Goal: Task Accomplishment & Management: Use online tool/utility

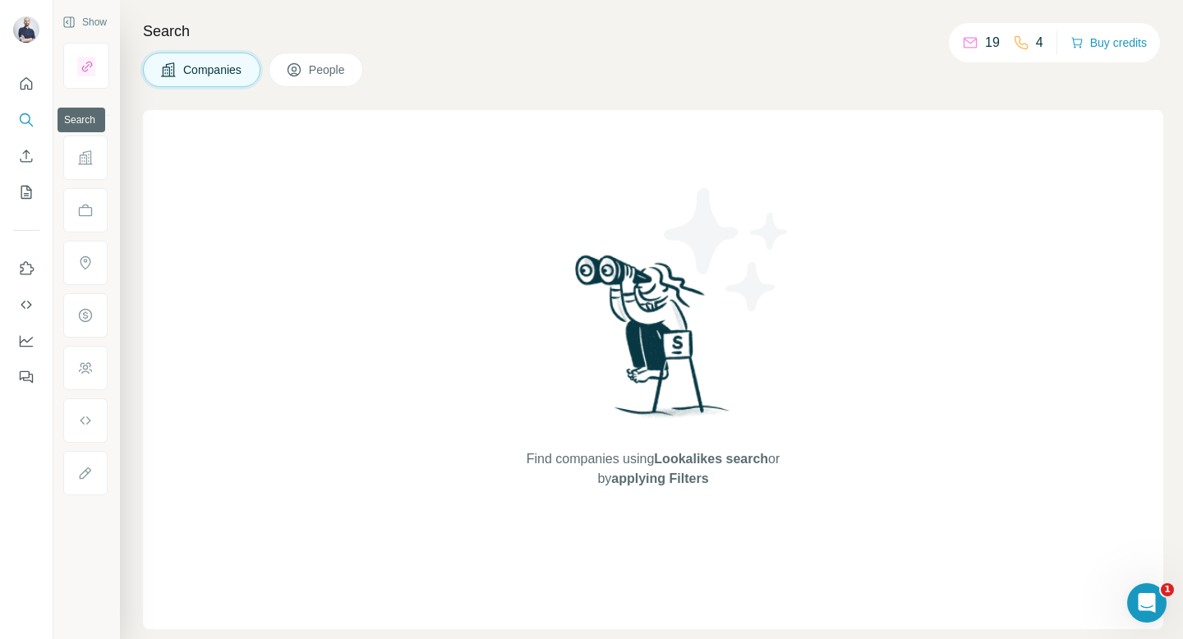
click at [25, 118] on icon "Search" at bounding box center [26, 120] width 16 height 16
click at [301, 73] on icon at bounding box center [294, 69] width 13 height 13
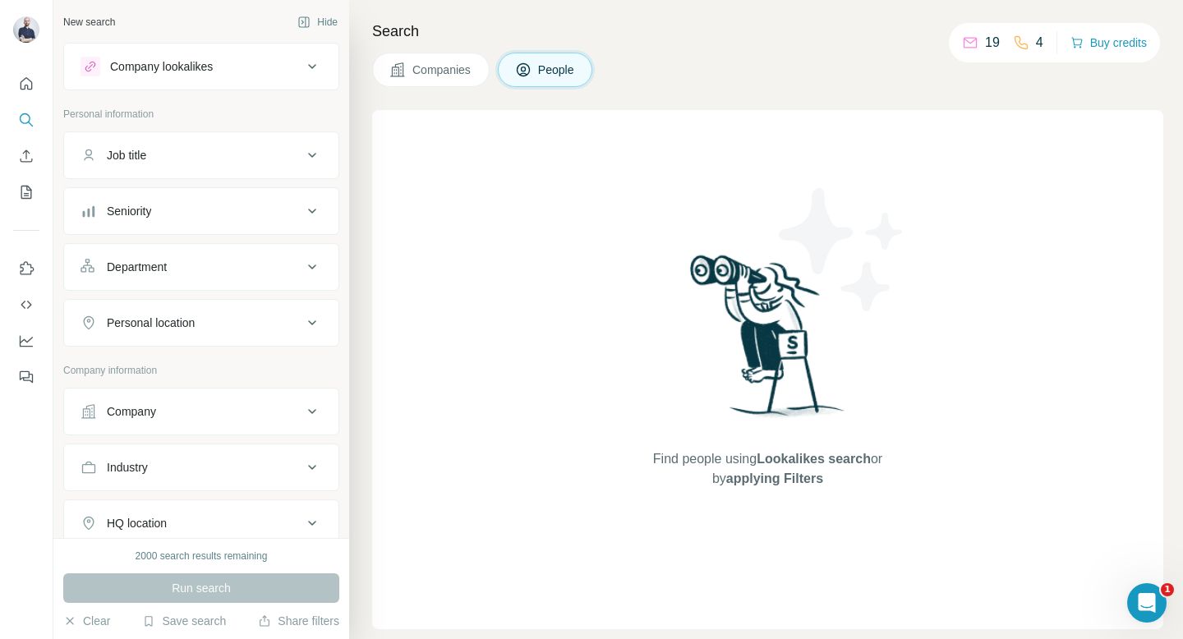
scroll to position [51, 0]
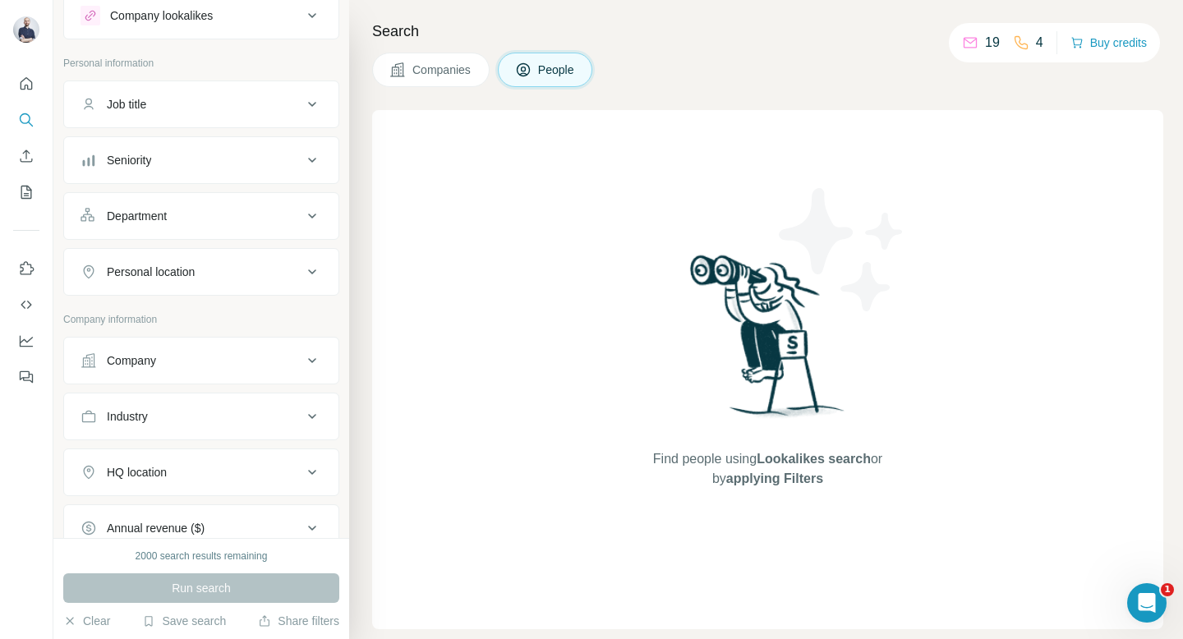
click at [205, 118] on button "Job title" at bounding box center [201, 104] width 274 height 39
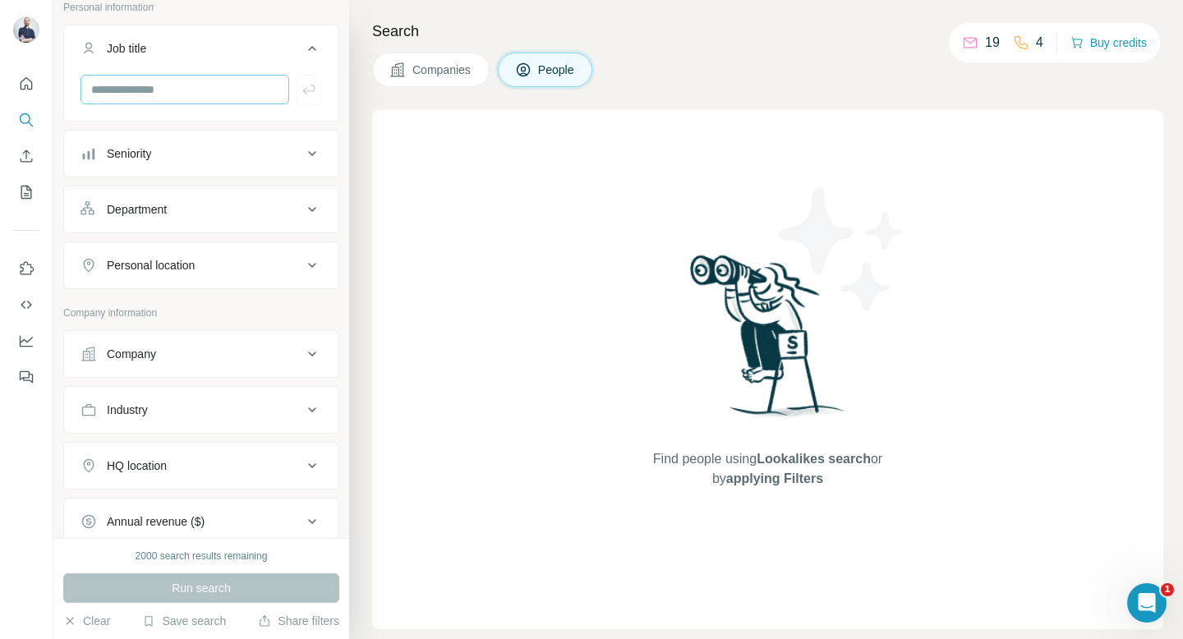
scroll to position [119, 0]
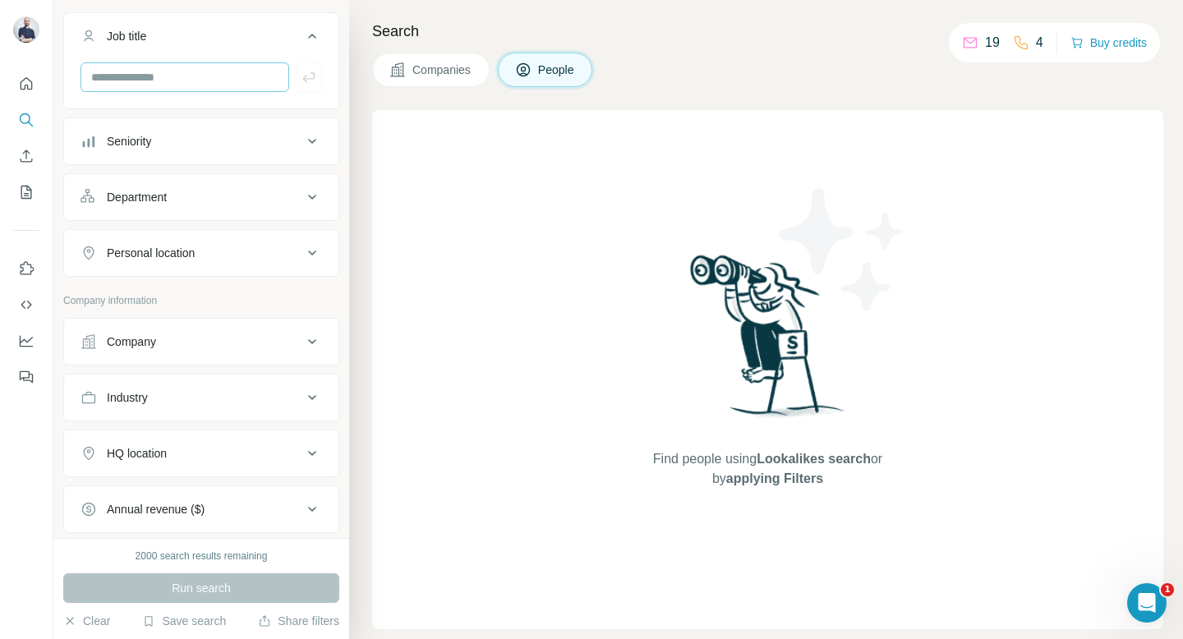
click at [191, 139] on div "Seniority" at bounding box center [192, 141] width 222 height 16
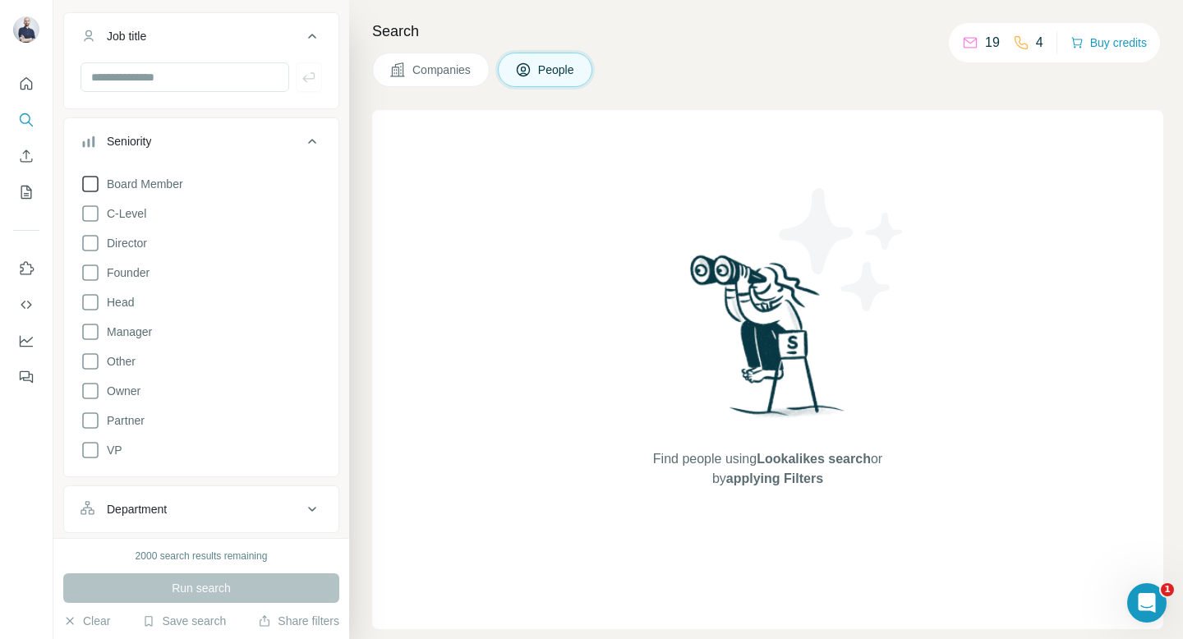
click at [101, 181] on span "Board Member" at bounding box center [141, 184] width 83 height 16
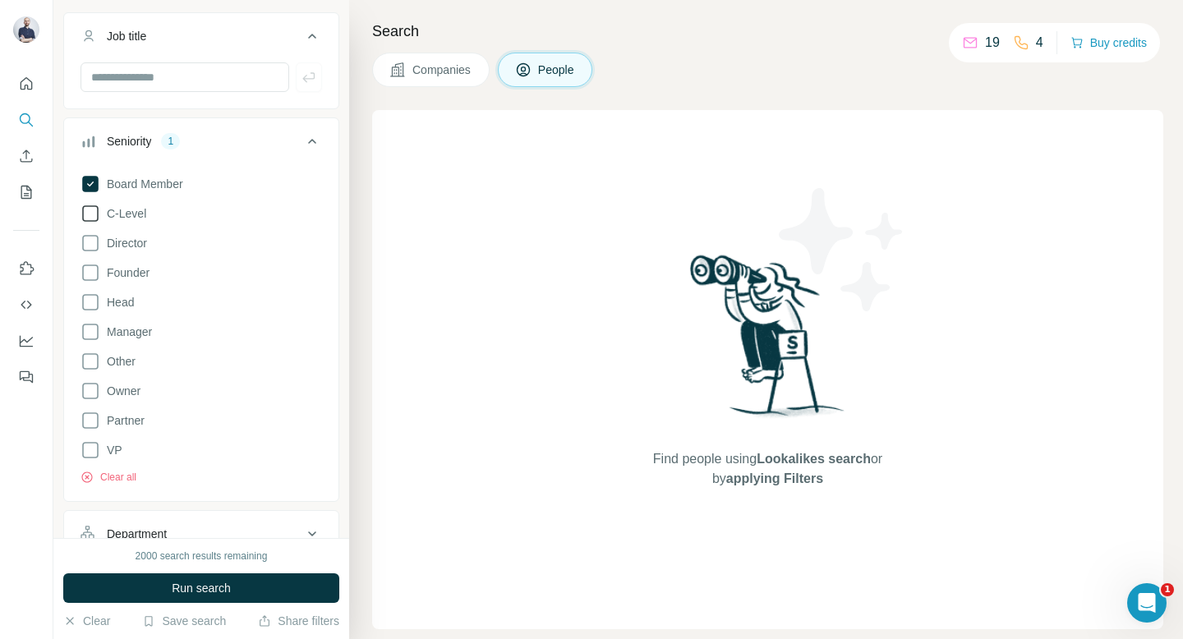
click at [99, 210] on icon at bounding box center [91, 214] width 20 height 20
click at [94, 240] on icon at bounding box center [91, 243] width 20 height 20
click at [90, 272] on icon at bounding box center [91, 273] width 20 height 20
click at [92, 312] on div "Board Member C-Level Director Founder Head Manager Other Owner Partner VP Clear…" at bounding box center [202, 326] width 242 height 317
click at [92, 302] on icon at bounding box center [91, 303] width 20 height 20
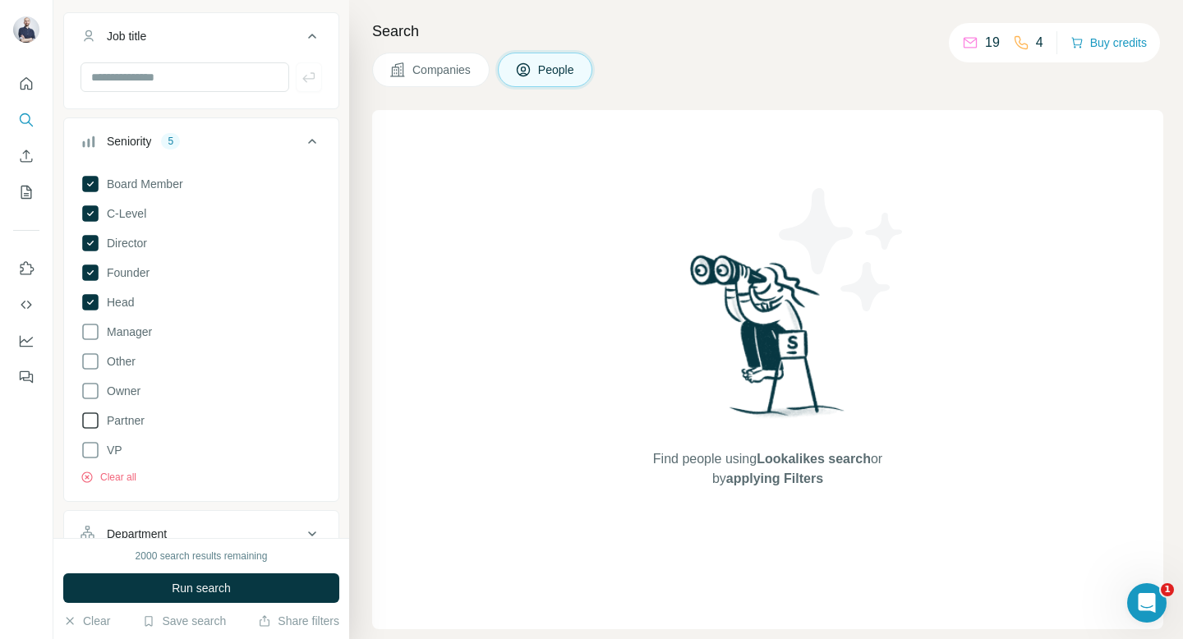
click at [94, 426] on icon at bounding box center [91, 421] width 20 height 20
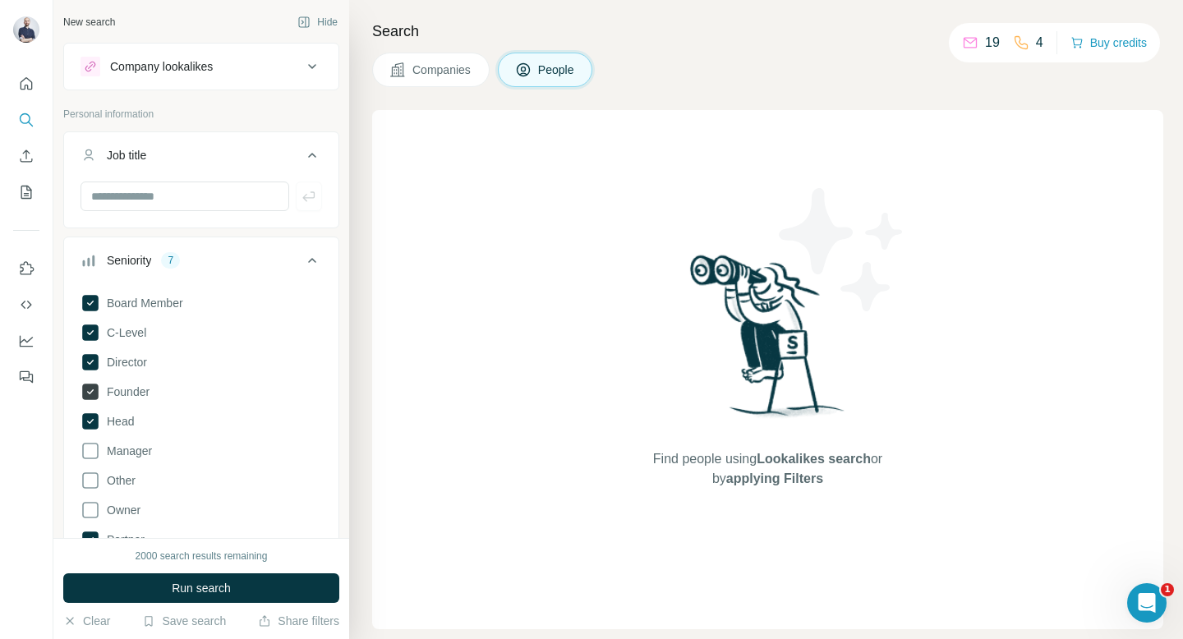
click at [90, 385] on icon at bounding box center [90, 392] width 16 height 16
click at [313, 259] on icon at bounding box center [312, 260] width 8 height 5
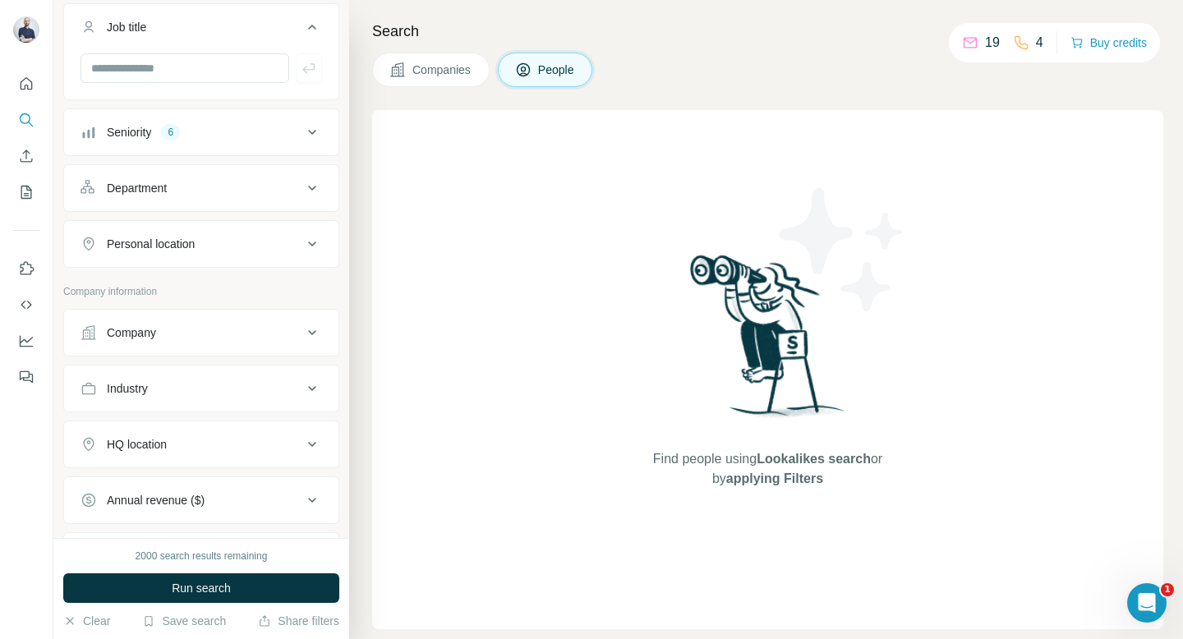
scroll to position [159, 0]
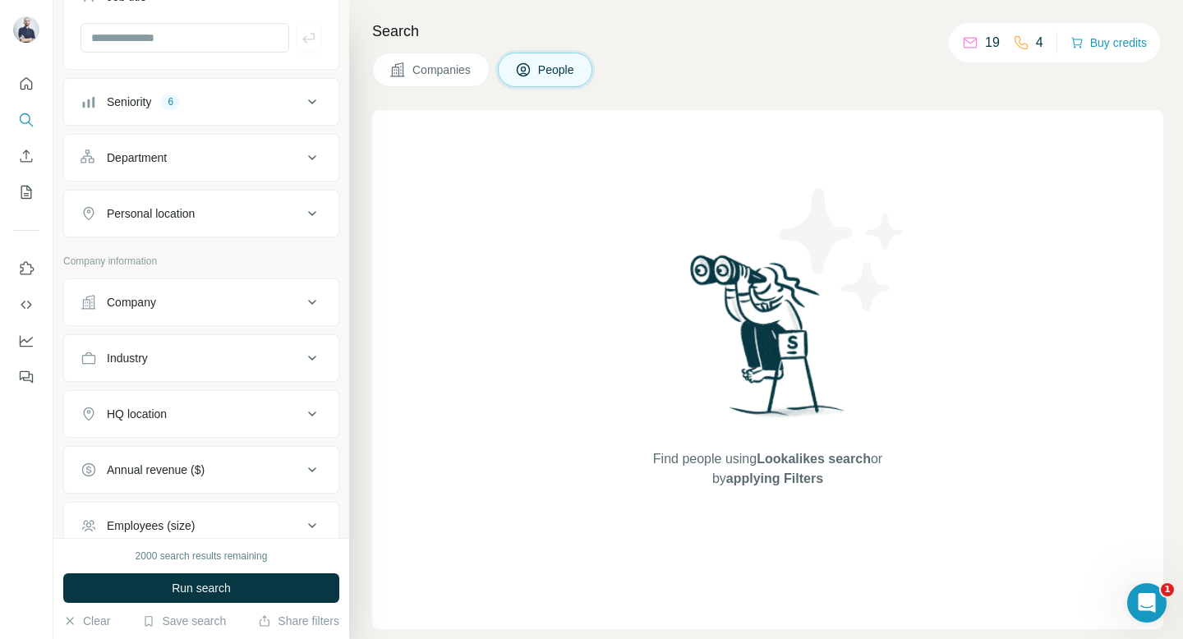
click at [220, 166] on button "Department" at bounding box center [201, 157] width 274 height 39
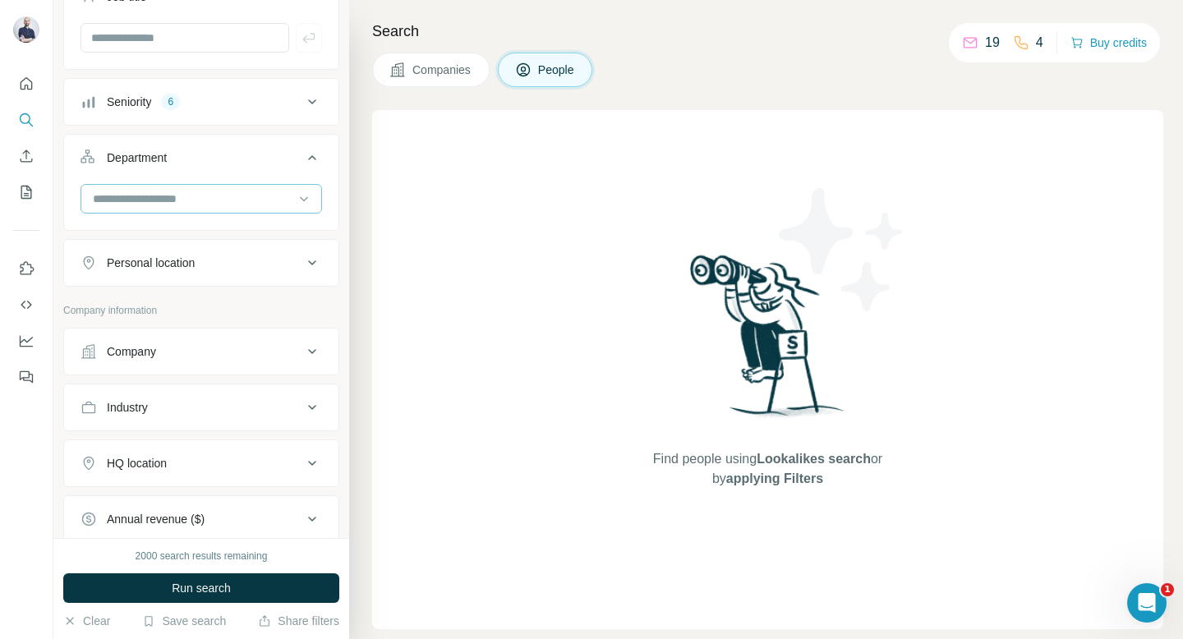
click at [208, 198] on input at bounding box center [192, 199] width 203 height 18
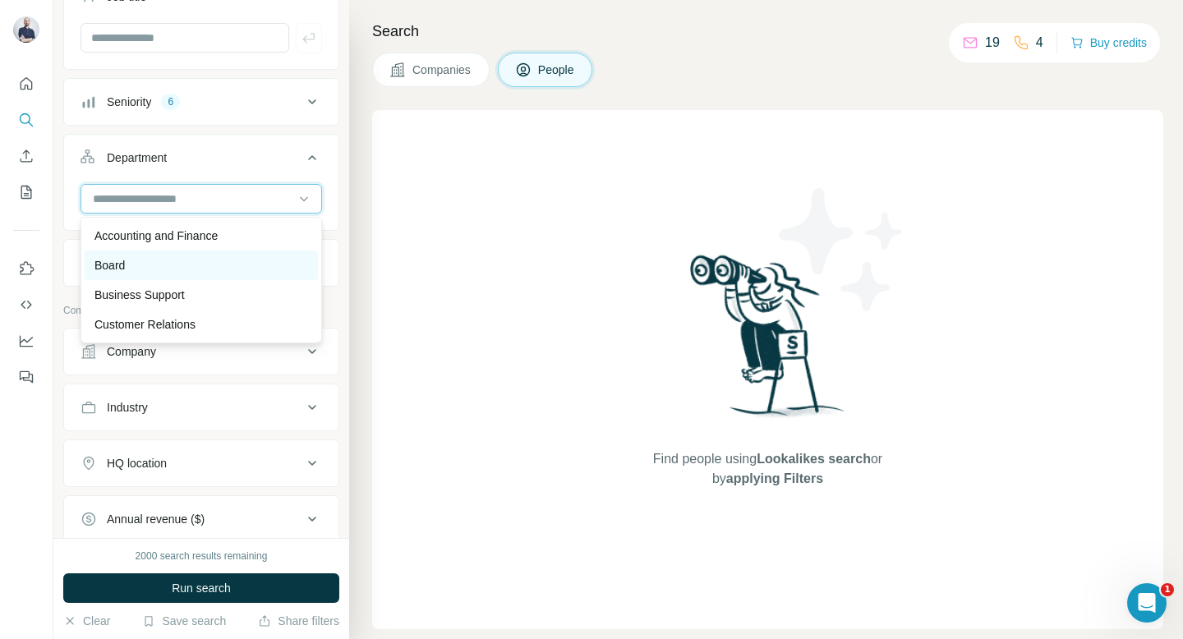
scroll to position [592, 0]
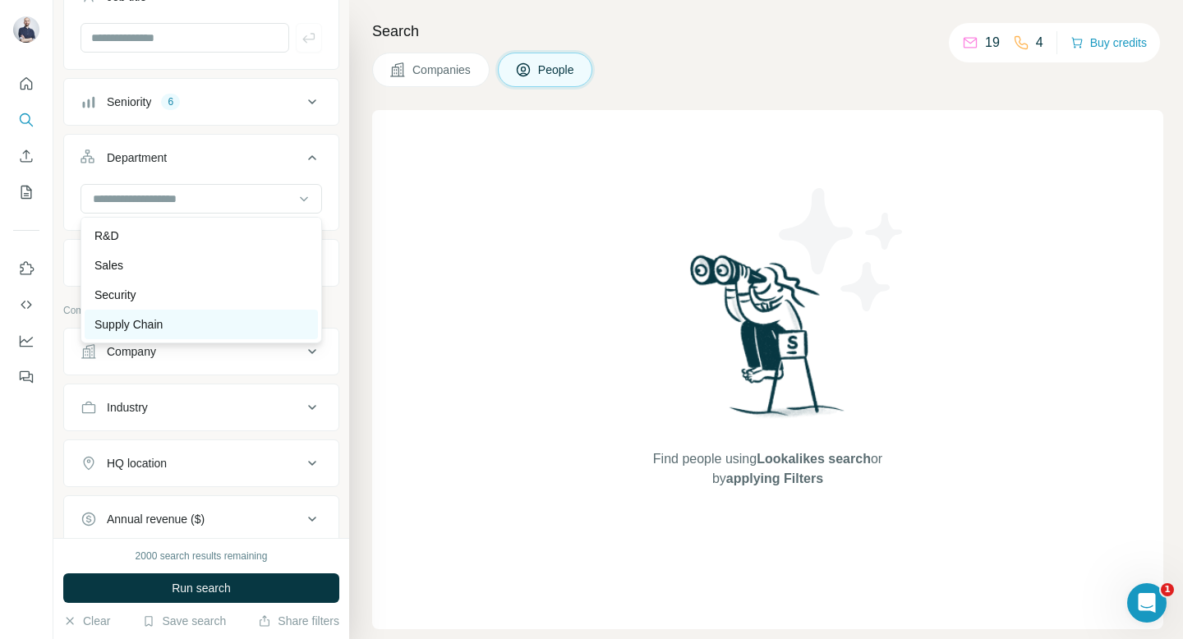
click at [181, 329] on div "Supply Chain" at bounding box center [201, 324] width 214 height 16
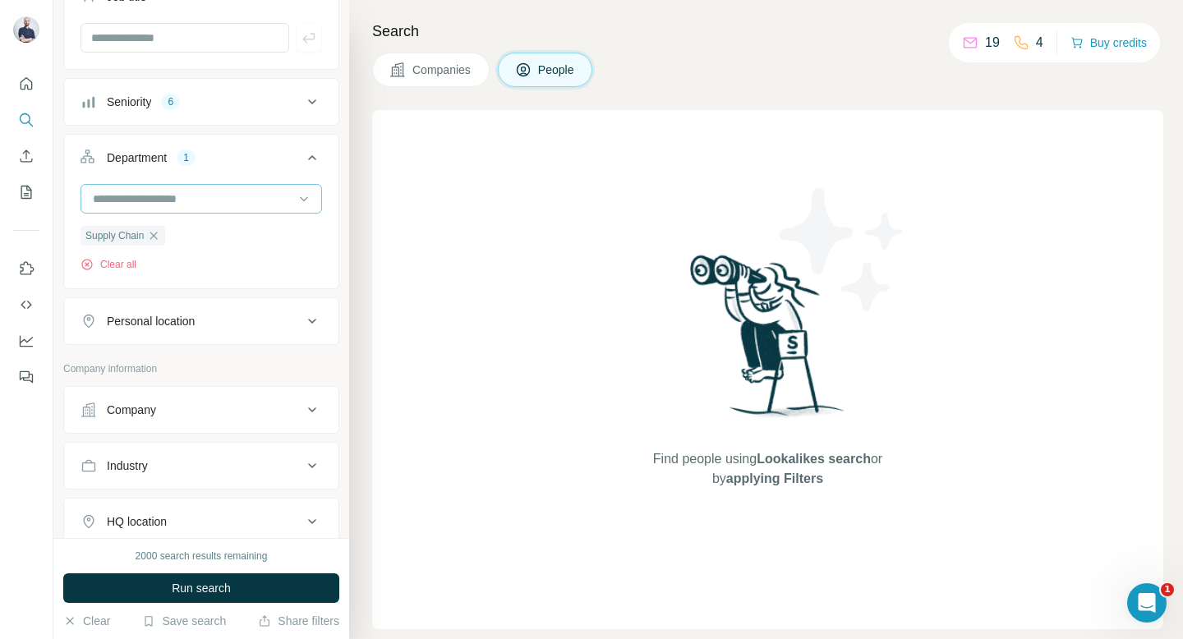
click at [228, 206] on input at bounding box center [192, 199] width 203 height 18
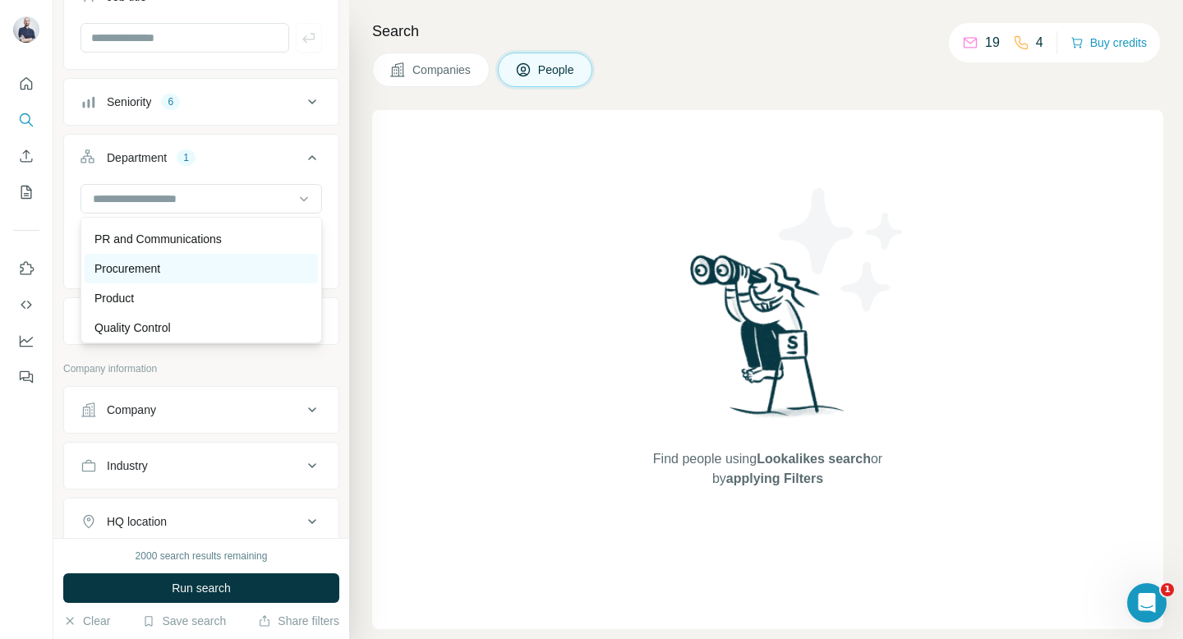
click at [209, 263] on div "Procurement" at bounding box center [201, 268] width 214 height 16
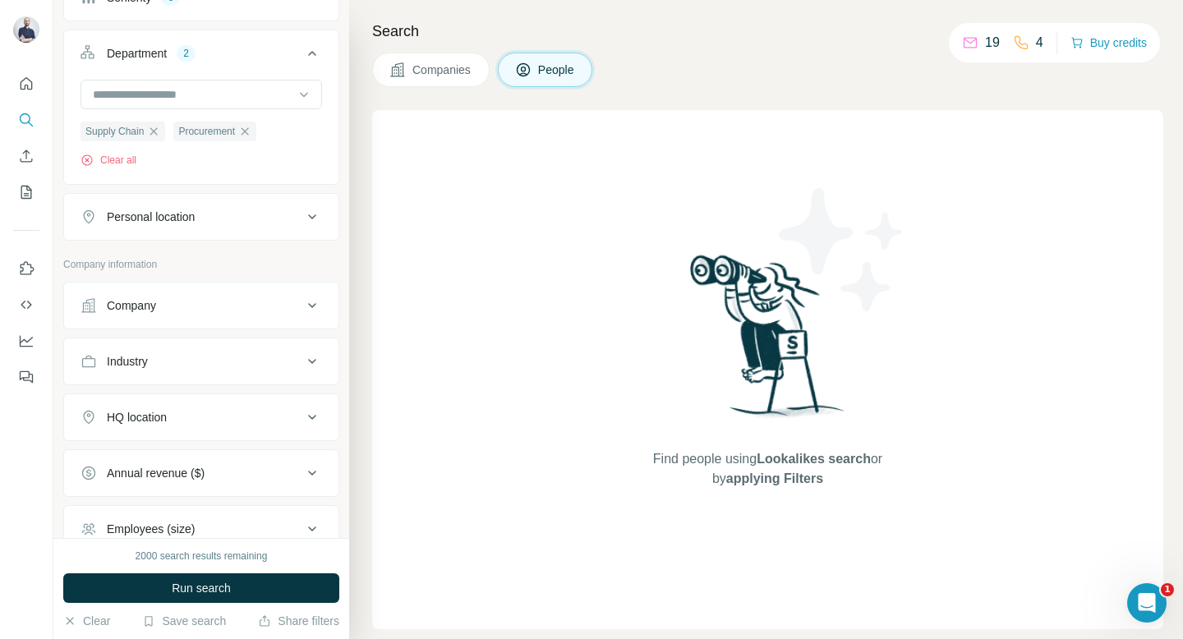
scroll to position [325, 0]
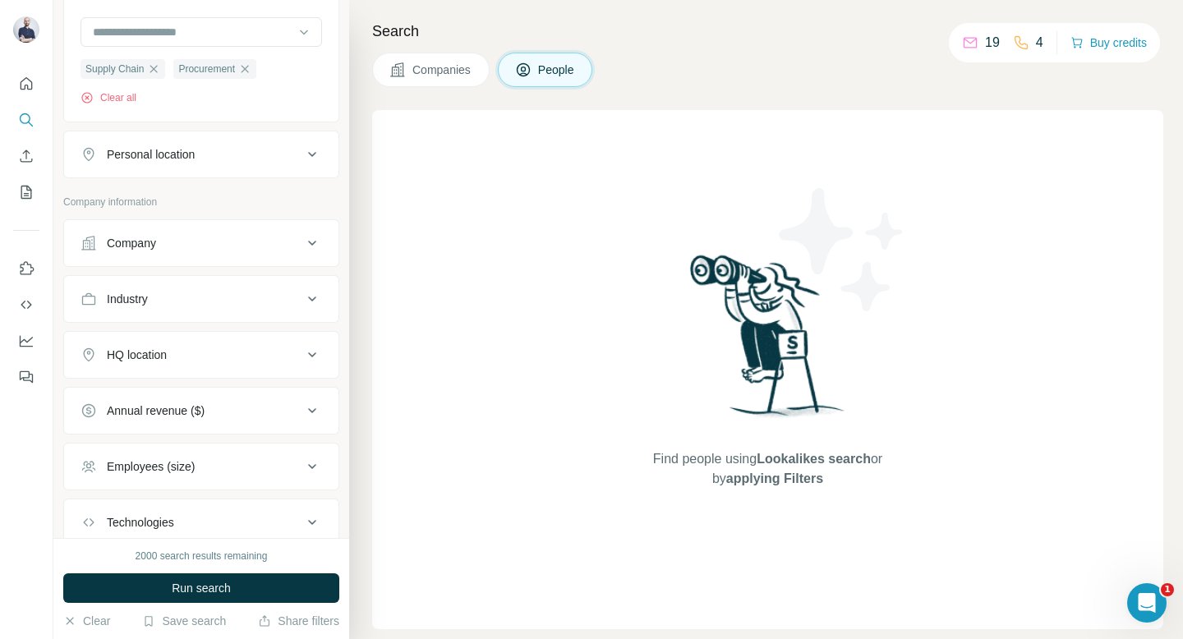
click at [296, 122] on div "Department 2 Supply Chain Procurement Clear all" at bounding box center [201, 44] width 276 height 155
click at [293, 161] on div "Personal location" at bounding box center [192, 154] width 222 height 16
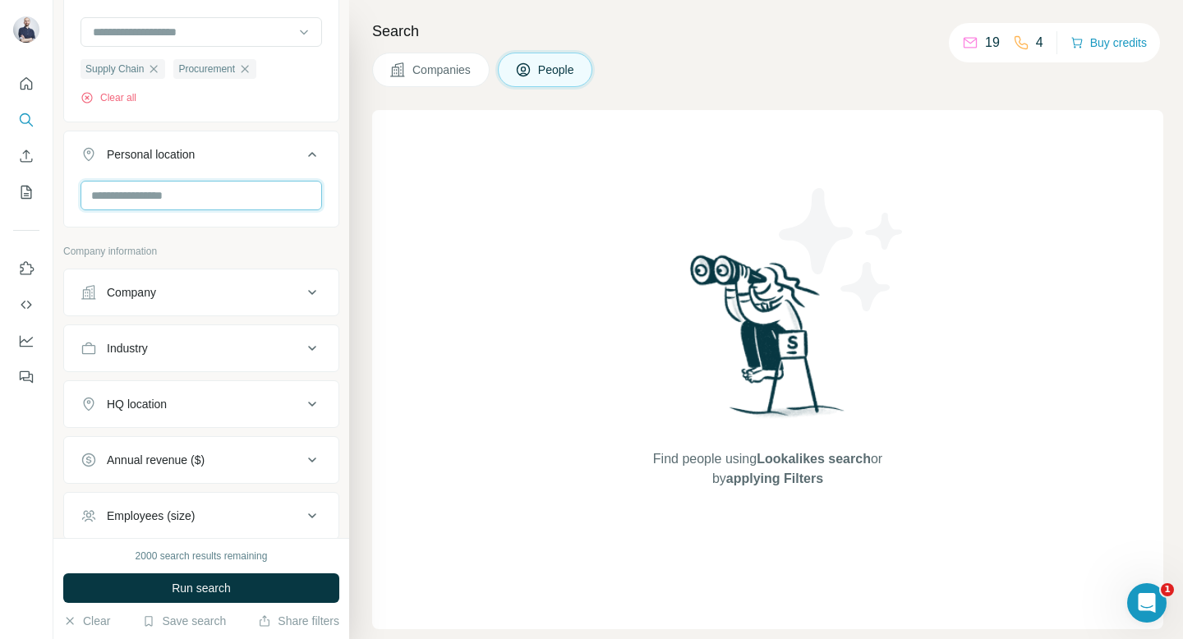
click at [218, 196] on input "text" at bounding box center [202, 196] width 242 height 30
type input "*******"
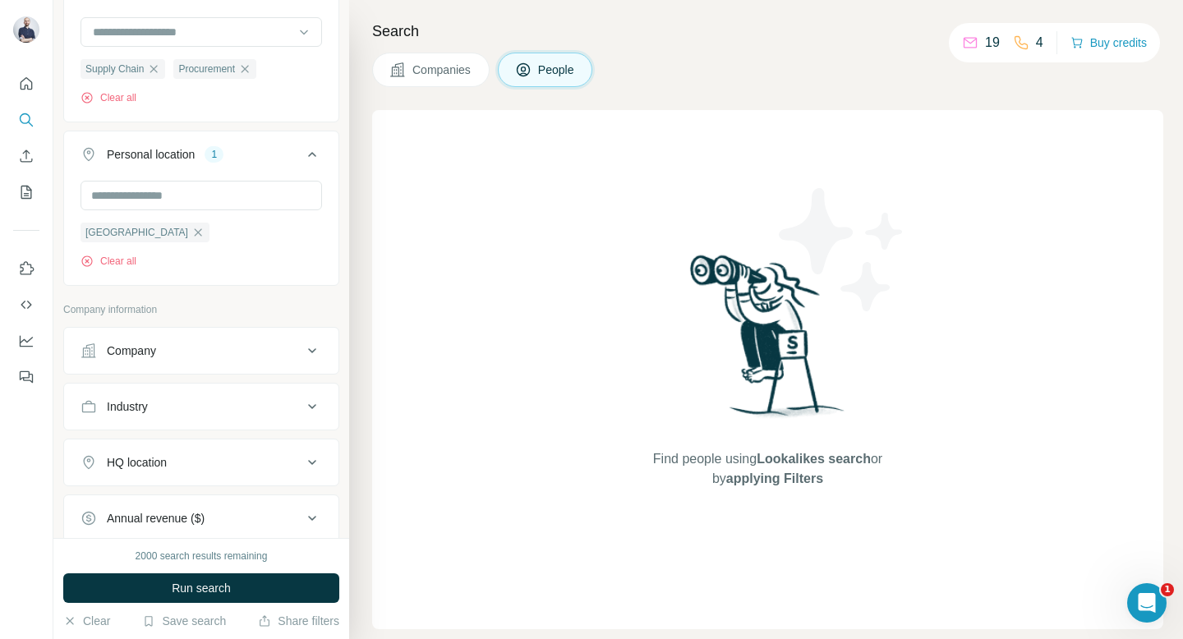
click at [323, 141] on button "Personal location 1" at bounding box center [201, 158] width 274 height 46
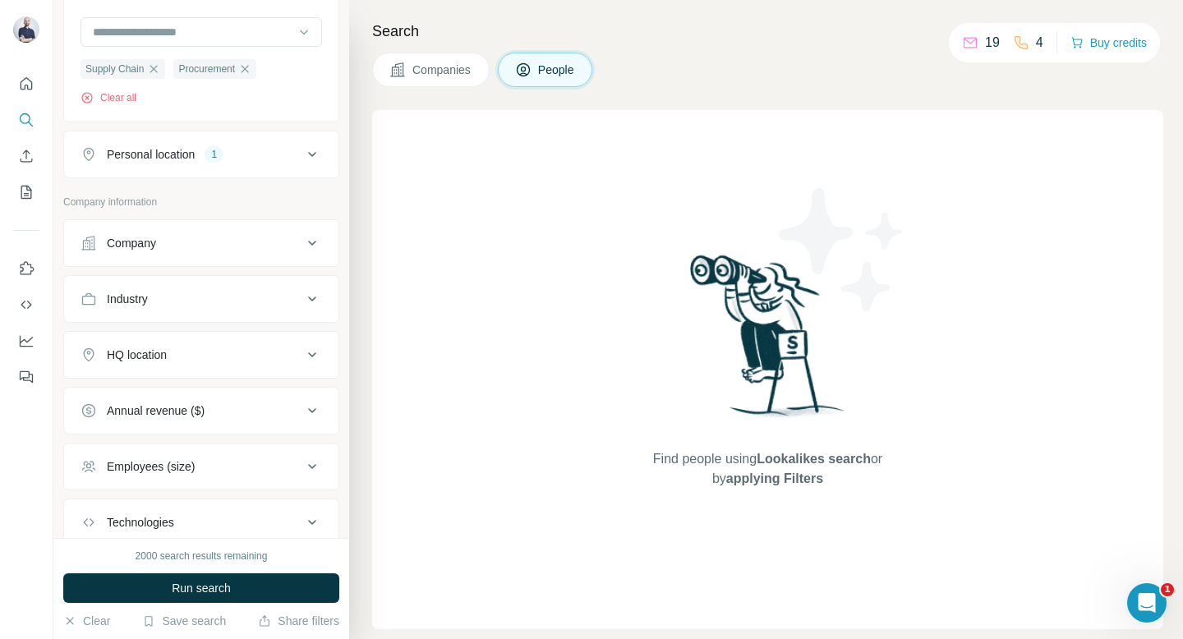
scroll to position [364, 0]
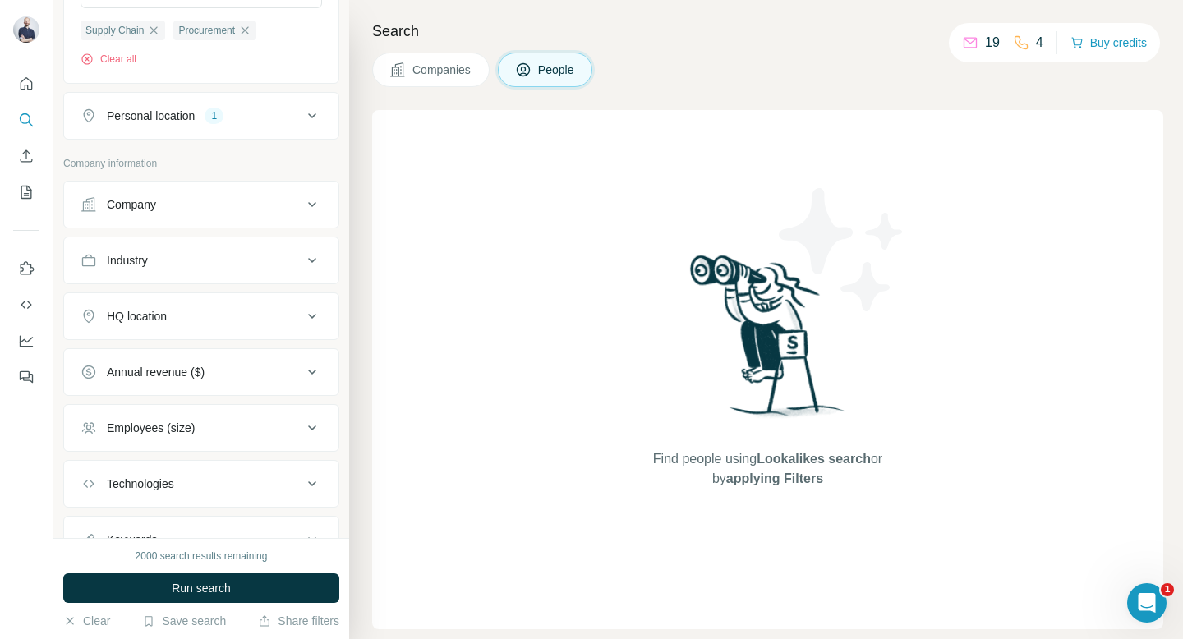
click at [316, 117] on icon at bounding box center [312, 116] width 20 height 20
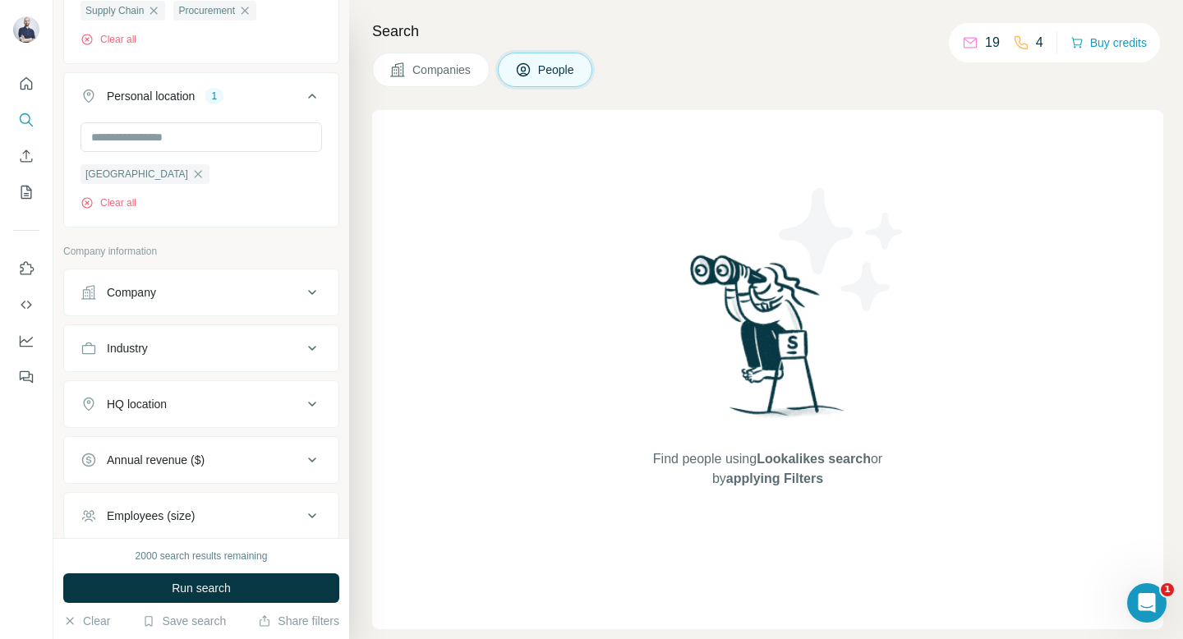
scroll to position [411, 0]
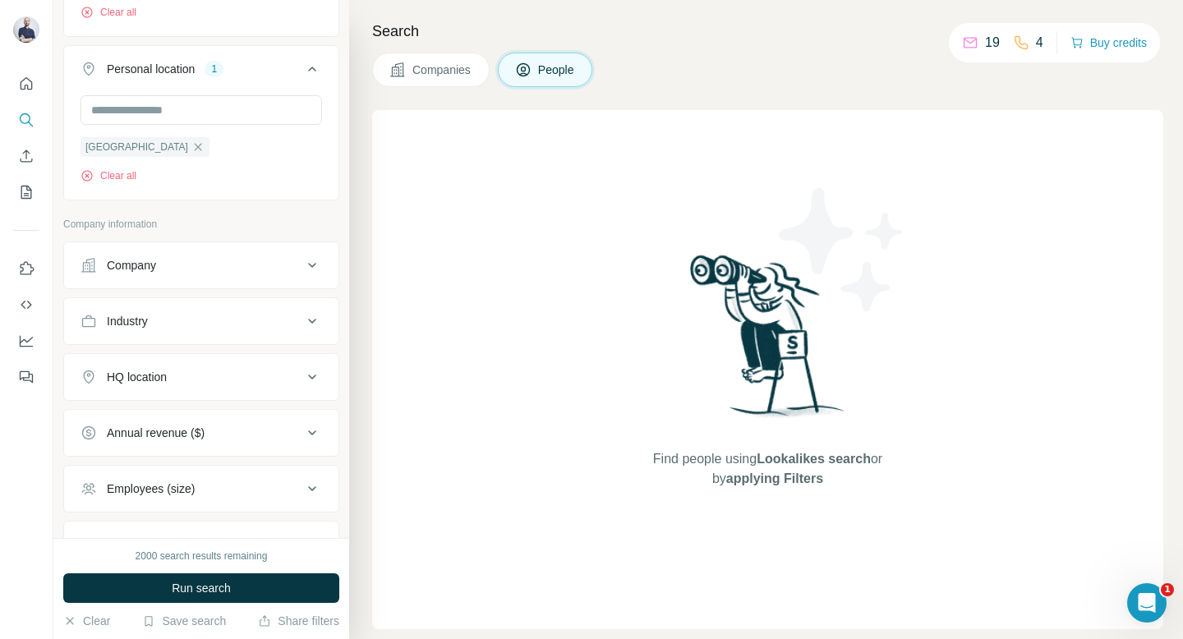
click at [312, 268] on icon at bounding box center [312, 265] width 8 height 5
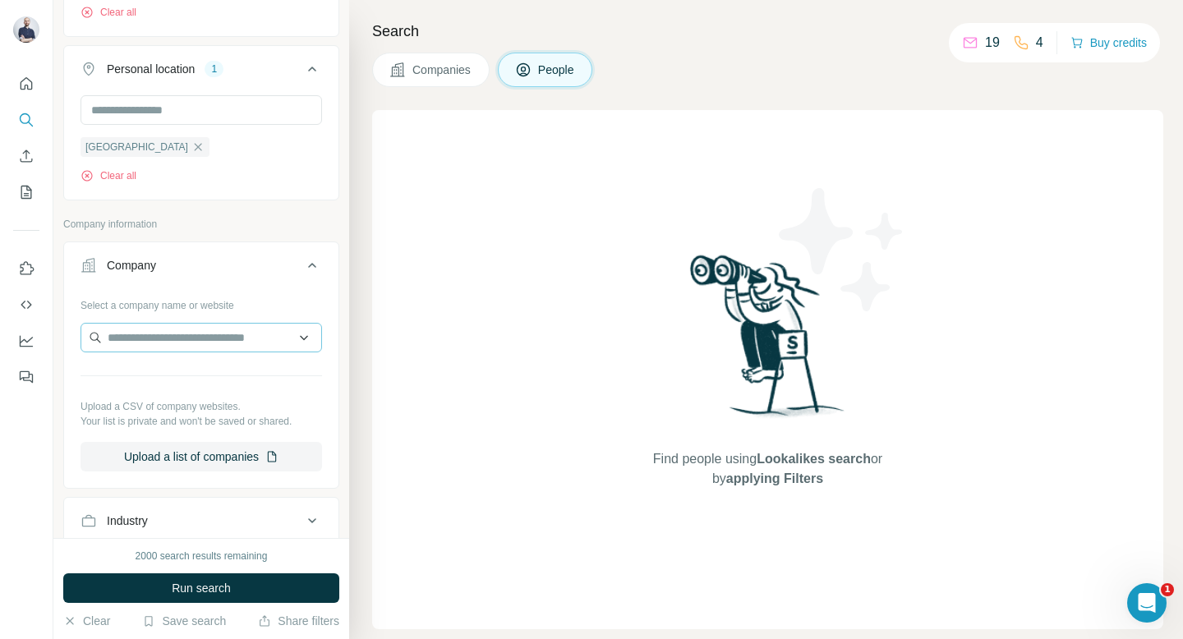
scroll to position [615, 0]
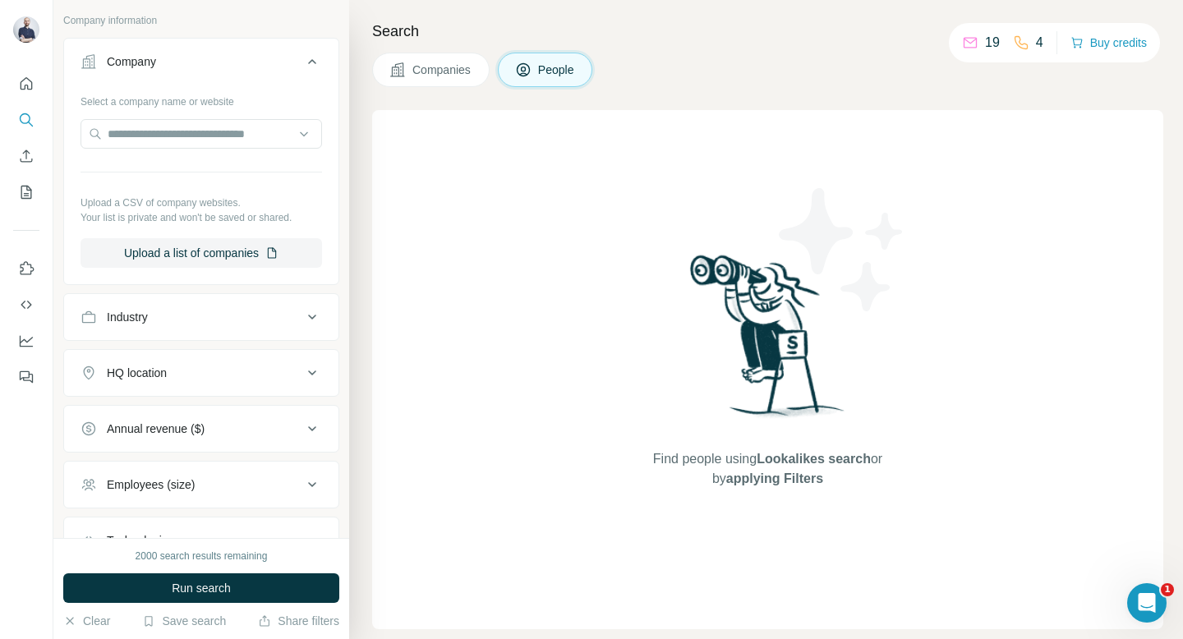
click at [297, 321] on div "Industry" at bounding box center [192, 317] width 222 height 16
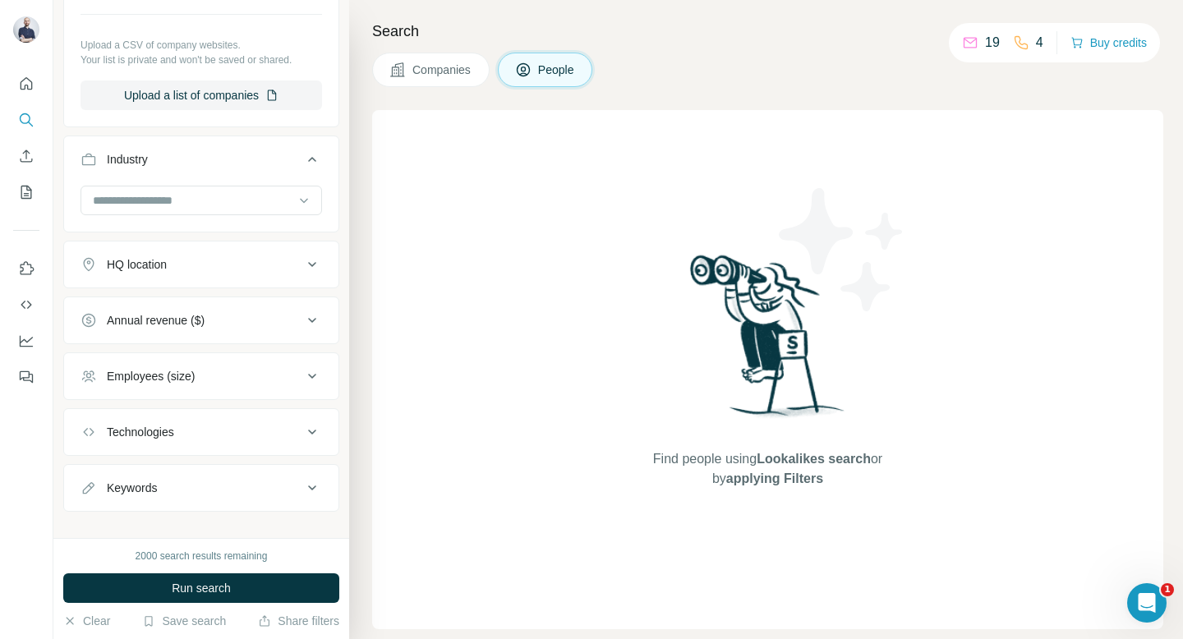
scroll to position [787, 0]
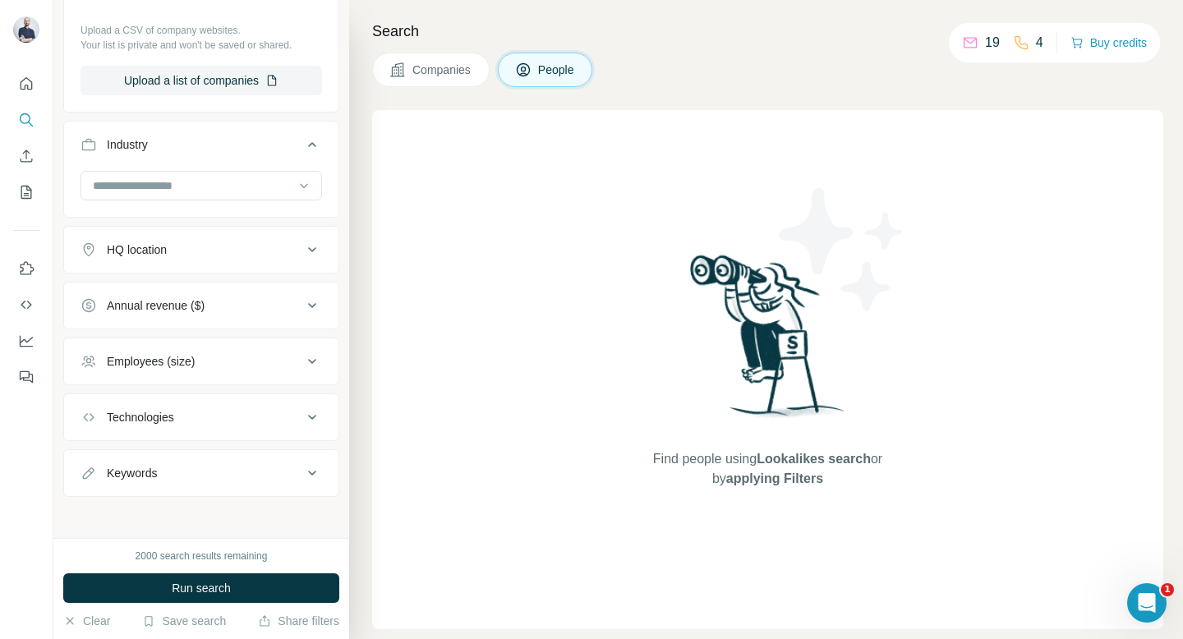
click at [305, 264] on button "HQ location" at bounding box center [201, 249] width 274 height 39
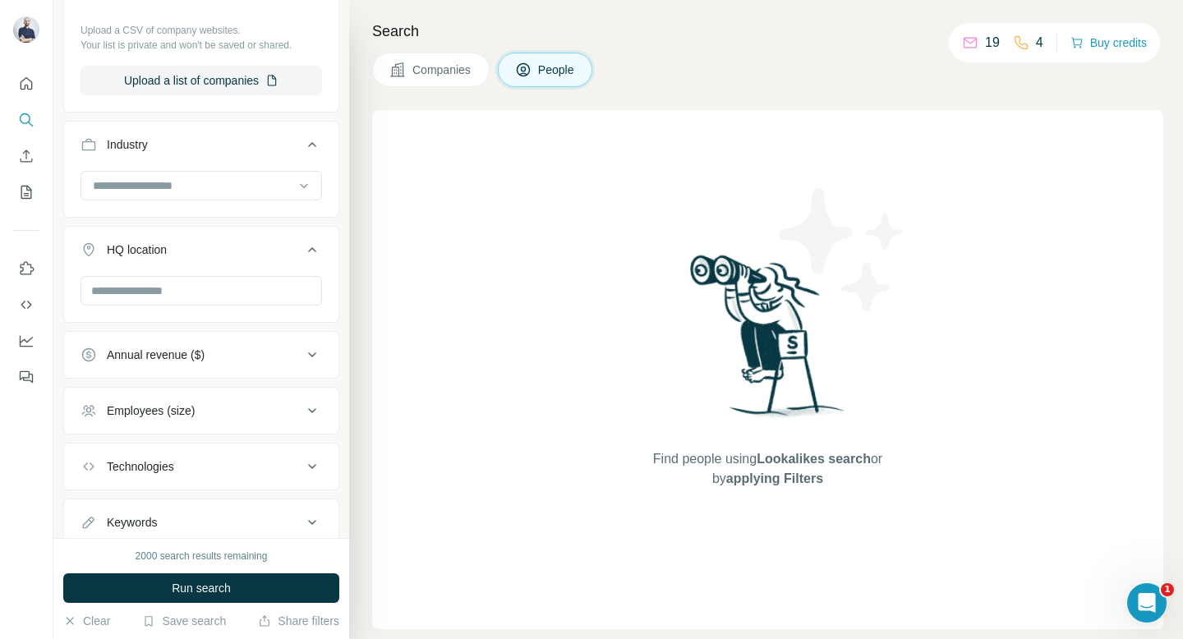
scroll to position [842, 0]
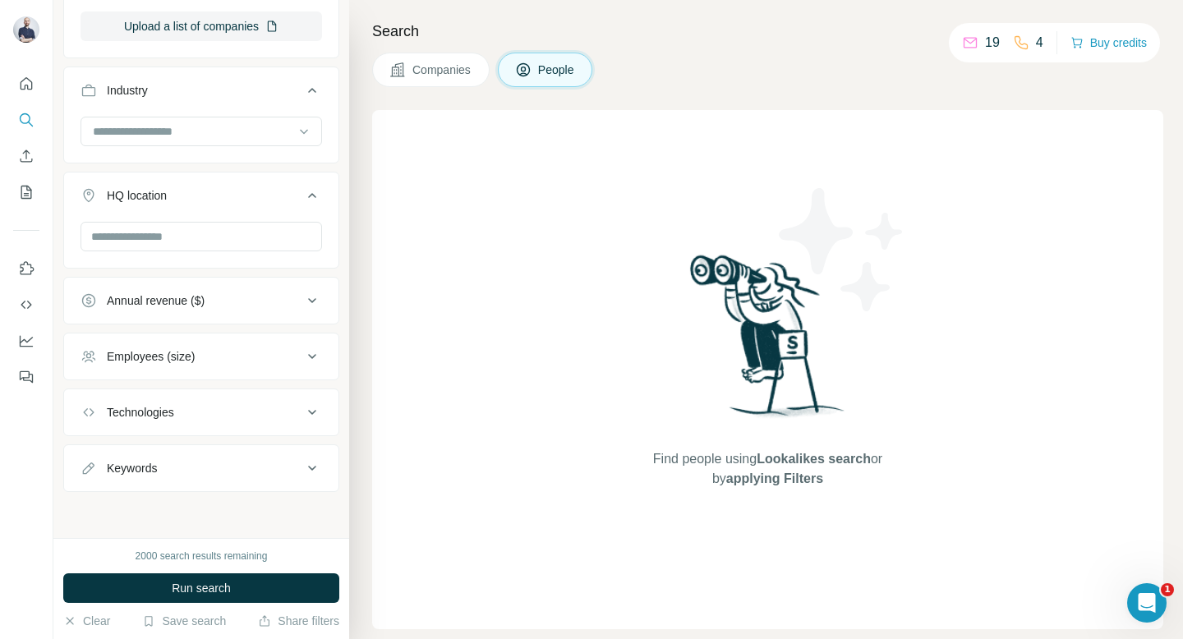
click at [287, 320] on button "Annual revenue ($)" at bounding box center [201, 300] width 274 height 39
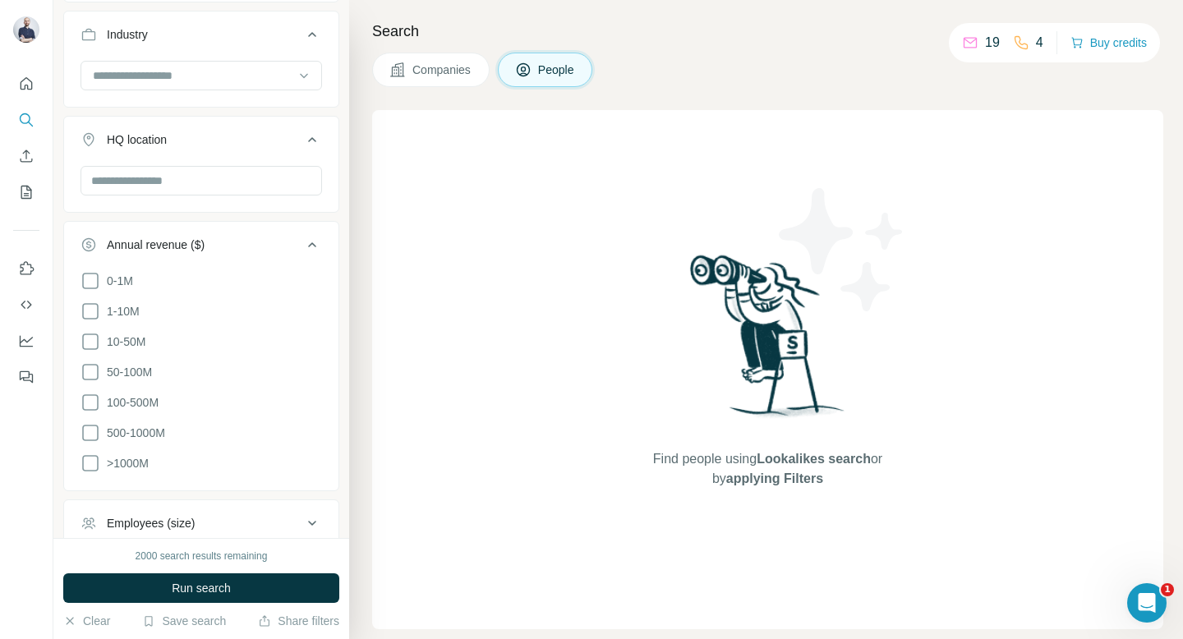
scroll to position [910, 0]
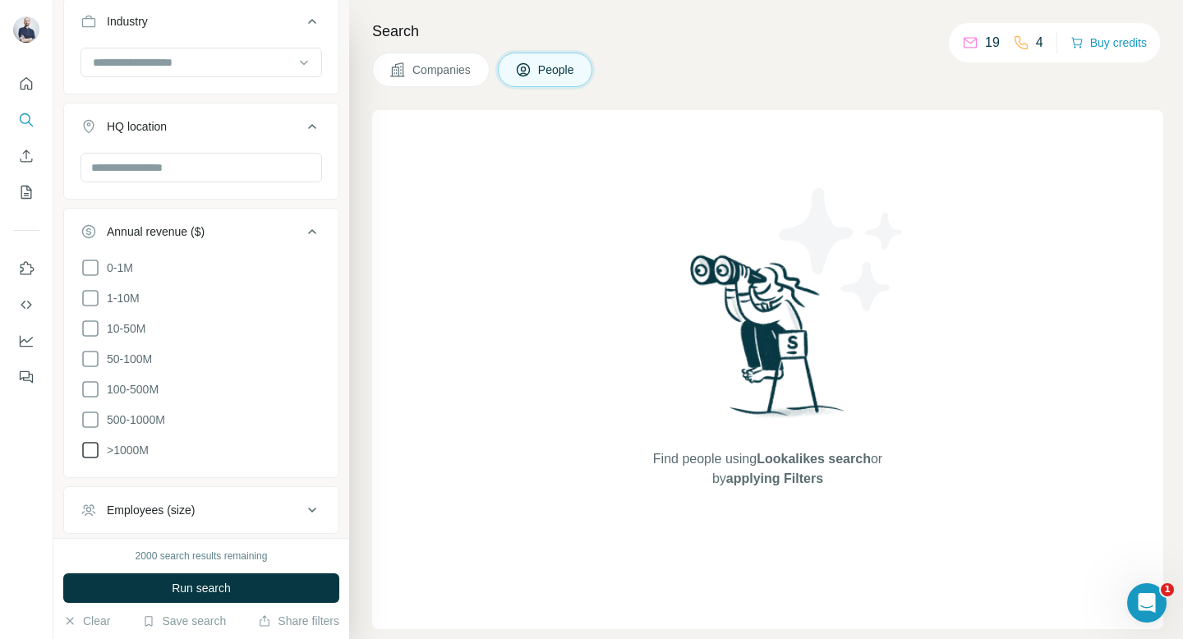
click at [88, 447] on icon at bounding box center [91, 450] width 20 height 20
click at [90, 417] on icon at bounding box center [91, 420] width 20 height 20
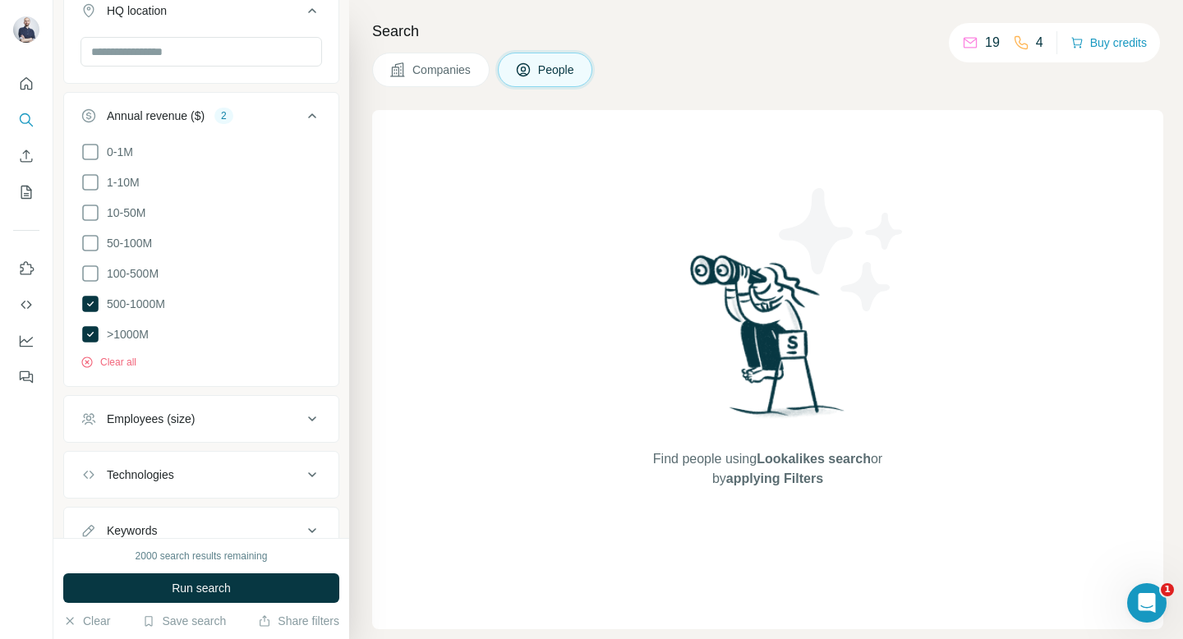
scroll to position [1086, 0]
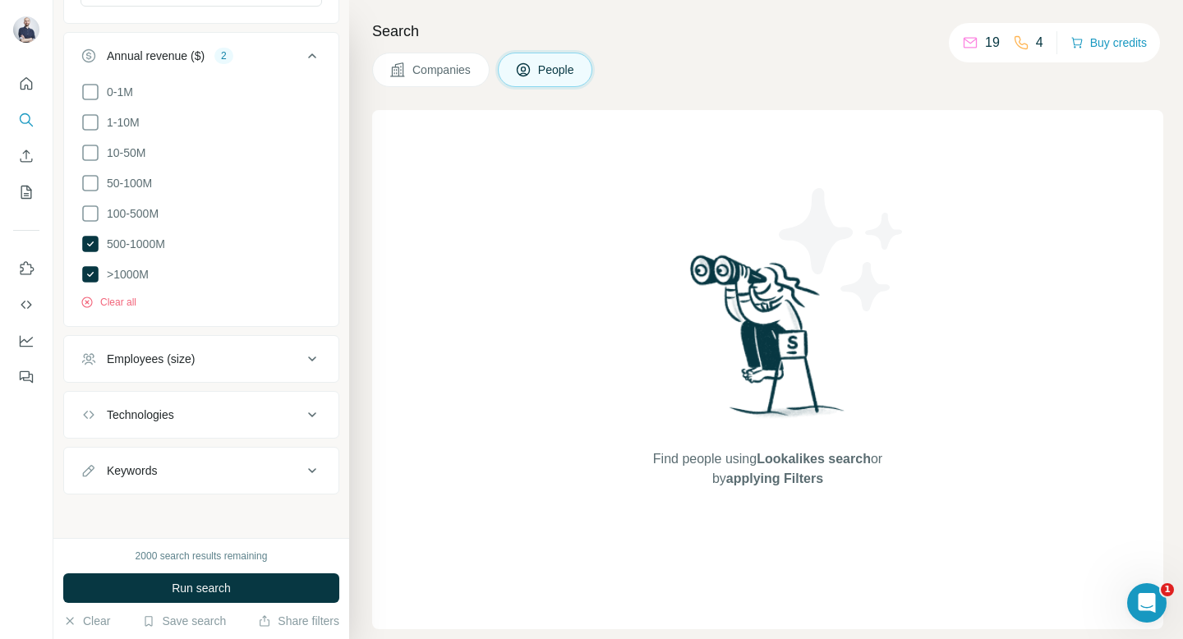
click at [223, 369] on button "Employees (size)" at bounding box center [201, 358] width 274 height 39
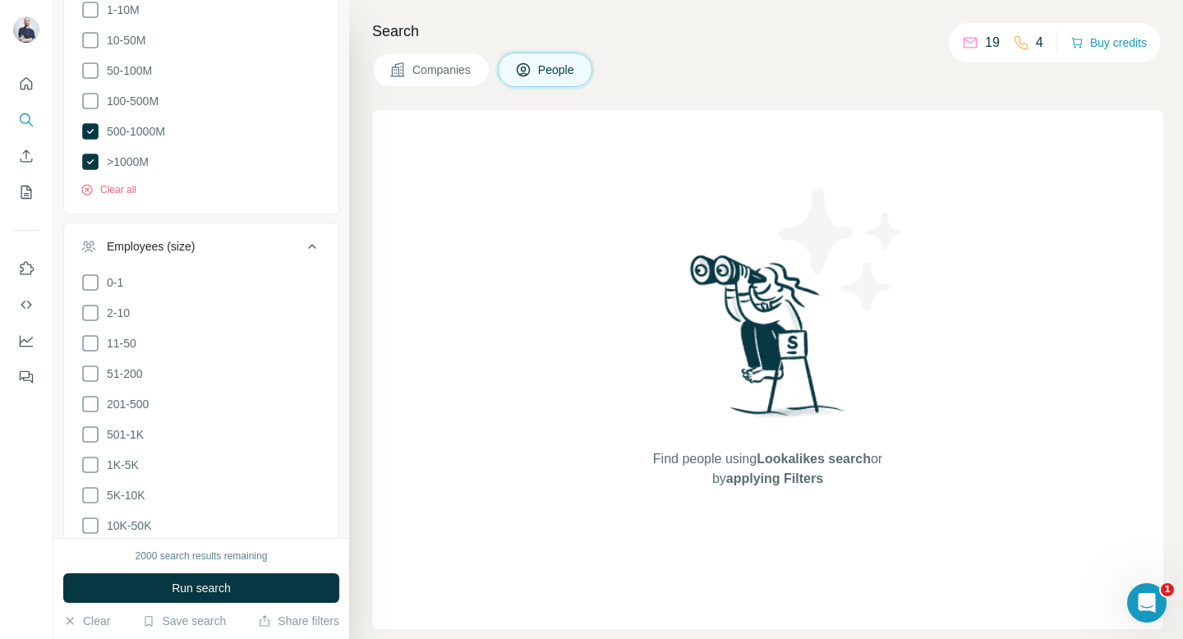
scroll to position [1241, 0]
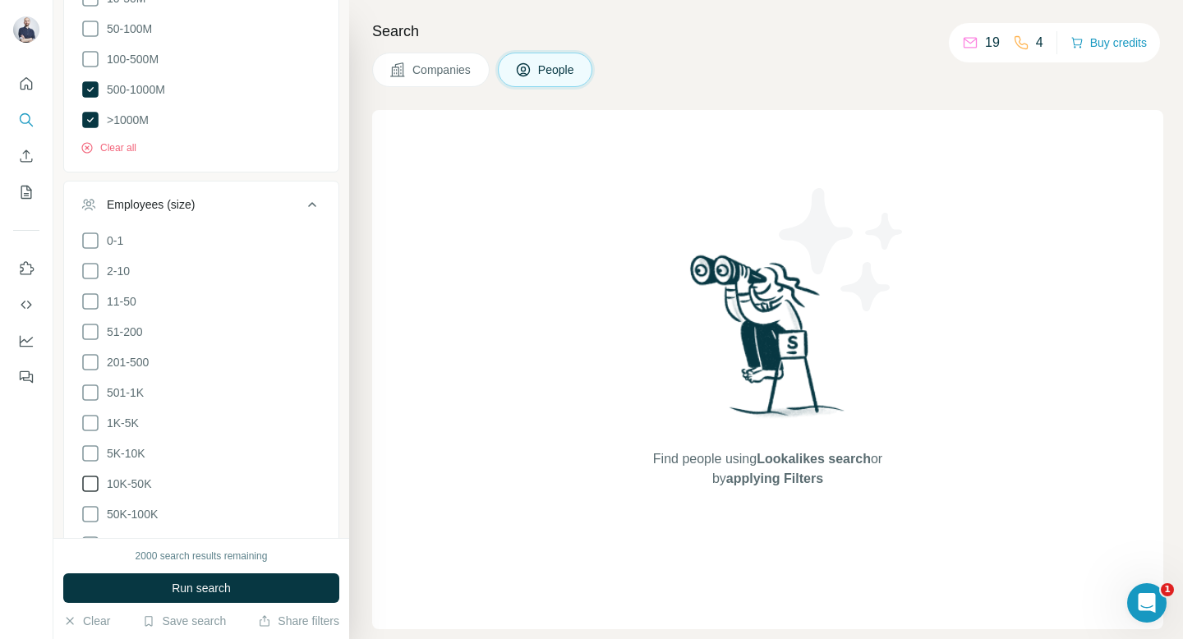
click at [98, 476] on icon at bounding box center [90, 484] width 16 height 16
click at [90, 446] on icon at bounding box center [91, 454] width 20 height 20
click at [92, 415] on icon at bounding box center [90, 423] width 16 height 16
drag, startPoint x: 90, startPoint y: 391, endPoint x: 101, endPoint y: 395, distance: 12.2
click at [90, 391] on icon at bounding box center [91, 393] width 20 height 20
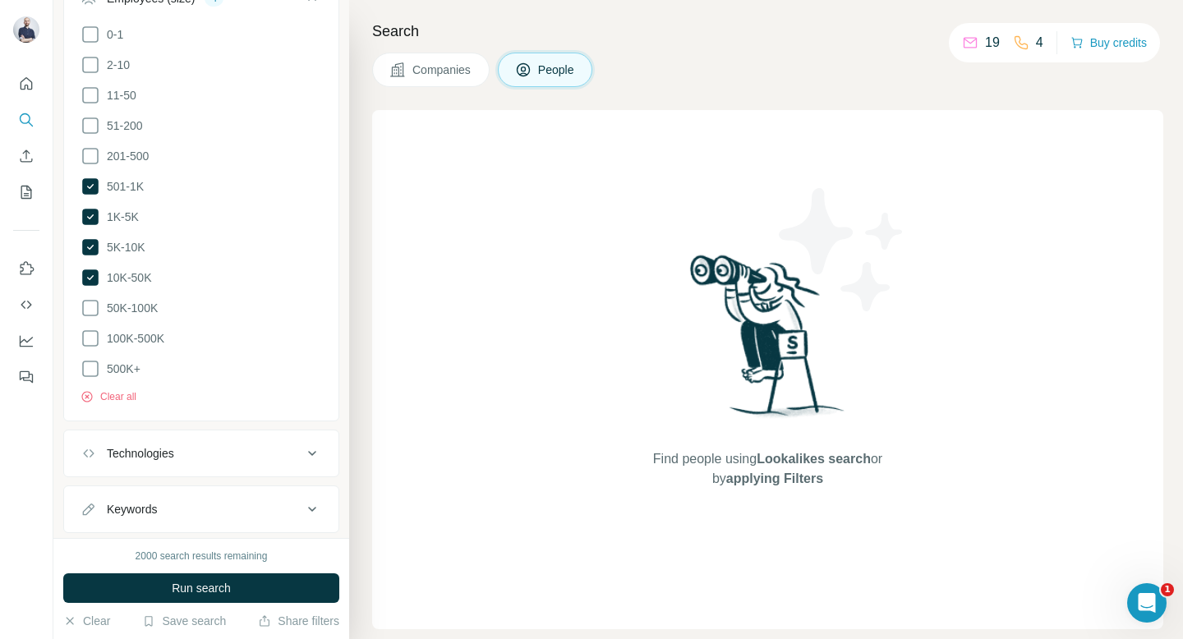
scroll to position [1481, 0]
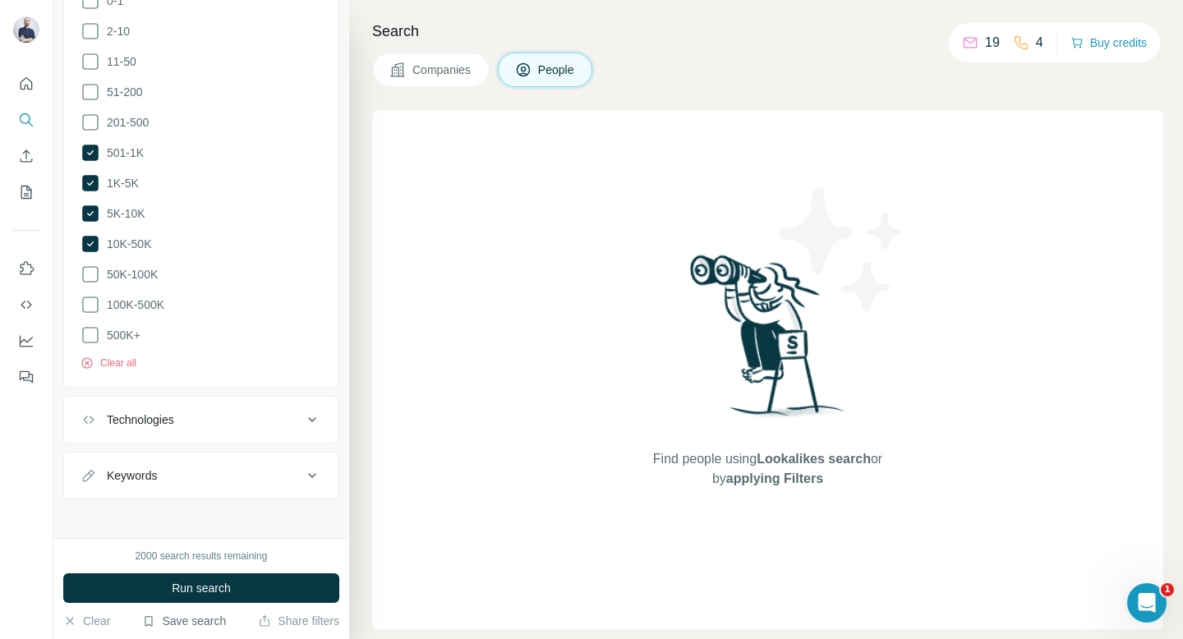
click at [145, 624] on icon "button" at bounding box center [148, 621] width 7 height 10
click at [119, 581] on button "Run search" at bounding box center [201, 589] width 276 height 30
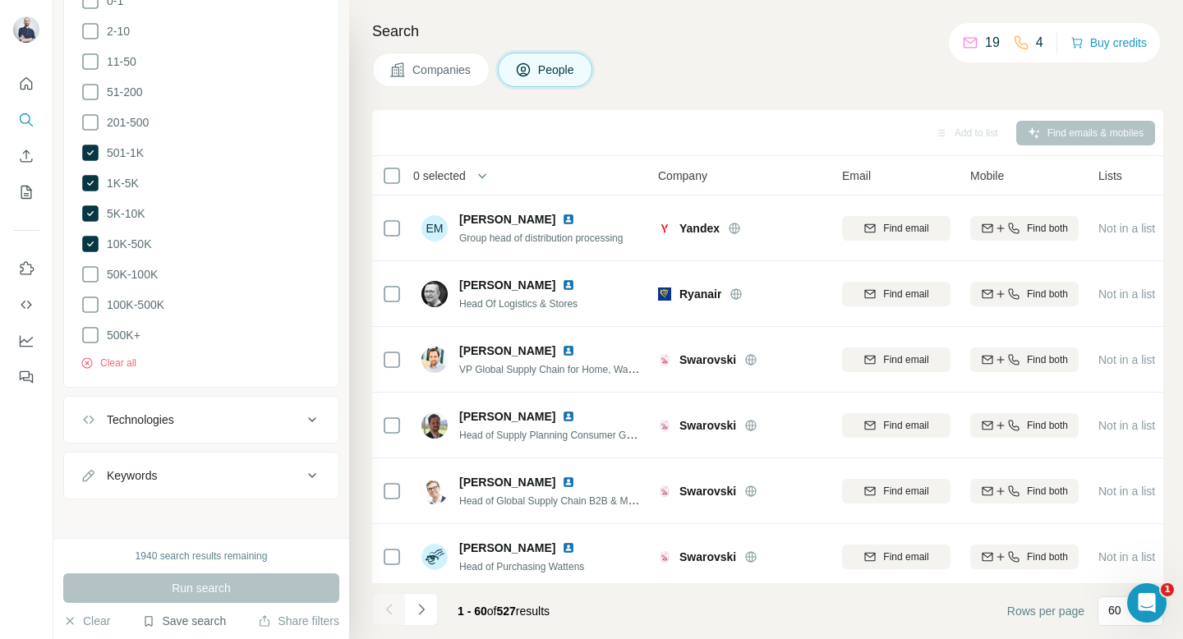
click at [147, 620] on icon "button" at bounding box center [148, 621] width 13 height 13
click at [206, 560] on div "Save search" at bounding box center [230, 559] width 173 height 33
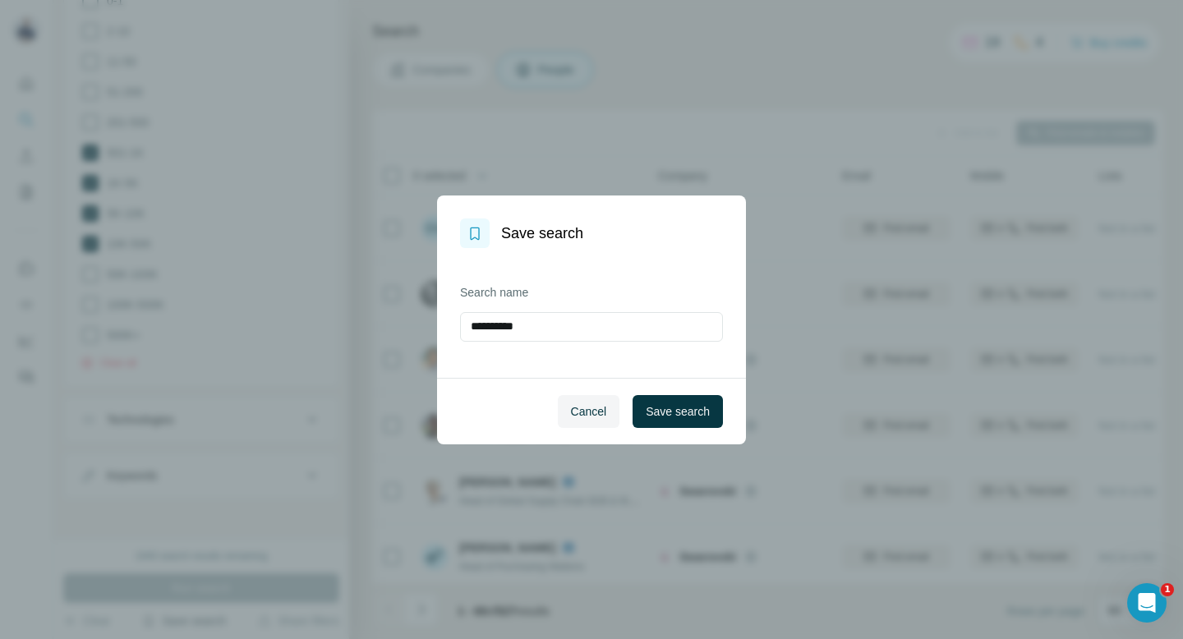
drag, startPoint x: 597, startPoint y: 330, endPoint x: 333, endPoint y: 303, distance: 266.0
click at [333, 303] on div "**********" at bounding box center [591, 319] width 1183 height 639
type input "**********"
click at [657, 424] on button "Save search" at bounding box center [678, 411] width 90 height 33
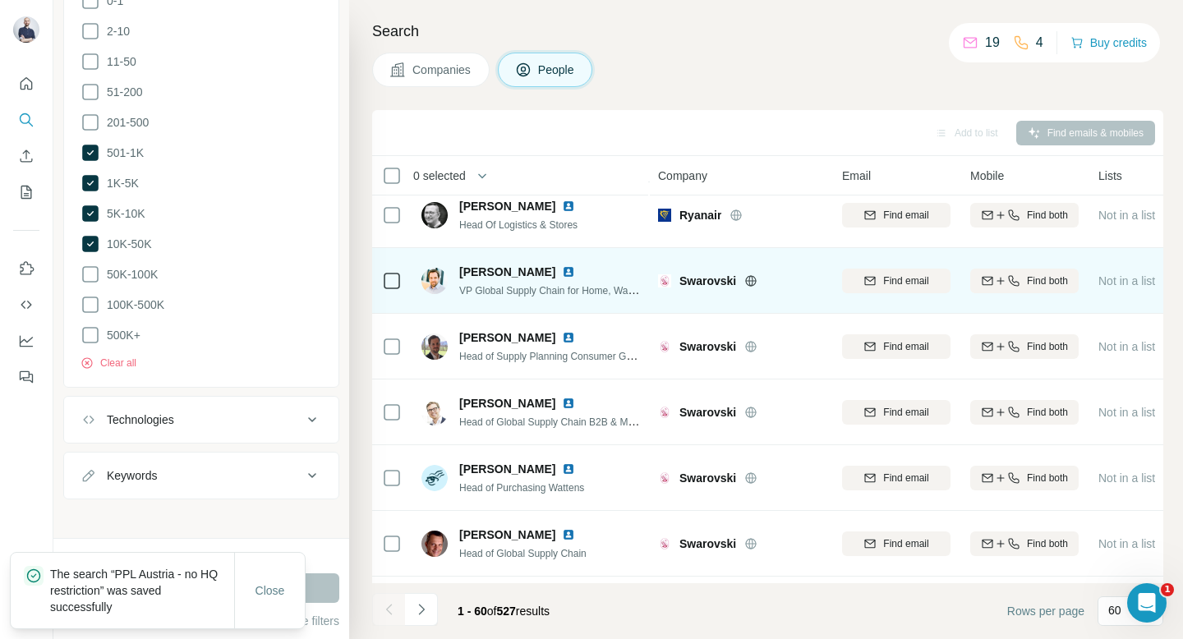
scroll to position [0, 0]
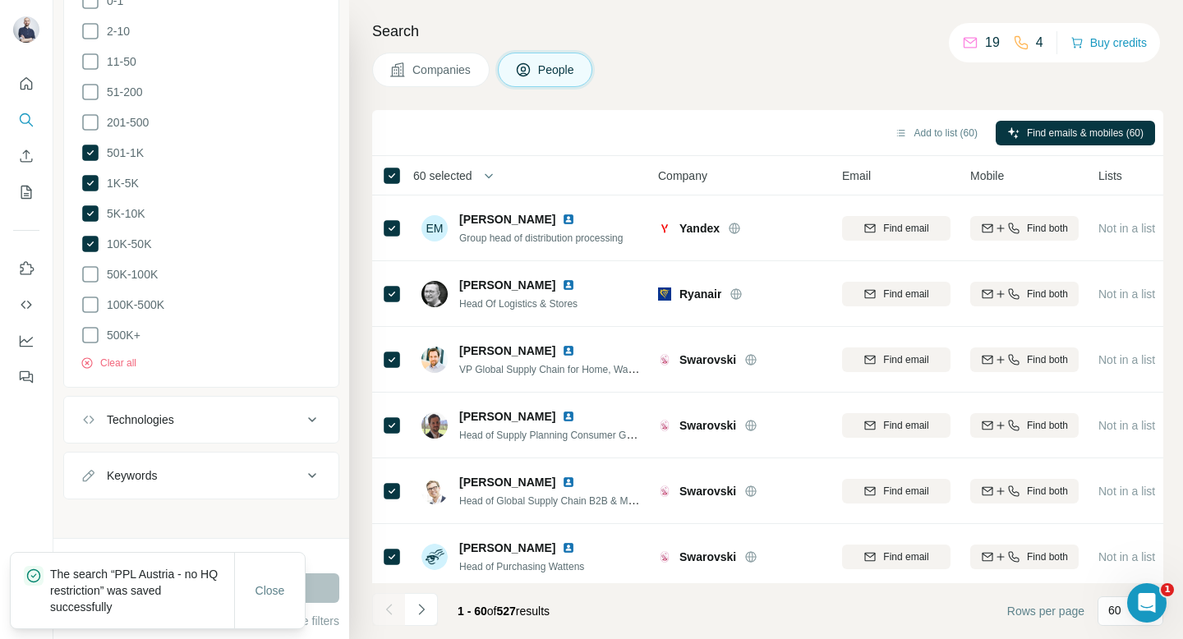
click at [466, 180] on span "60 selected" at bounding box center [442, 176] width 59 height 16
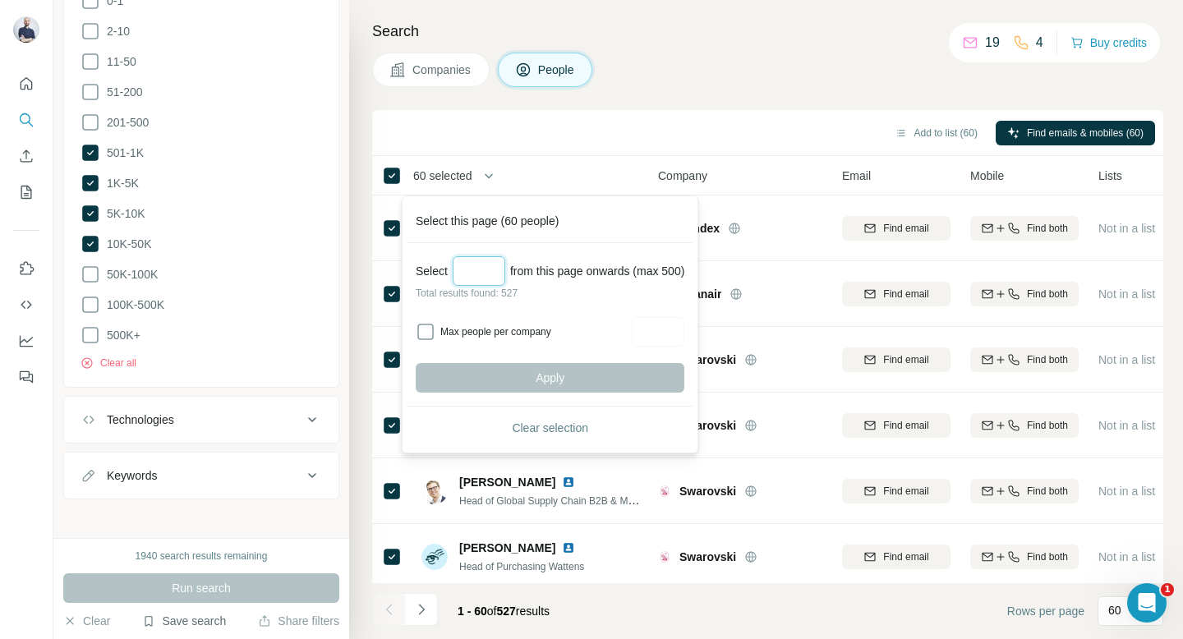
click at [472, 268] on input "Select a number (up to 500)" at bounding box center [479, 271] width 53 height 30
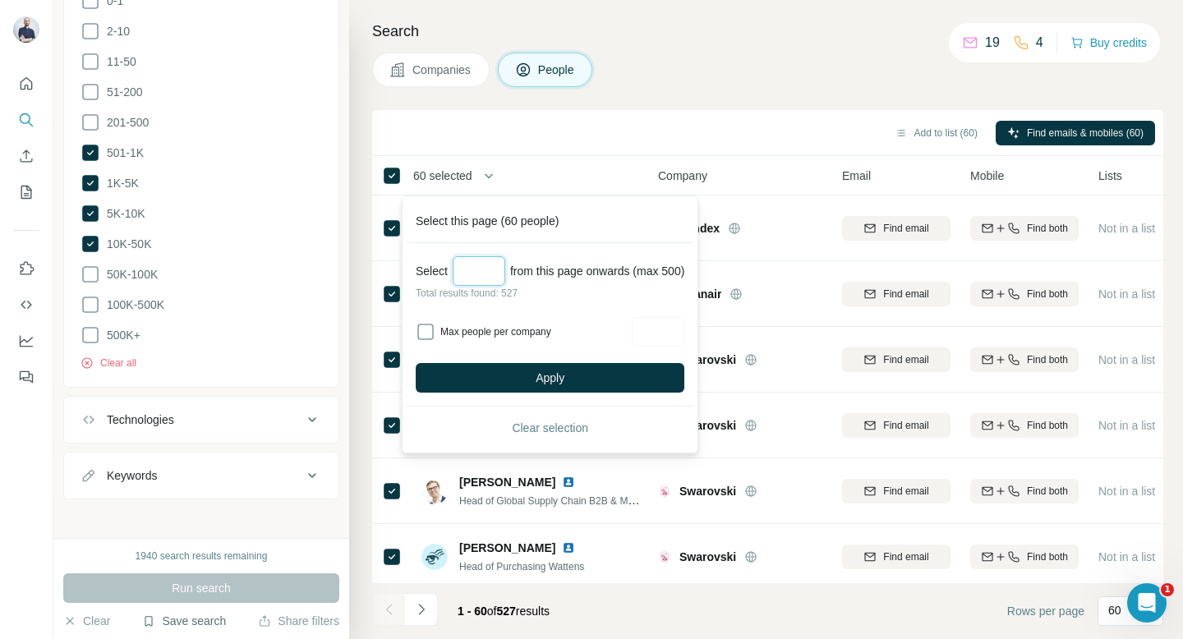
type input "***"
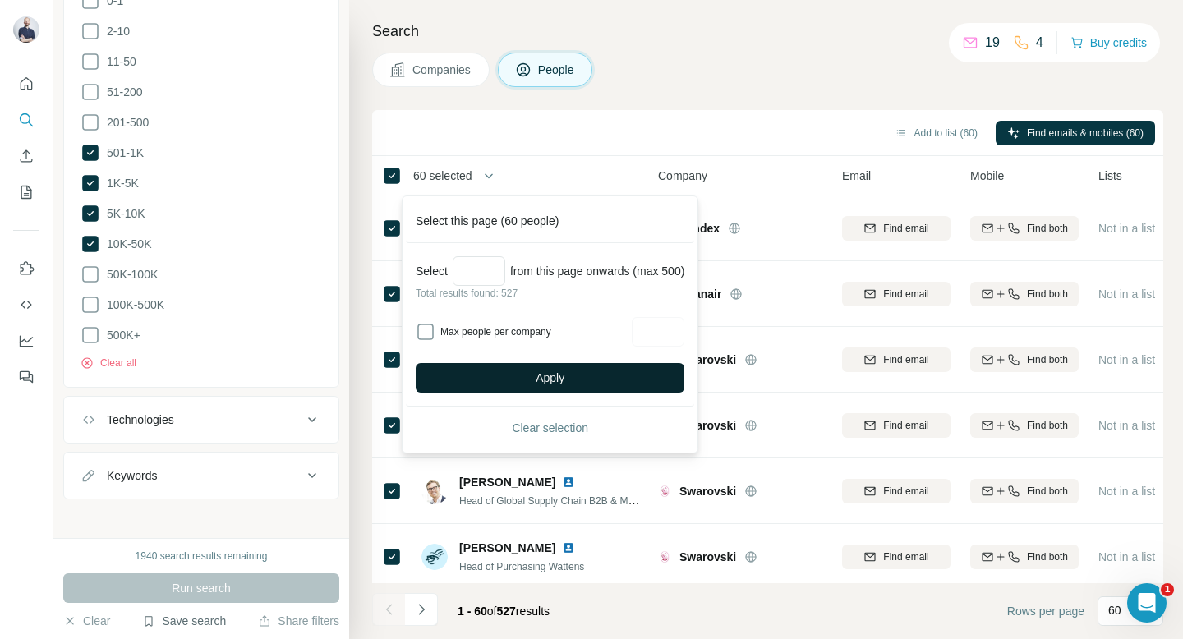
click at [578, 378] on button "Apply" at bounding box center [550, 378] width 269 height 30
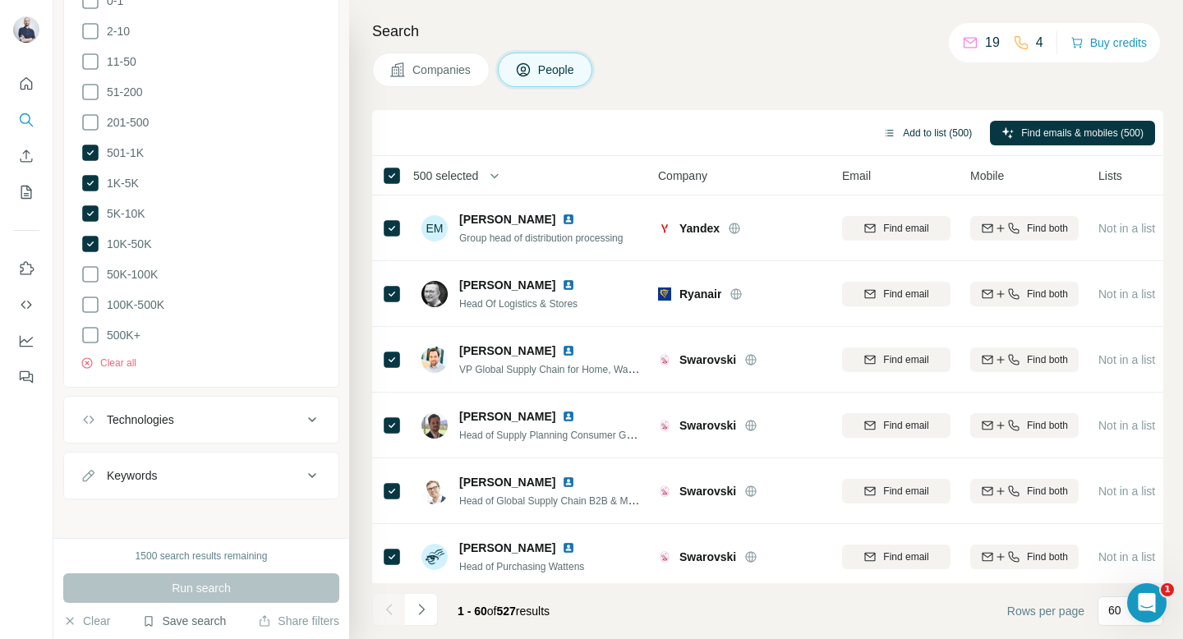
click at [923, 134] on button "Add to list (500)" at bounding box center [928, 133] width 112 height 25
click at [886, 132] on icon "button" at bounding box center [890, 133] width 8 height 7
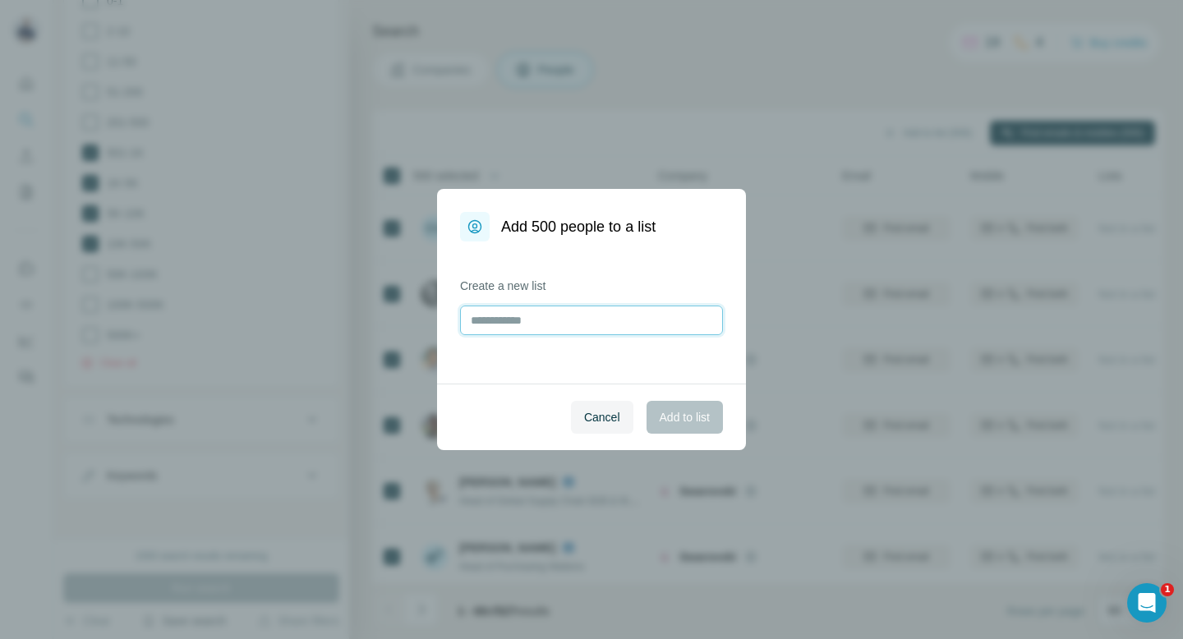
click at [548, 332] on input "text" at bounding box center [591, 321] width 263 height 30
type input "**********"
click at [691, 418] on span "Add to list" at bounding box center [685, 417] width 50 height 16
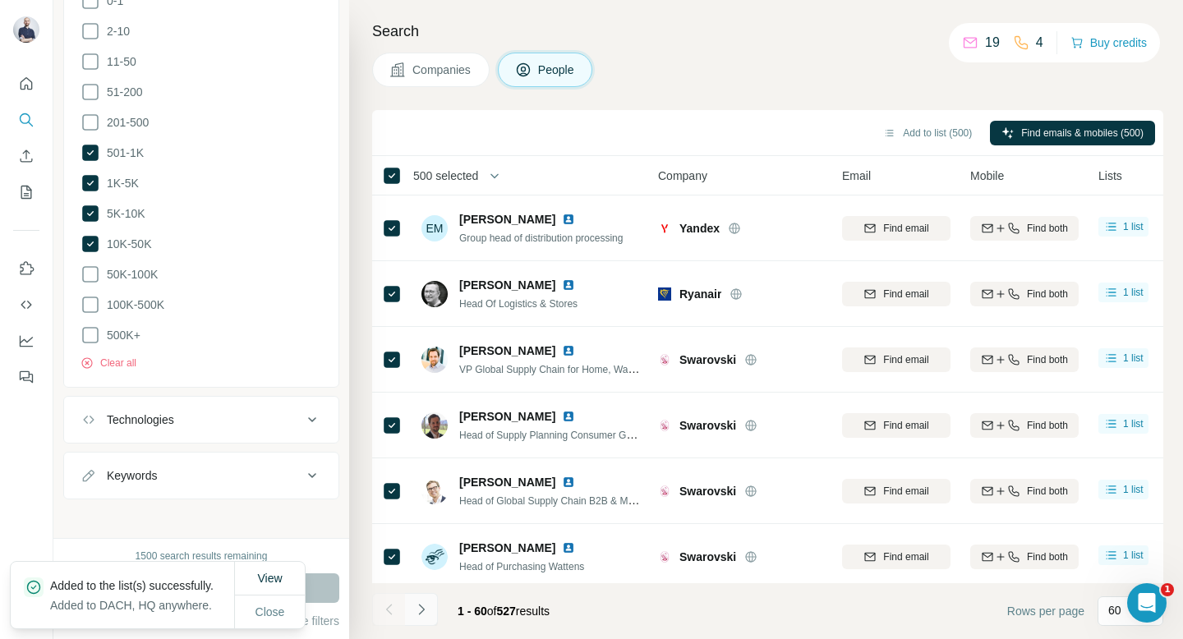
click at [419, 611] on icon "Navigate to next page" at bounding box center [421, 609] width 16 height 16
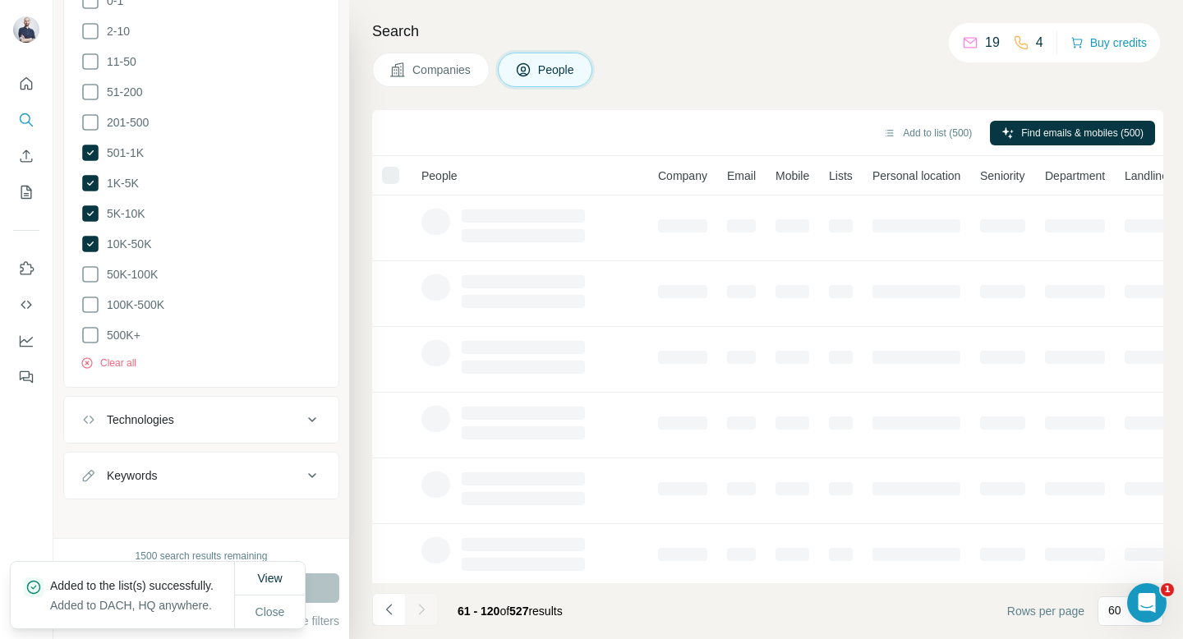
click at [419, 611] on div at bounding box center [421, 609] width 33 height 33
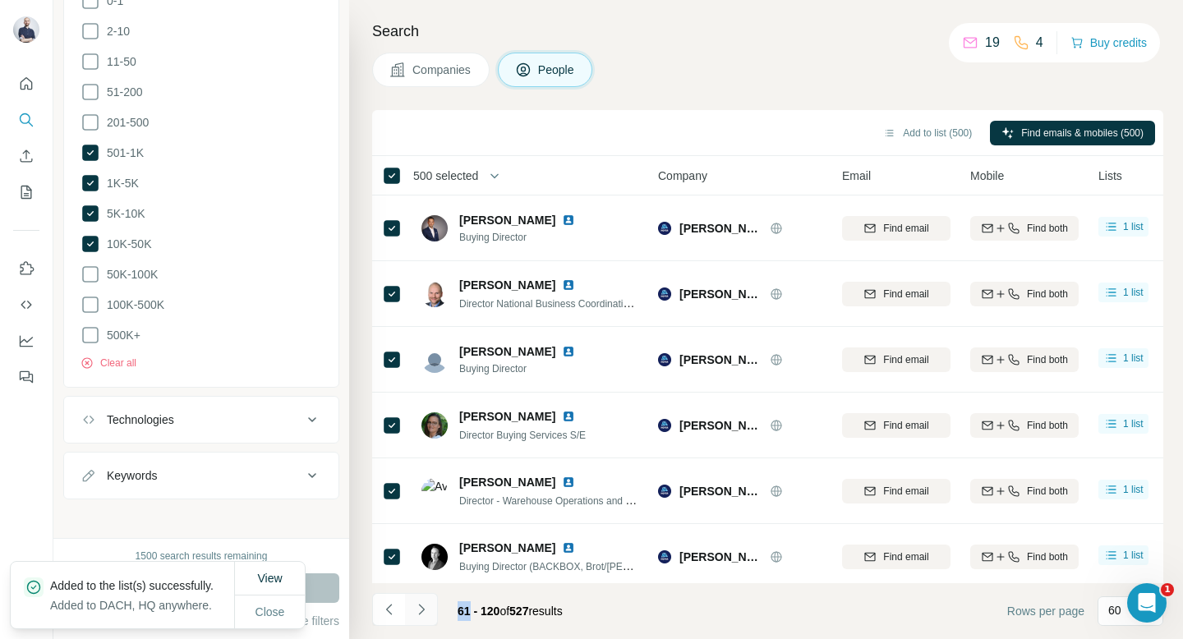
click at [419, 612] on icon "Navigate to next page" at bounding box center [421, 609] width 16 height 16
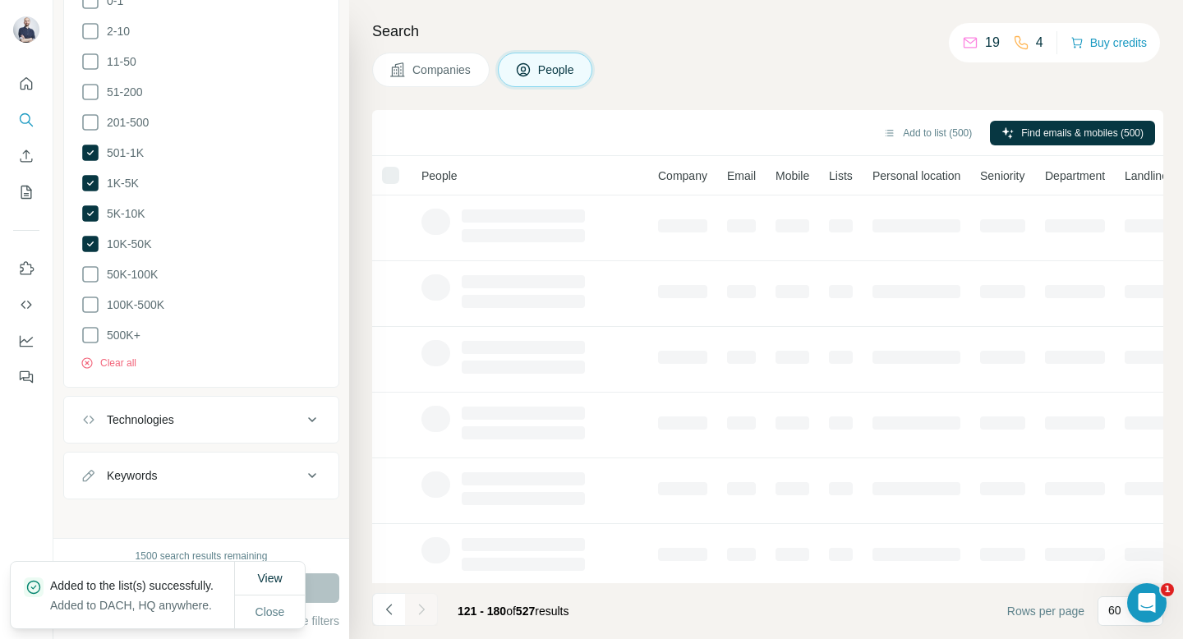
click at [419, 612] on div at bounding box center [421, 609] width 33 height 33
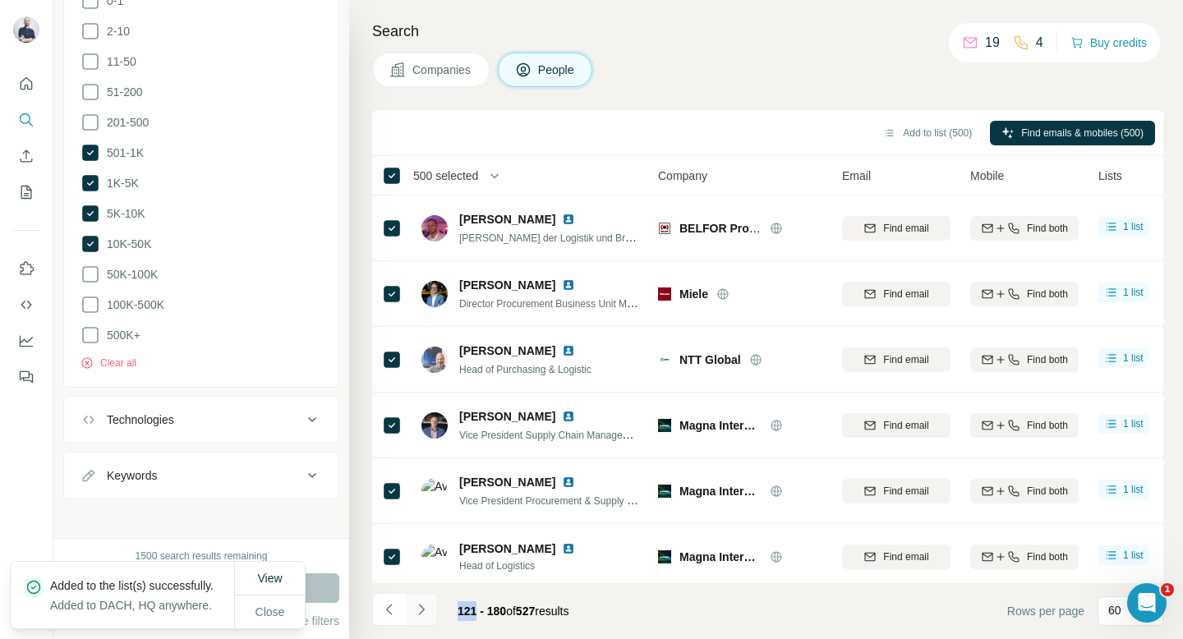
click at [419, 612] on icon "Navigate to next page" at bounding box center [421, 609] width 16 height 16
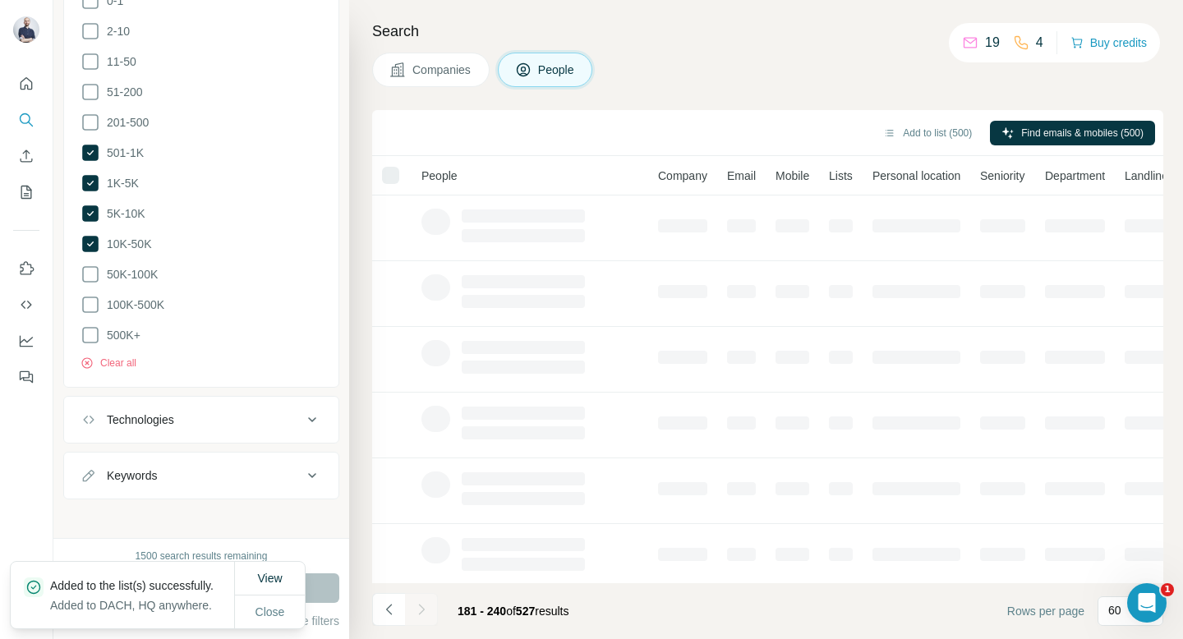
click at [419, 612] on icon "Navigate to next page" at bounding box center [421, 609] width 16 height 16
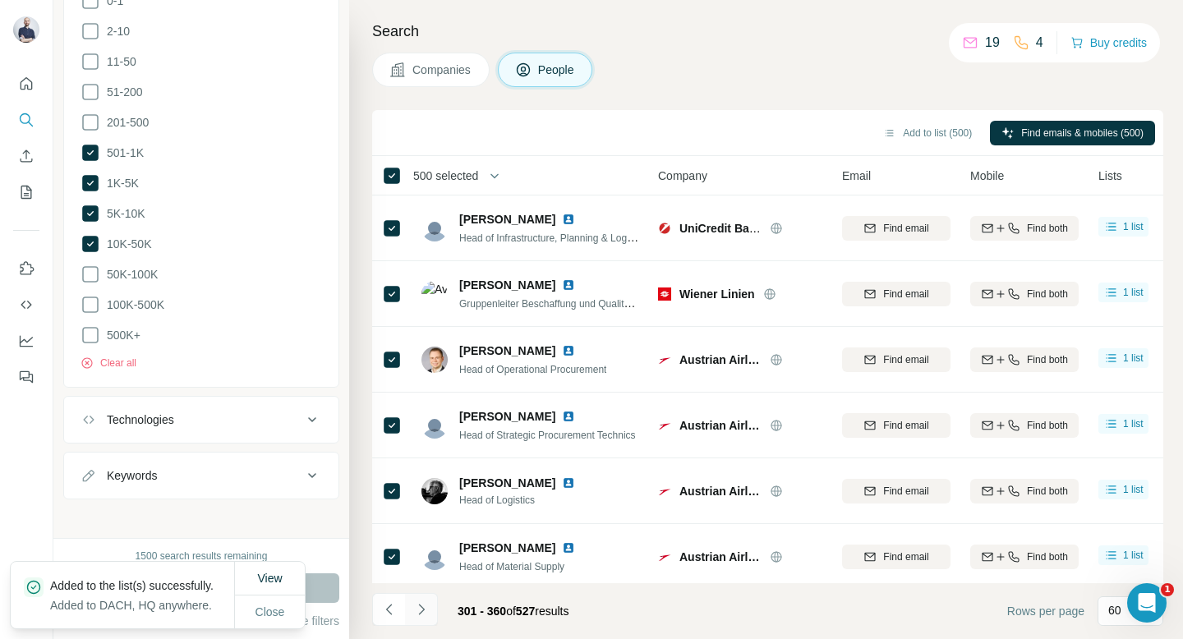
click at [419, 612] on icon "Navigate to next page" at bounding box center [421, 609] width 16 height 16
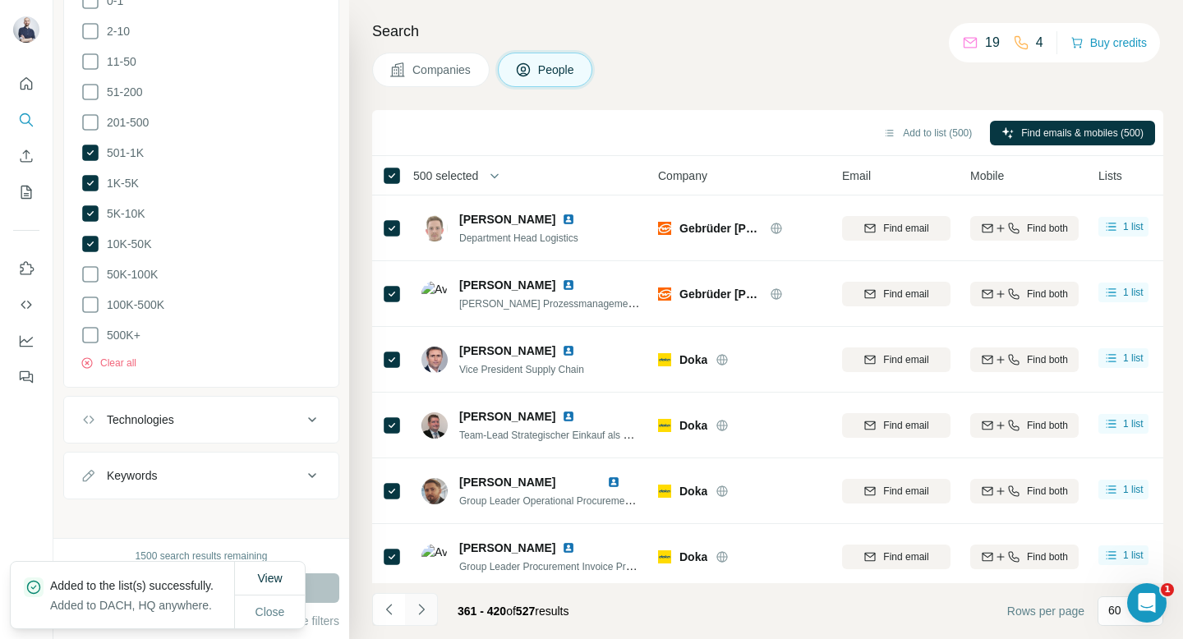
click at [419, 612] on icon "Navigate to next page" at bounding box center [421, 609] width 16 height 16
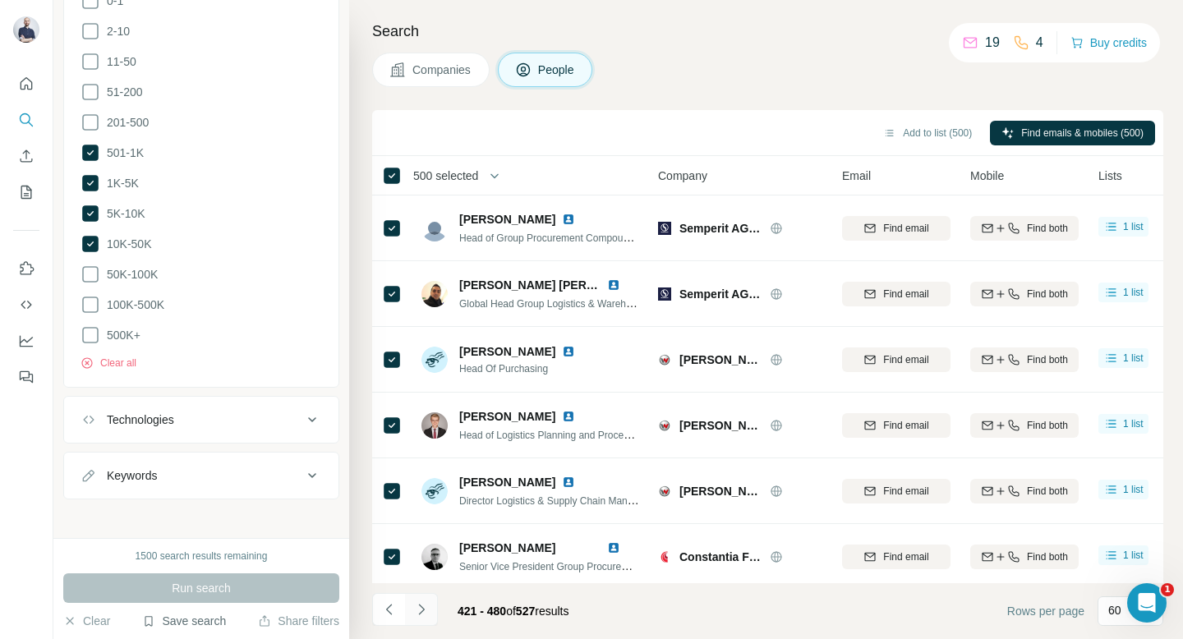
click at [419, 612] on icon "Navigate to next page" at bounding box center [421, 609] width 16 height 16
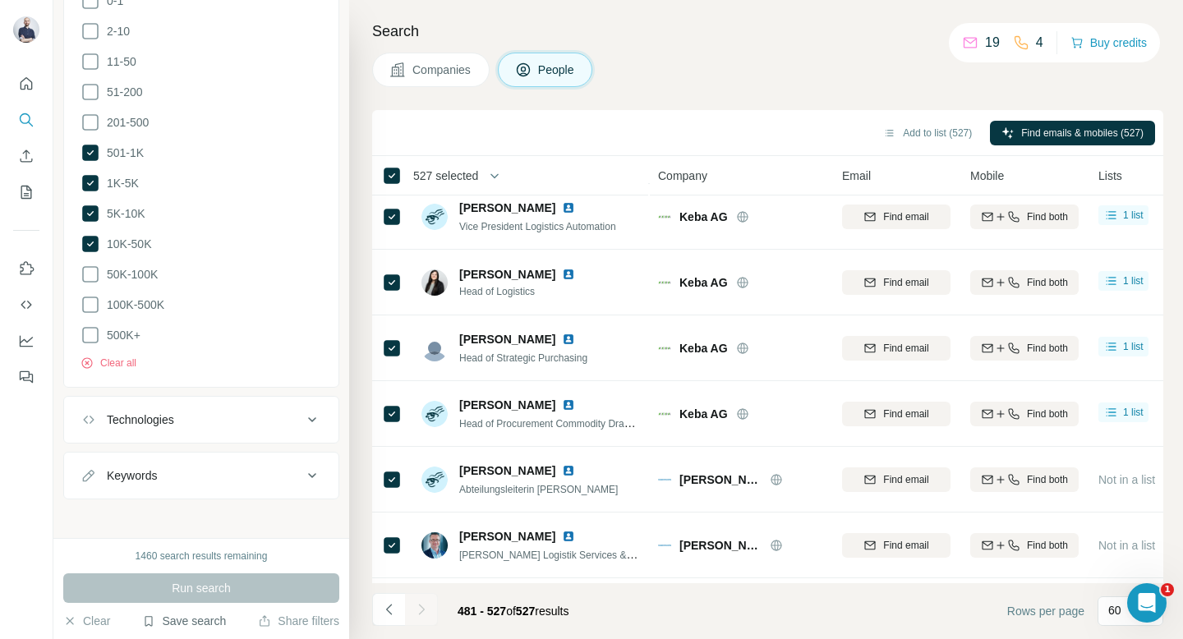
scroll to position [1064, 0]
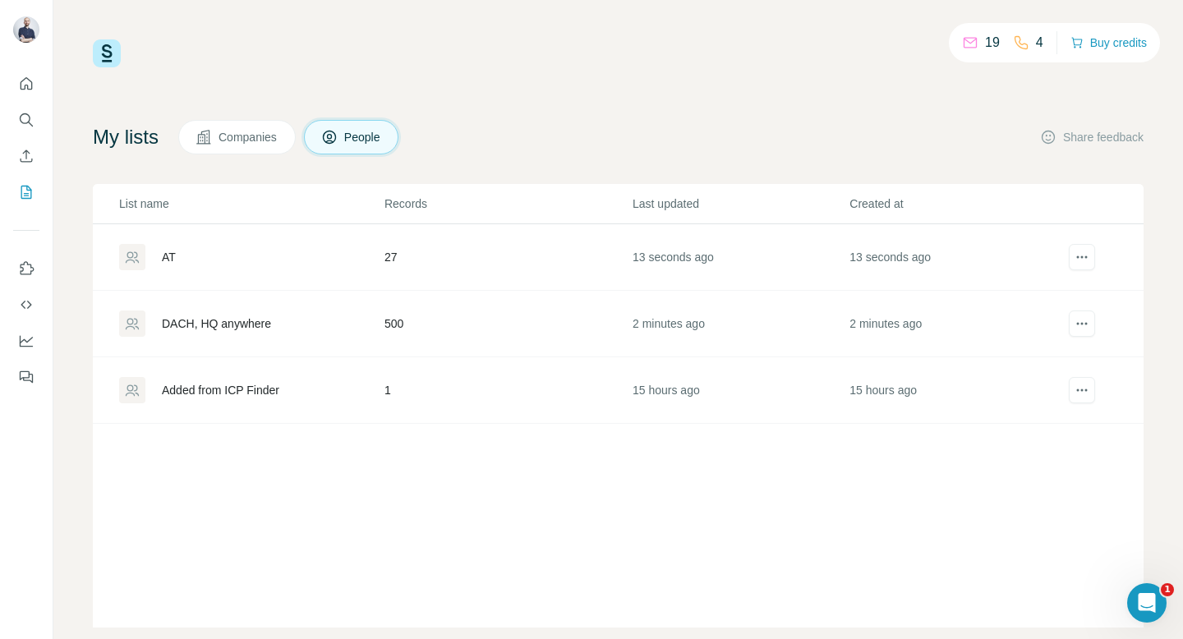
click at [200, 260] on div "AT" at bounding box center [251, 257] width 264 height 26
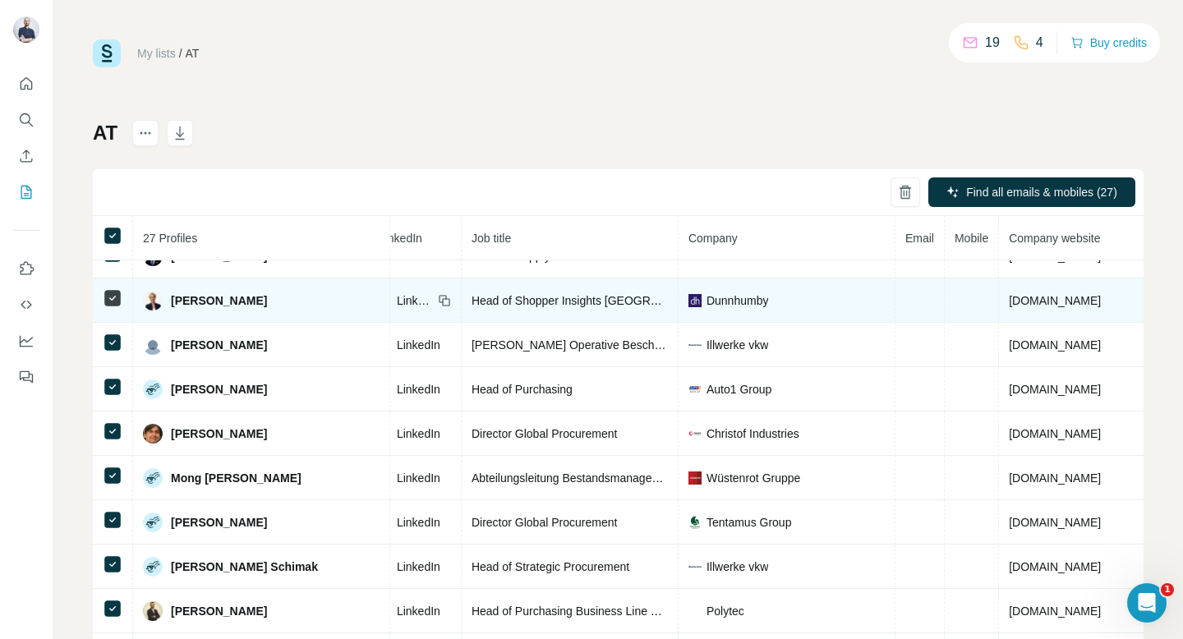
scroll to position [809, 122]
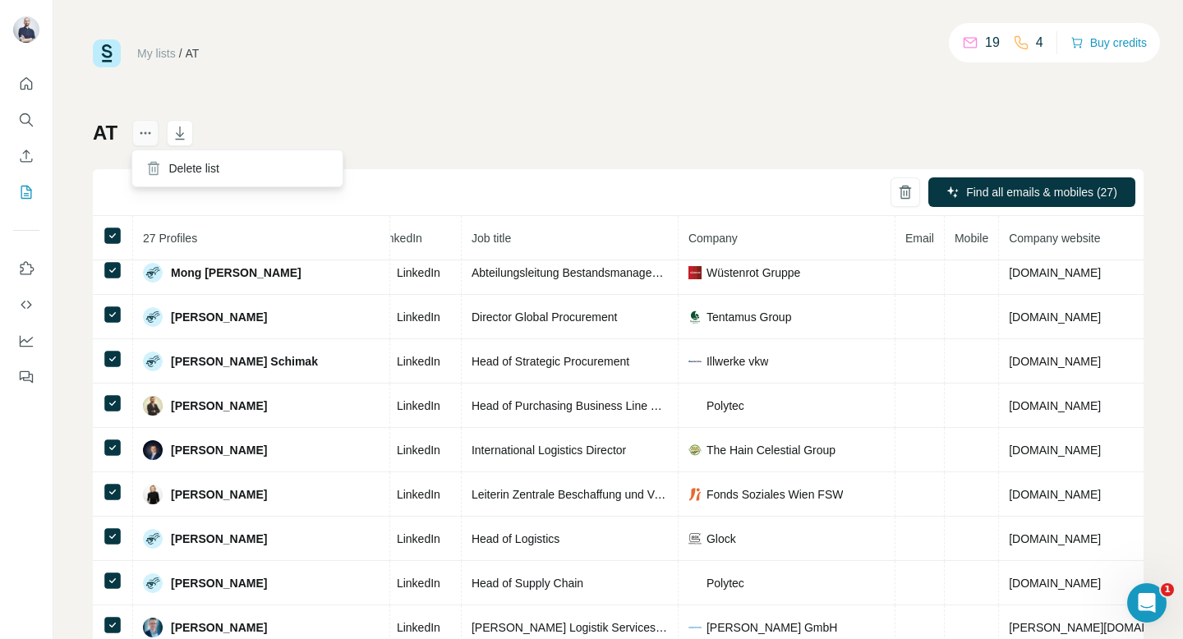
click at [136, 131] on button "actions" at bounding box center [145, 133] width 26 height 26
click at [29, 107] on button "Search" at bounding box center [26, 120] width 26 height 30
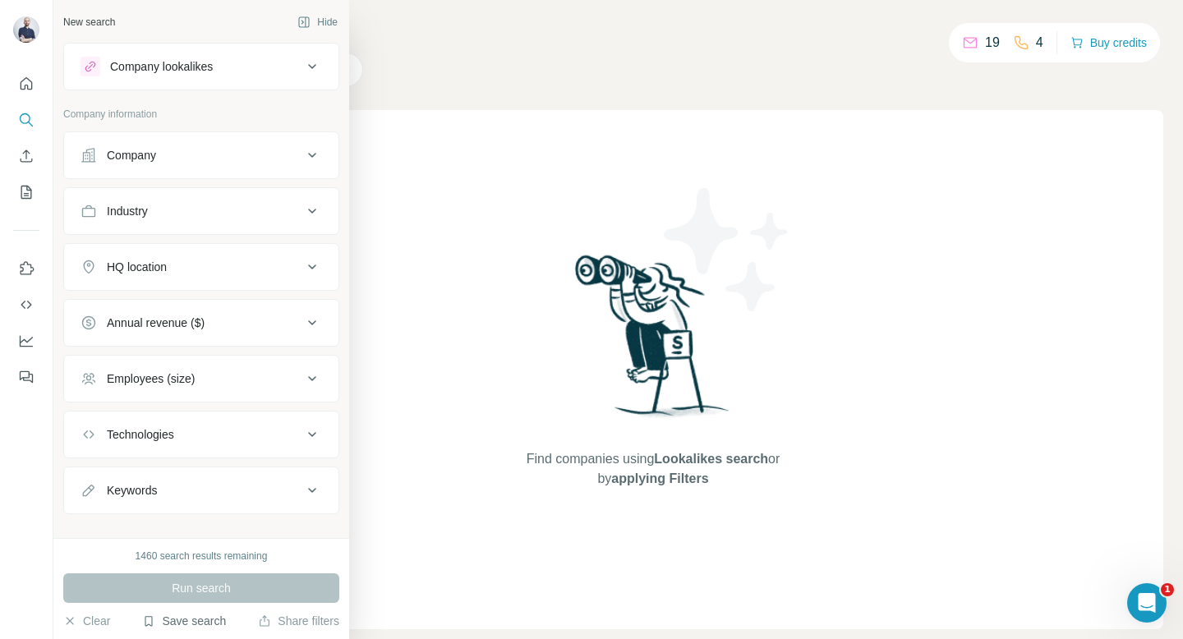
click at [157, 615] on button "Save search" at bounding box center [184, 621] width 84 height 16
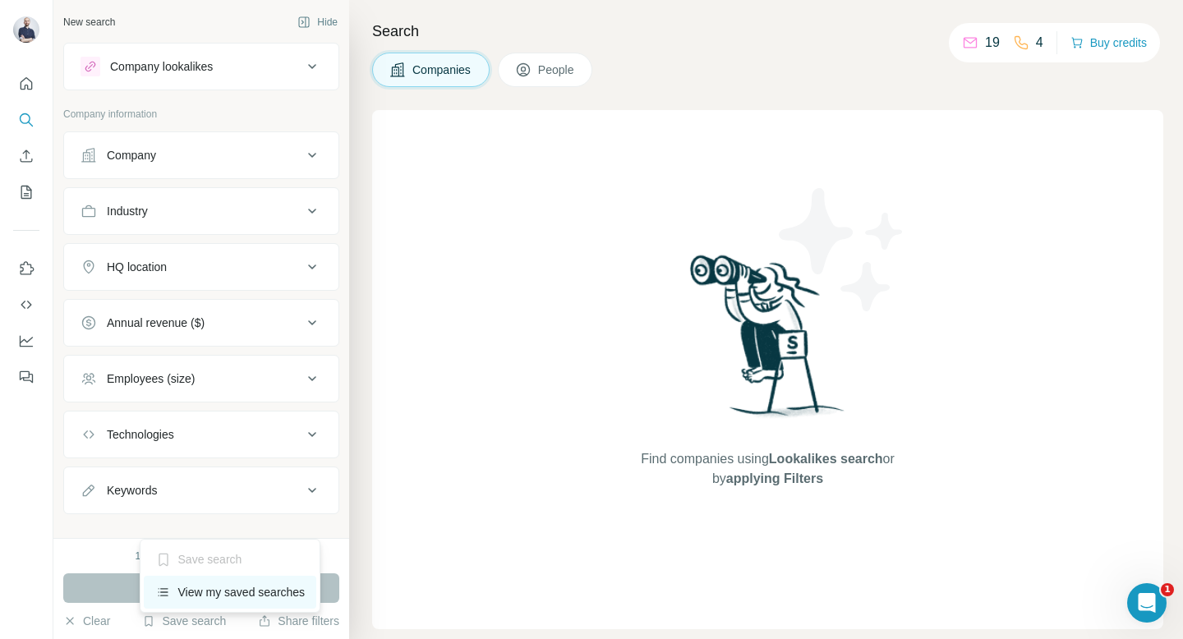
click at [177, 593] on div "View my saved searches" at bounding box center [230, 592] width 173 height 33
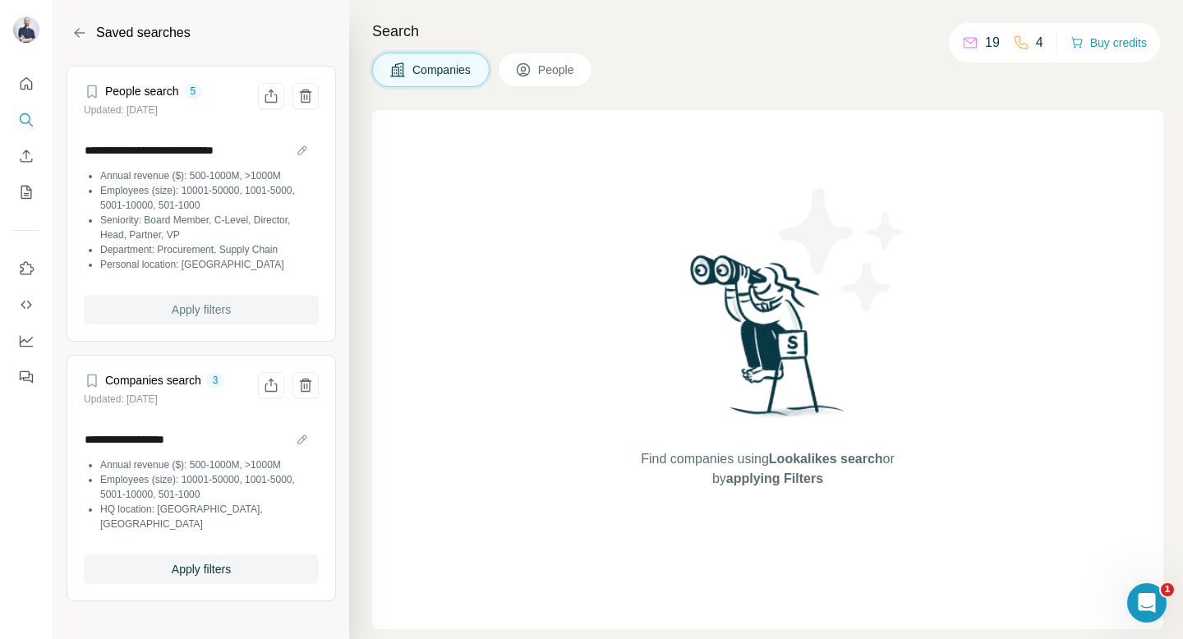
click at [229, 309] on span "Apply filters" at bounding box center [201, 310] width 59 height 16
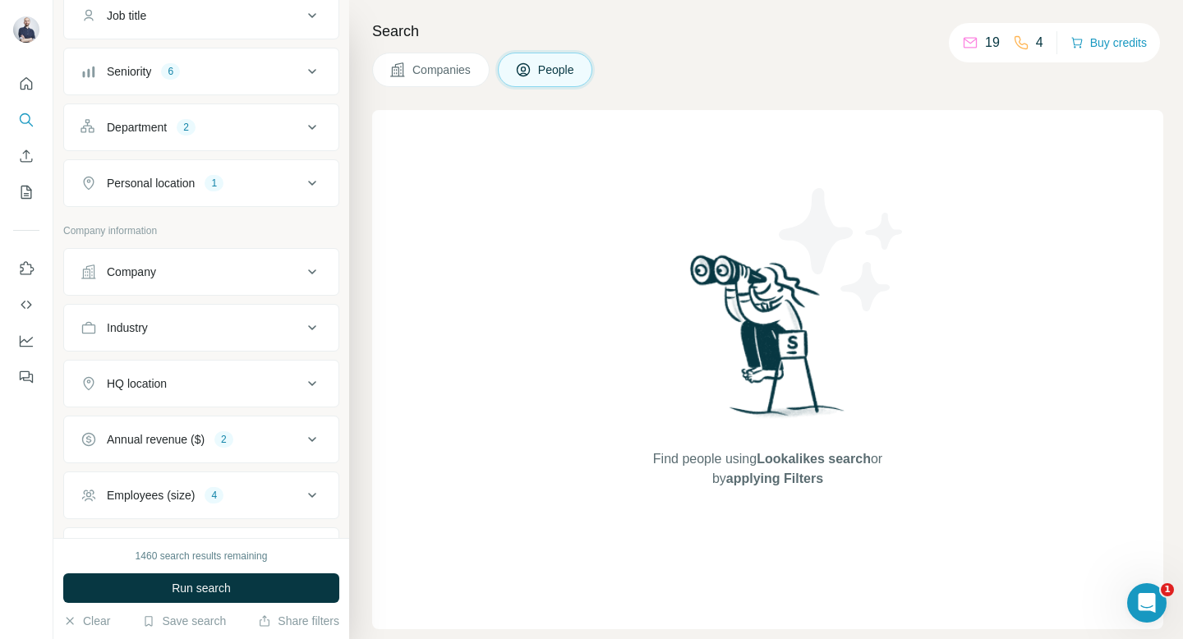
scroll to position [145, 0]
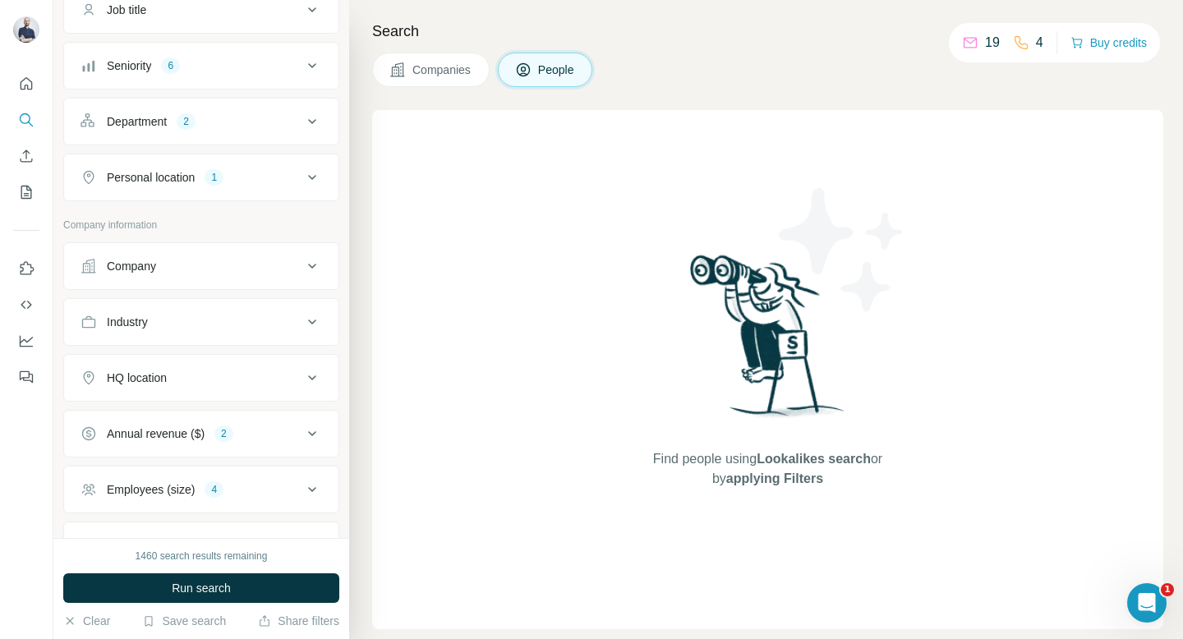
click at [191, 187] on button "Personal location 1" at bounding box center [201, 177] width 274 height 39
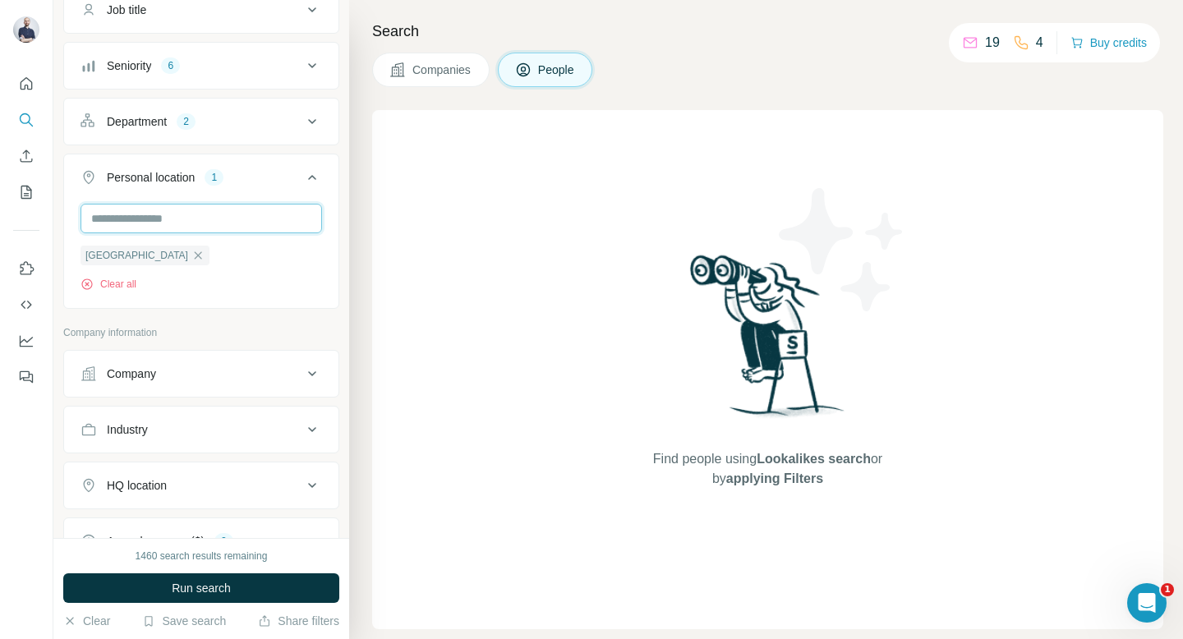
click at [152, 215] on input "text" at bounding box center [202, 219] width 242 height 30
type input "*****"
click at [293, 250] on div "🇨🇭 [GEOGRAPHIC_DATA]" at bounding box center [201, 270] width 233 height 59
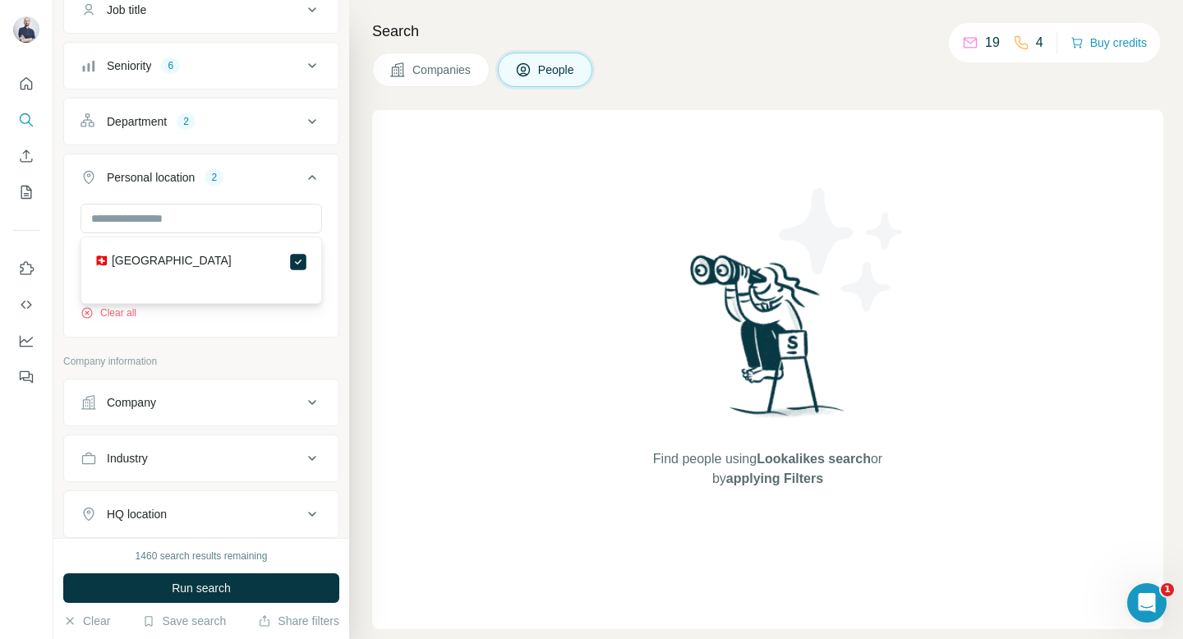
click at [93, 319] on div "Company lookalikes Personal information Job title Seniority 6 Department 2 Pers…" at bounding box center [201, 329] width 276 height 864
click at [191, 256] on icon "button" at bounding box center [197, 255] width 13 height 13
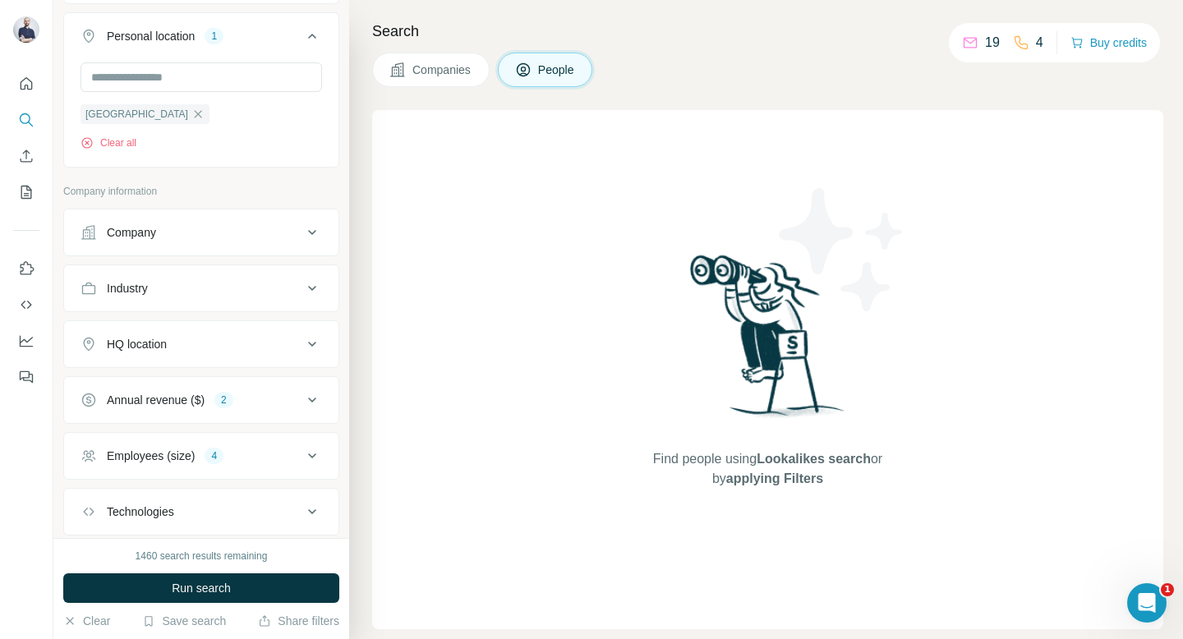
scroll to position [386, 0]
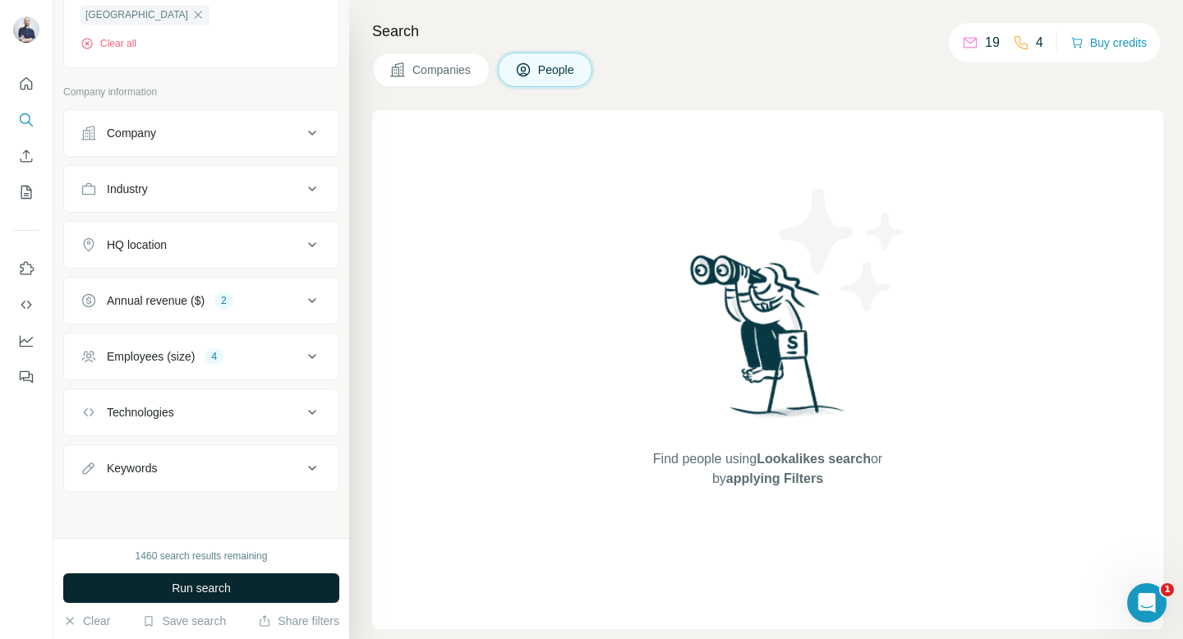
click at [141, 588] on button "Run search" at bounding box center [201, 589] width 276 height 30
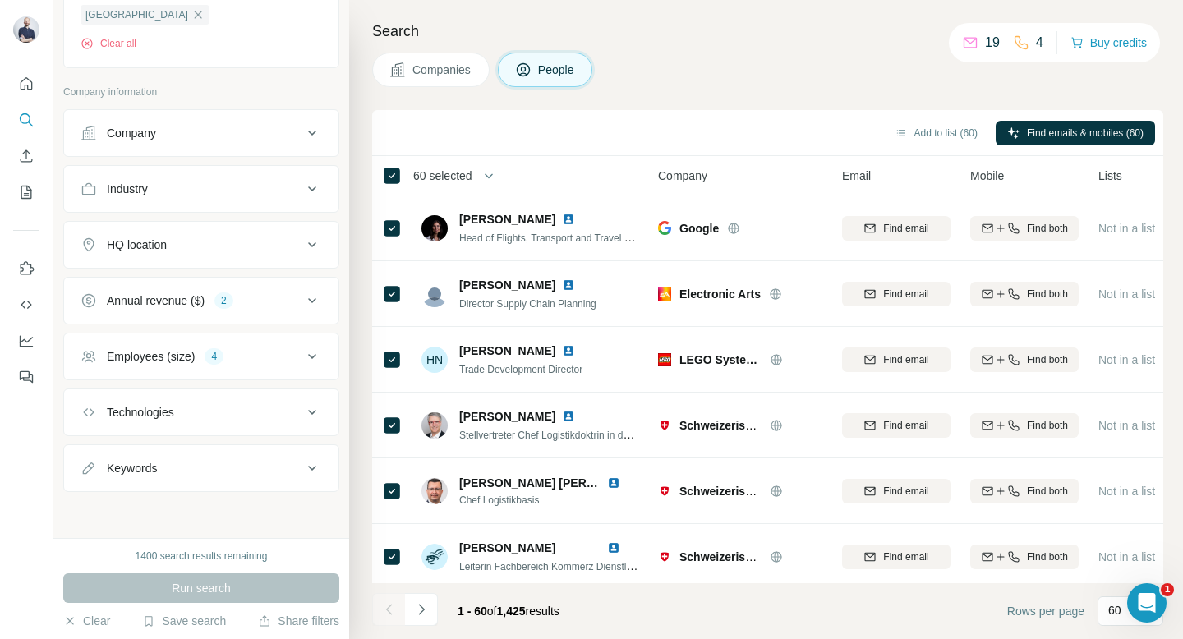
click at [442, 175] on span "60 selected" at bounding box center [442, 176] width 59 height 16
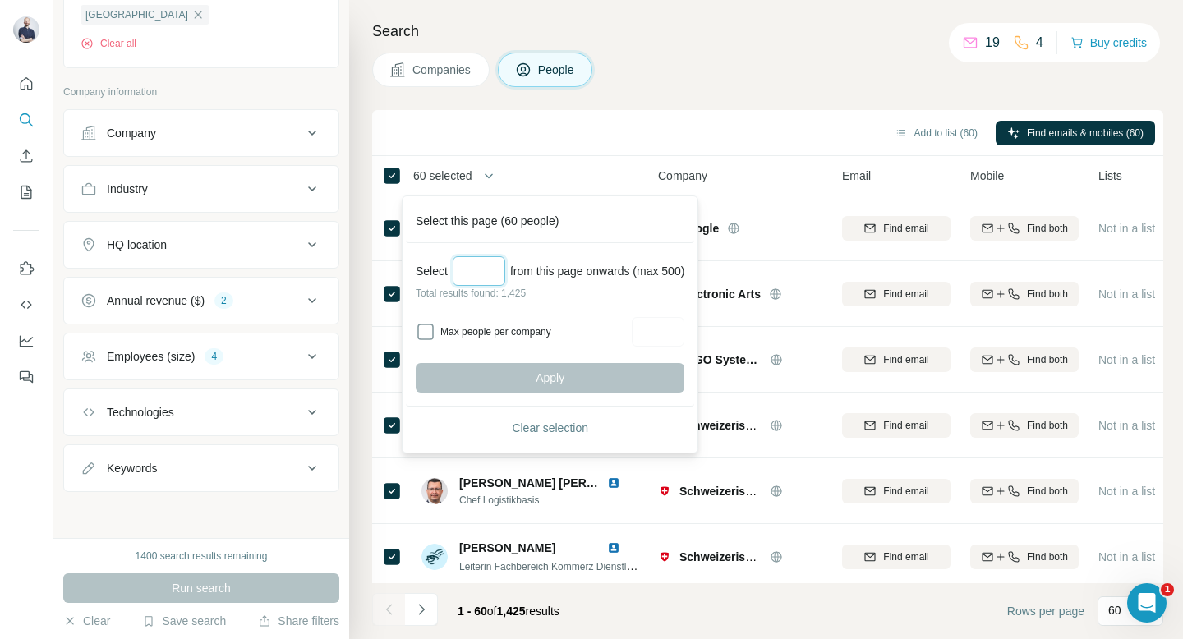
click at [485, 282] on input "Select a number (up to 500)" at bounding box center [479, 271] width 53 height 30
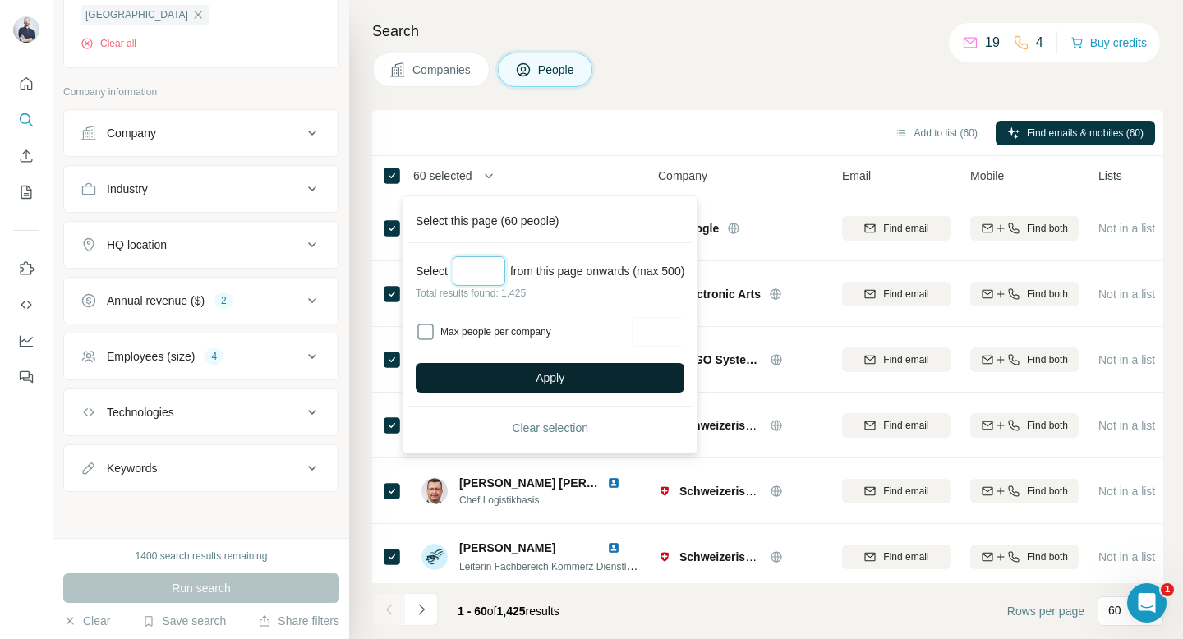
type input "***"
click at [584, 382] on button "Apply" at bounding box center [550, 378] width 269 height 30
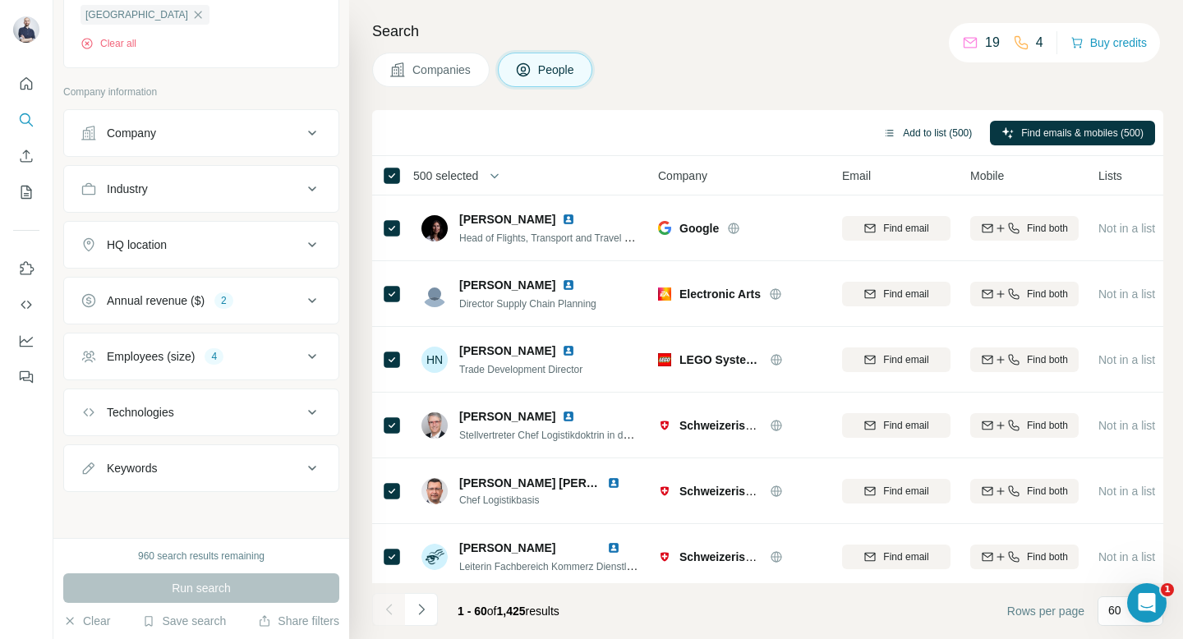
click at [884, 134] on button "Add to list (500)" at bounding box center [928, 133] width 112 height 25
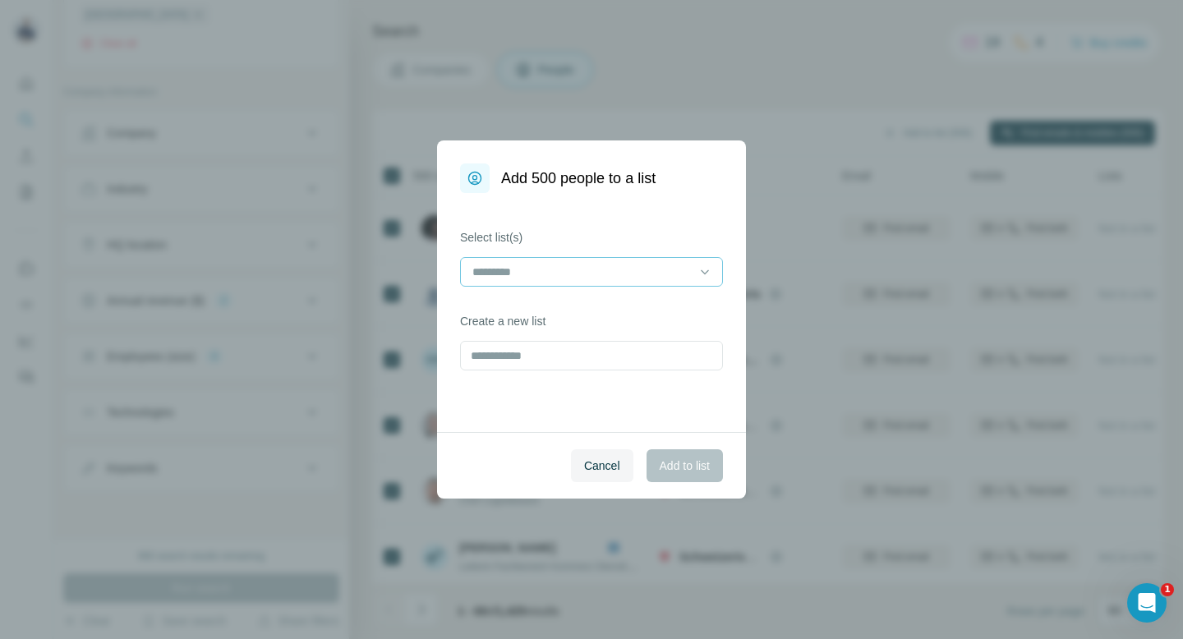
click at [508, 282] on div at bounding box center [582, 272] width 222 height 28
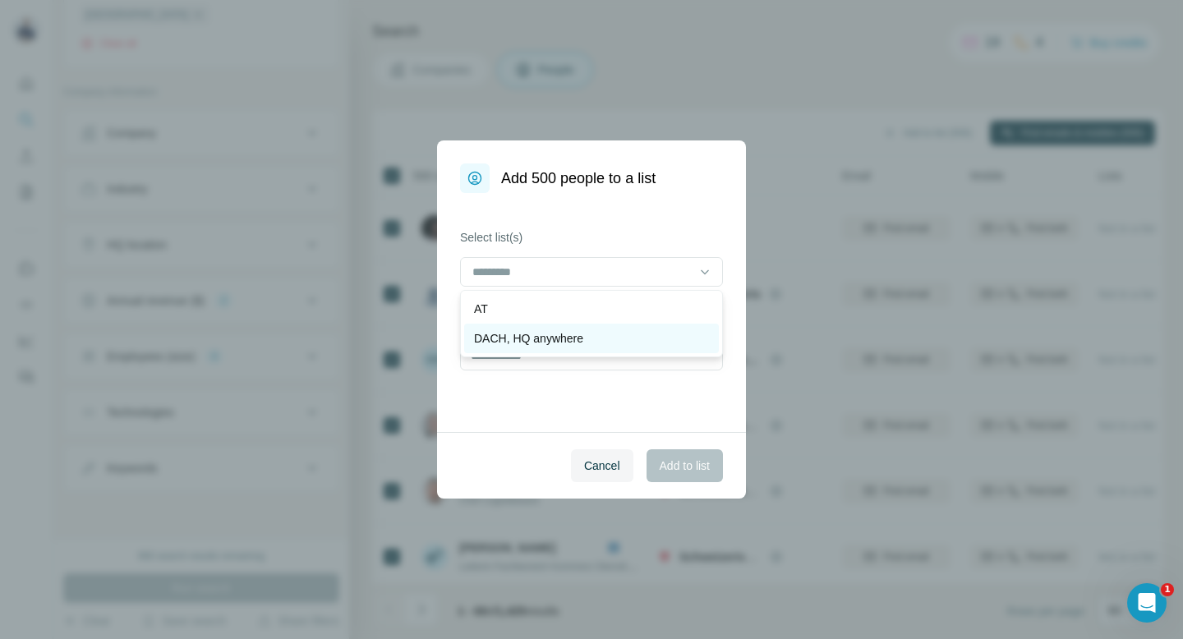
click at [501, 333] on p "DACH, HQ anywhere" at bounding box center [528, 338] width 109 height 16
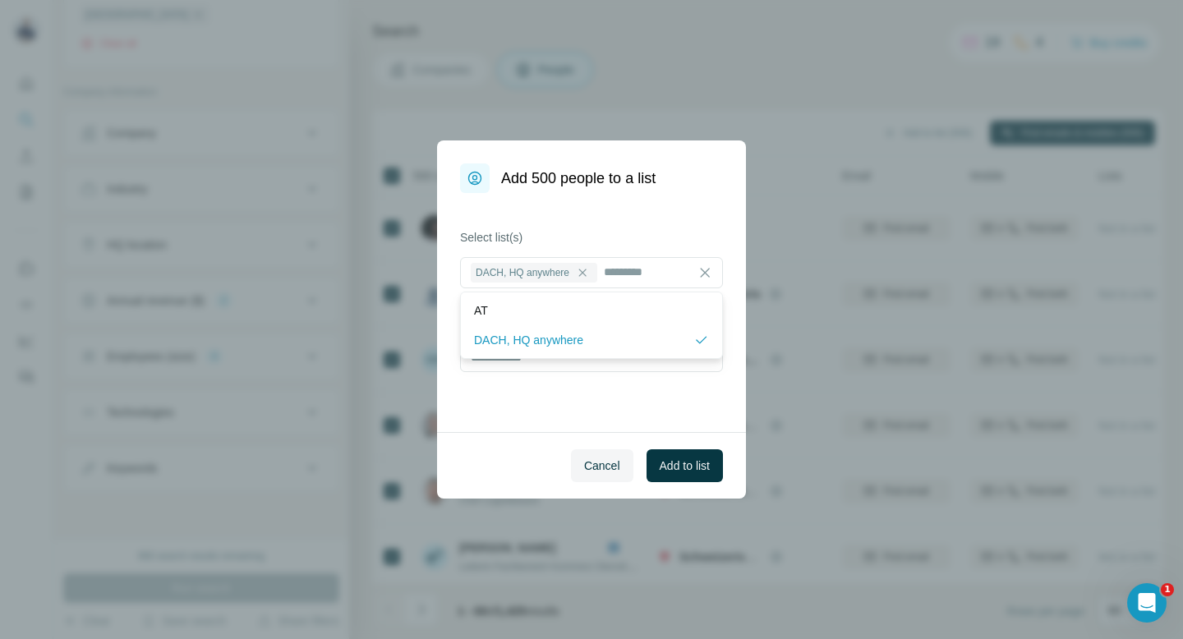
click at [684, 398] on div "Select list(s) DACH, HQ anywhere Create a new list" at bounding box center [591, 312] width 309 height 239
click at [683, 472] on span "Add to list" at bounding box center [685, 466] width 50 height 16
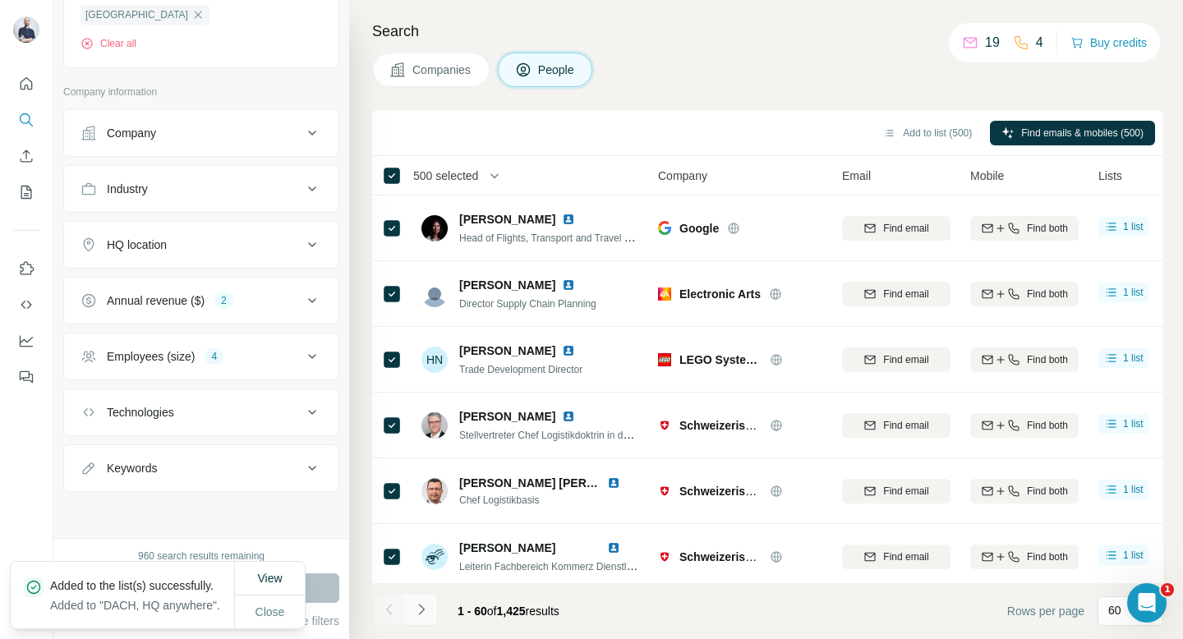
click at [428, 607] on icon "Navigate to next page" at bounding box center [421, 609] width 16 height 16
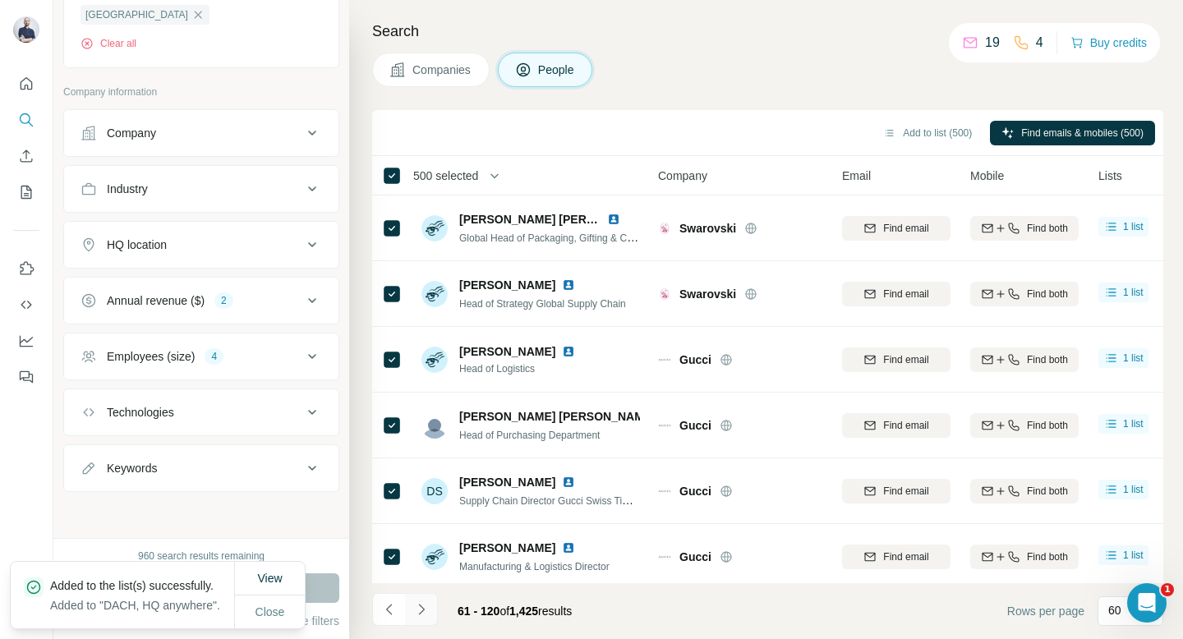
click at [428, 607] on icon "Navigate to next page" at bounding box center [421, 609] width 16 height 16
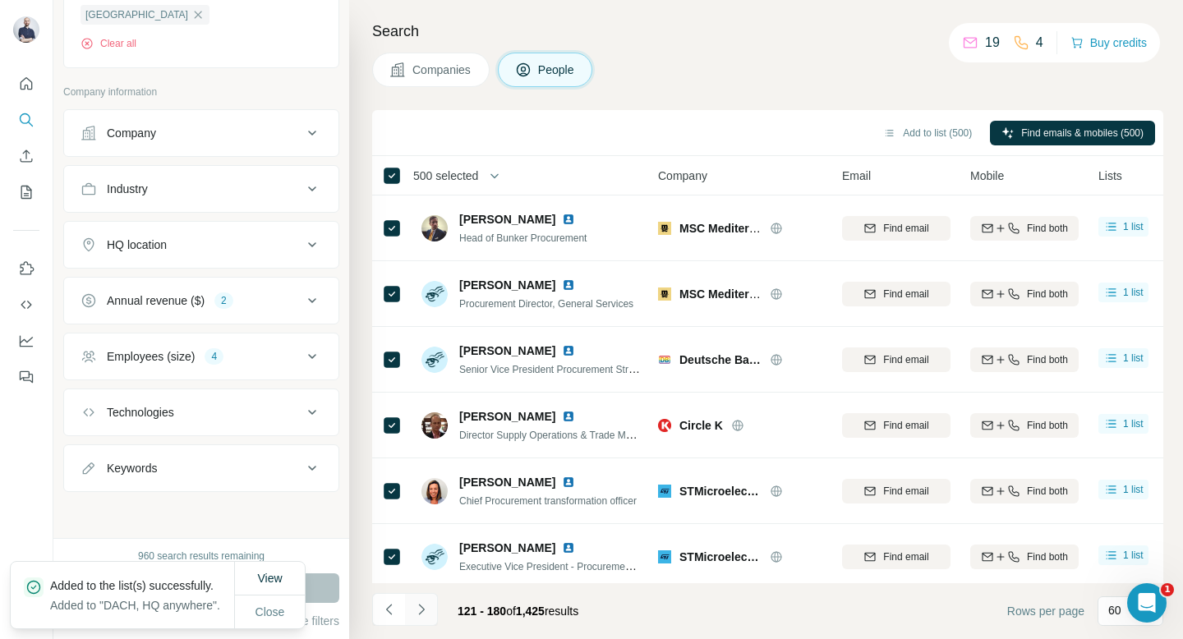
click at [428, 607] on icon "Navigate to next page" at bounding box center [421, 609] width 16 height 16
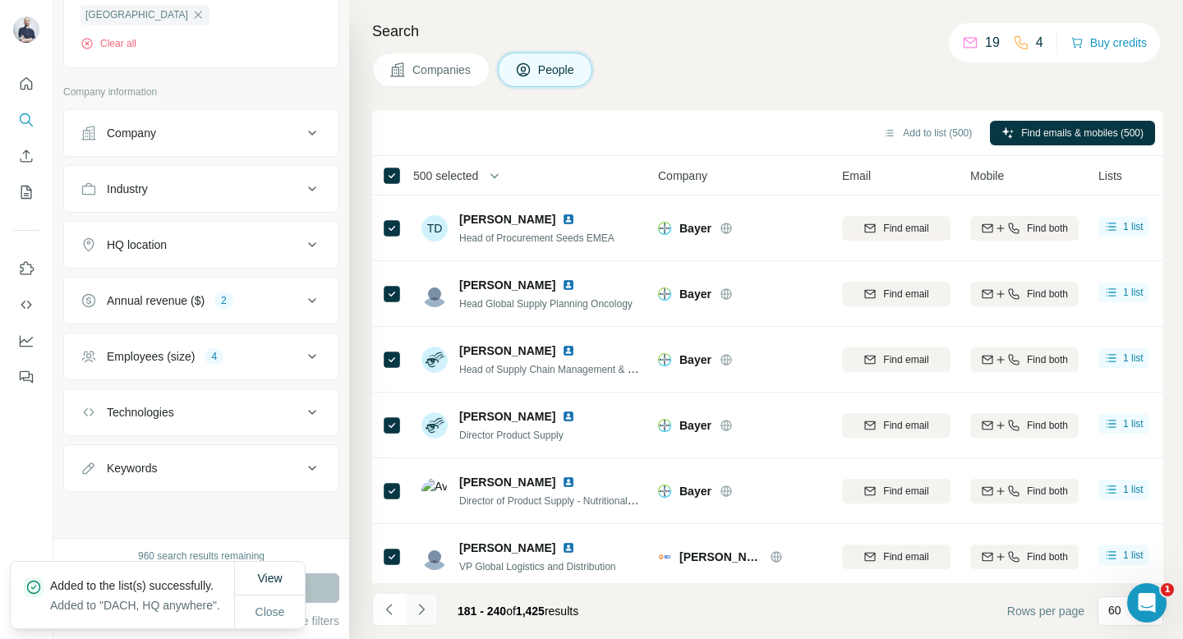
click at [428, 609] on icon "Navigate to next page" at bounding box center [421, 609] width 16 height 16
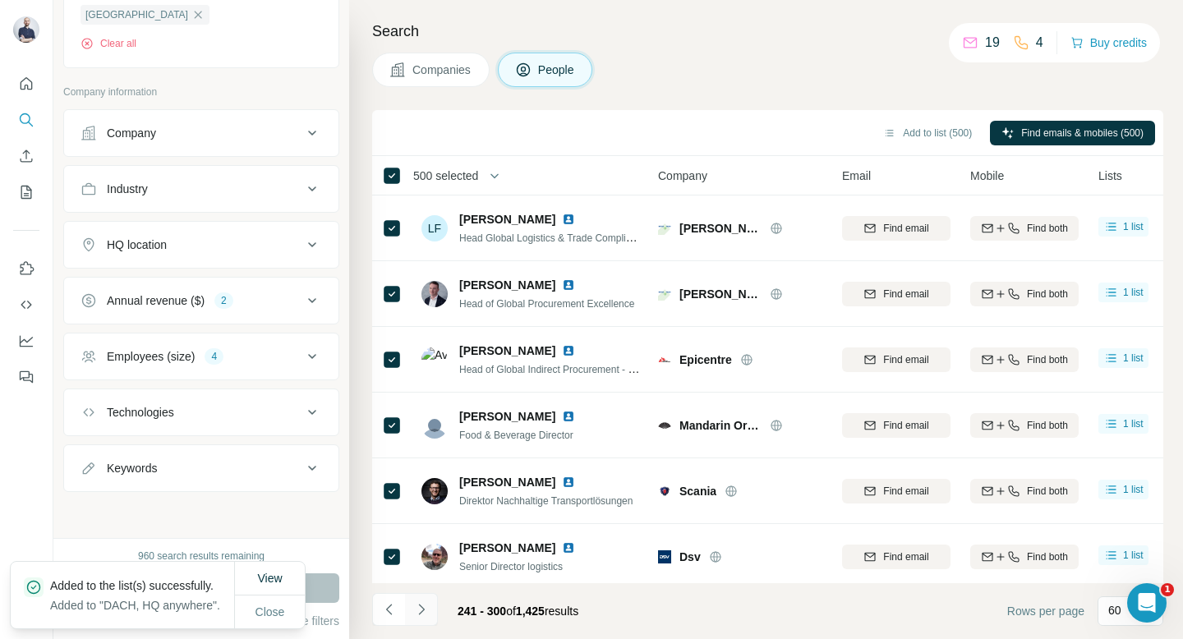
click at [428, 611] on icon "Navigate to next page" at bounding box center [421, 609] width 16 height 16
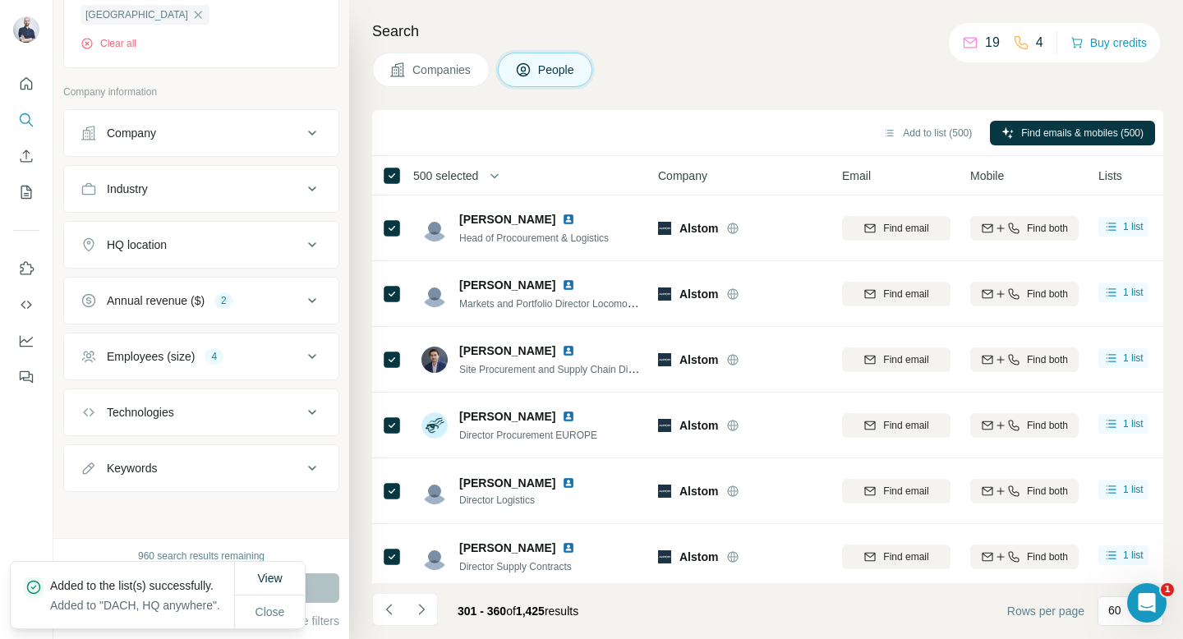
click at [422, 165] on span "500 selected" at bounding box center [456, 175] width 109 height 33
click at [431, 177] on span "440 selected" at bounding box center [445, 176] width 65 height 16
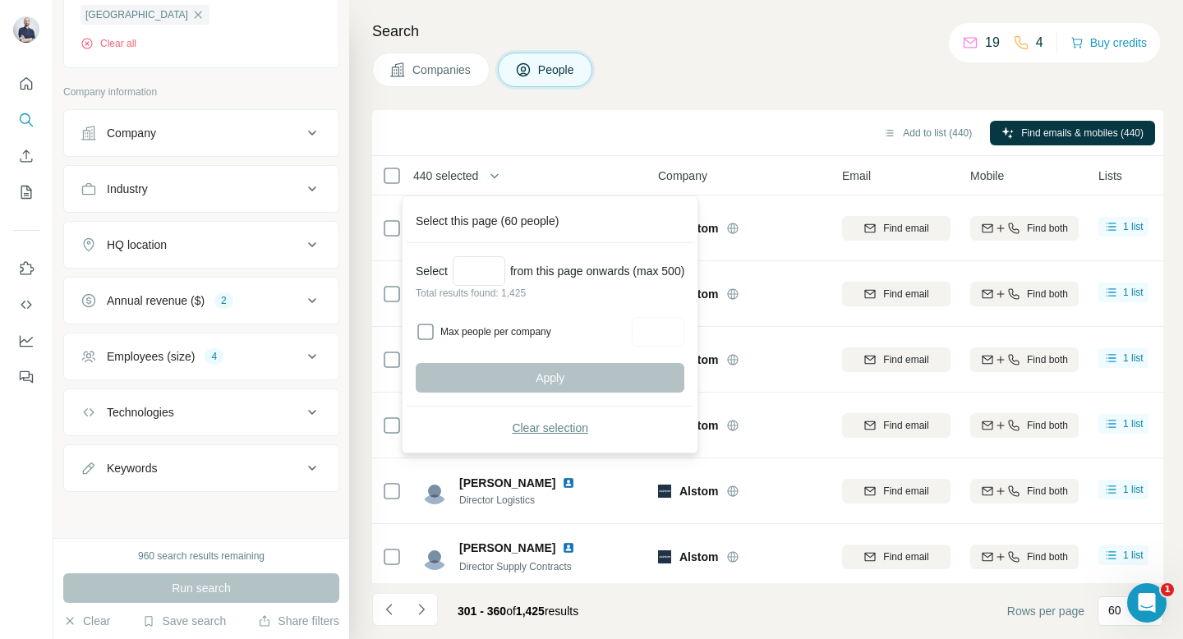
click at [546, 429] on span "Clear selection" at bounding box center [550, 428] width 76 height 16
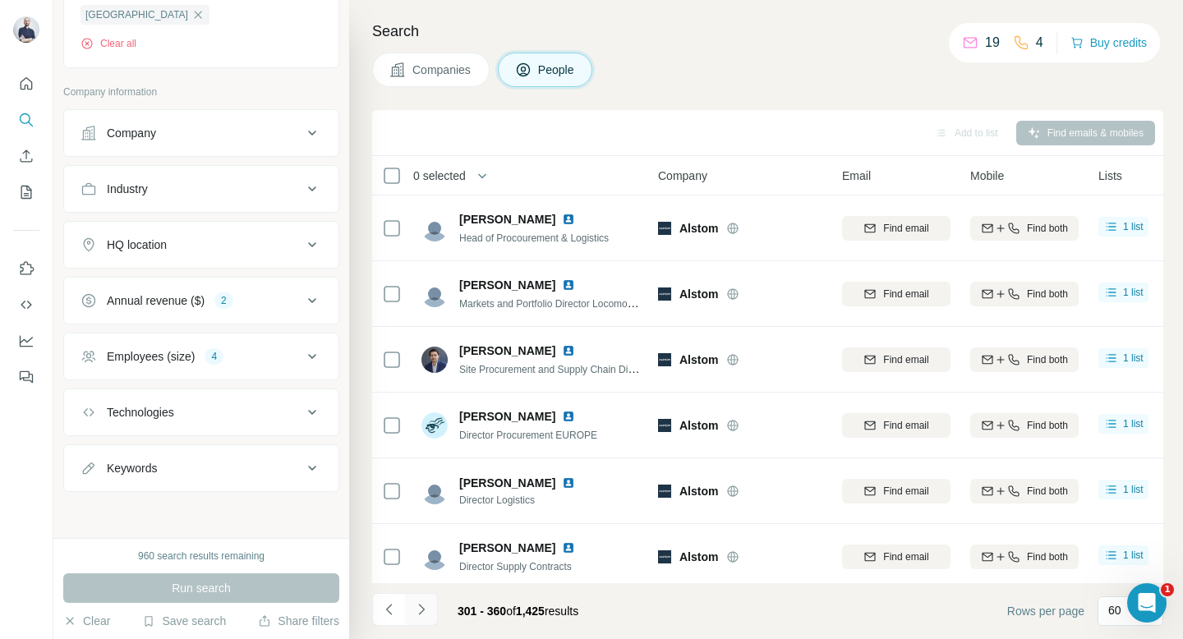
click at [419, 621] on button "Navigate to next page" at bounding box center [421, 609] width 33 height 33
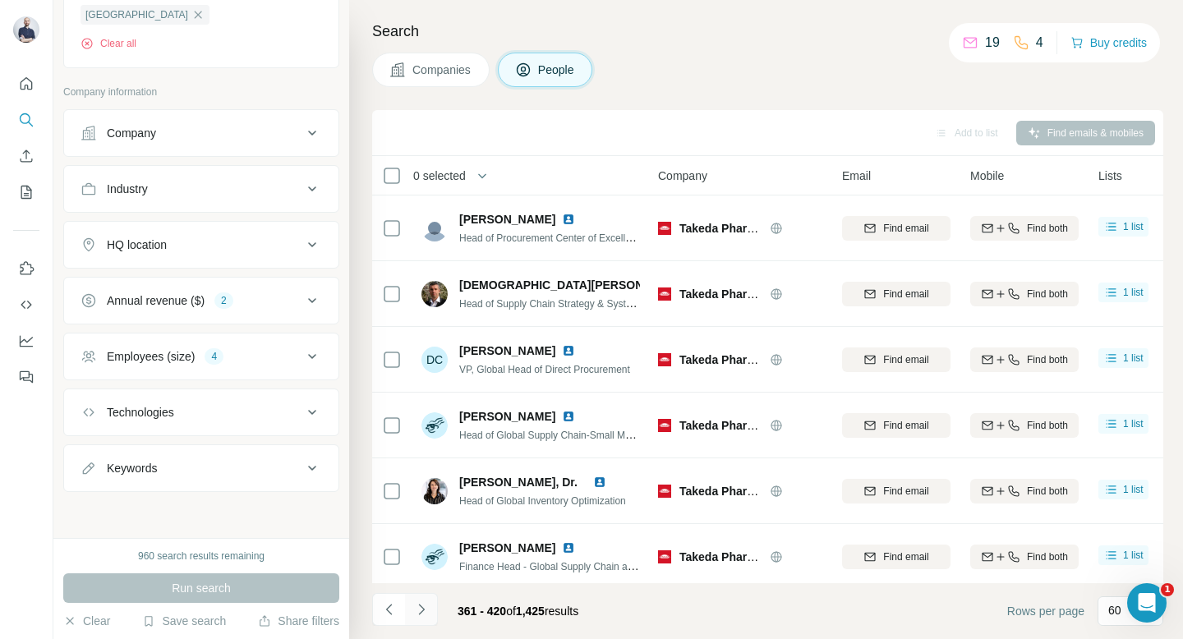
click at [422, 614] on icon "Navigate to next page" at bounding box center [421, 609] width 16 height 16
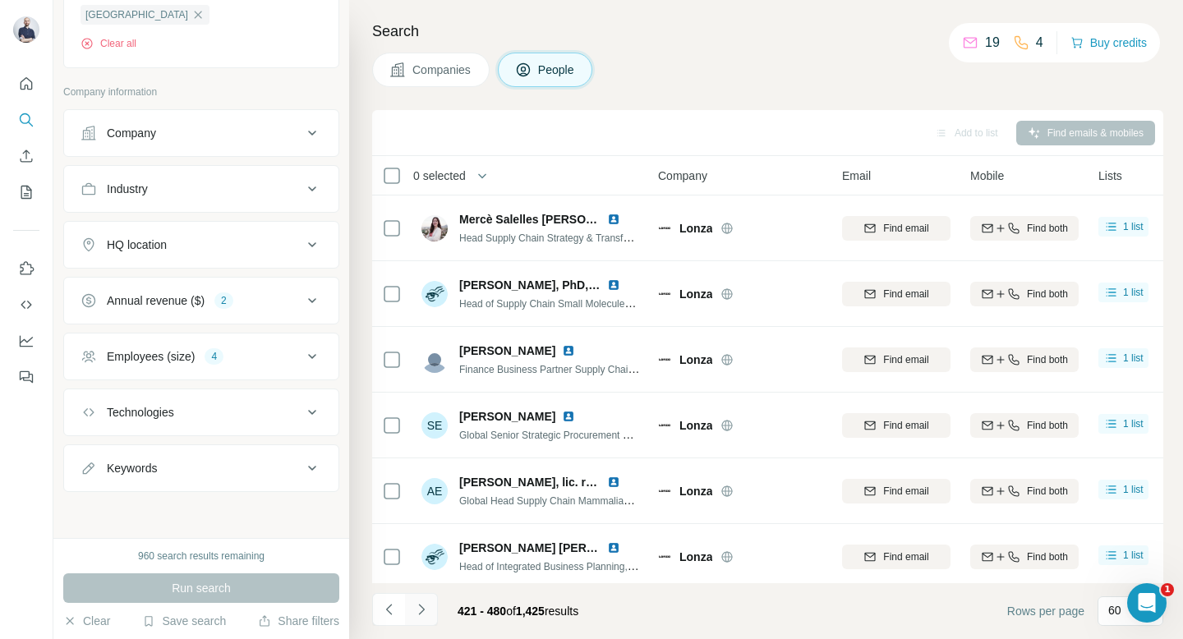
click at [422, 615] on icon "Navigate to next page" at bounding box center [421, 609] width 16 height 16
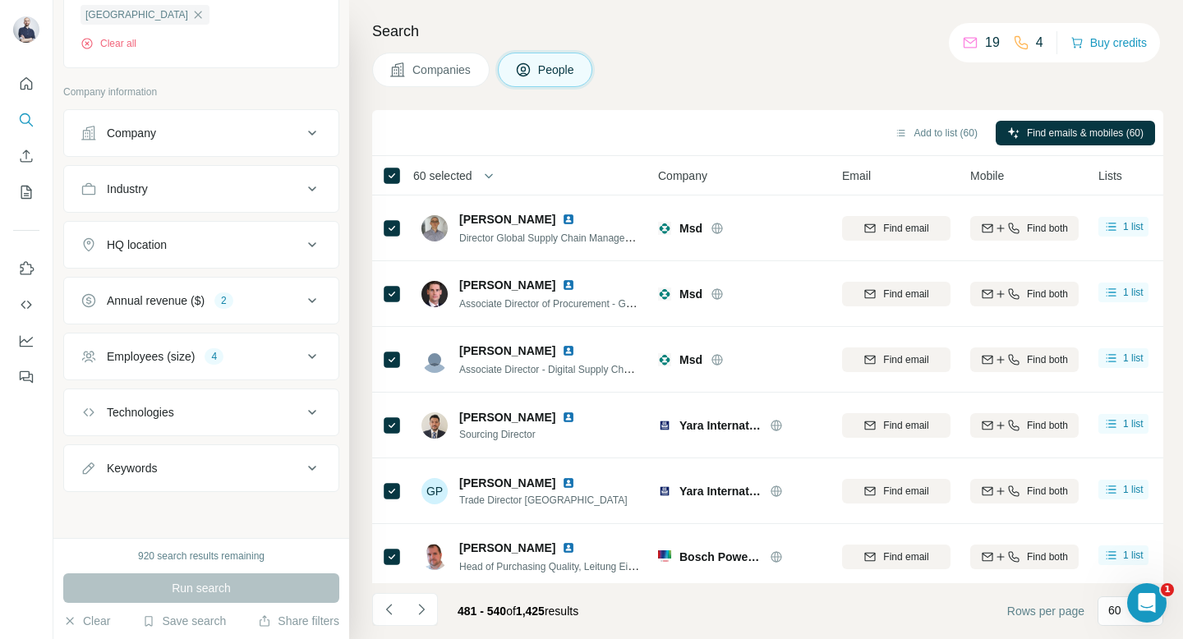
click at [459, 179] on span "60 selected" at bounding box center [442, 176] width 59 height 16
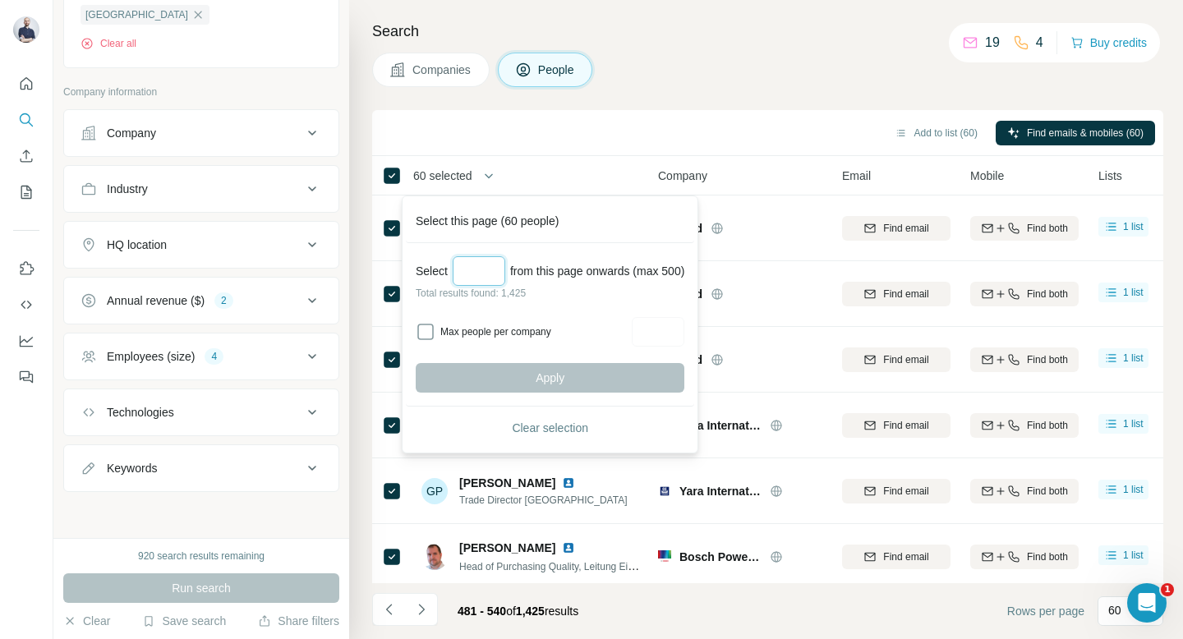
click at [479, 266] on input "Select a number (up to 500)" at bounding box center [479, 271] width 53 height 30
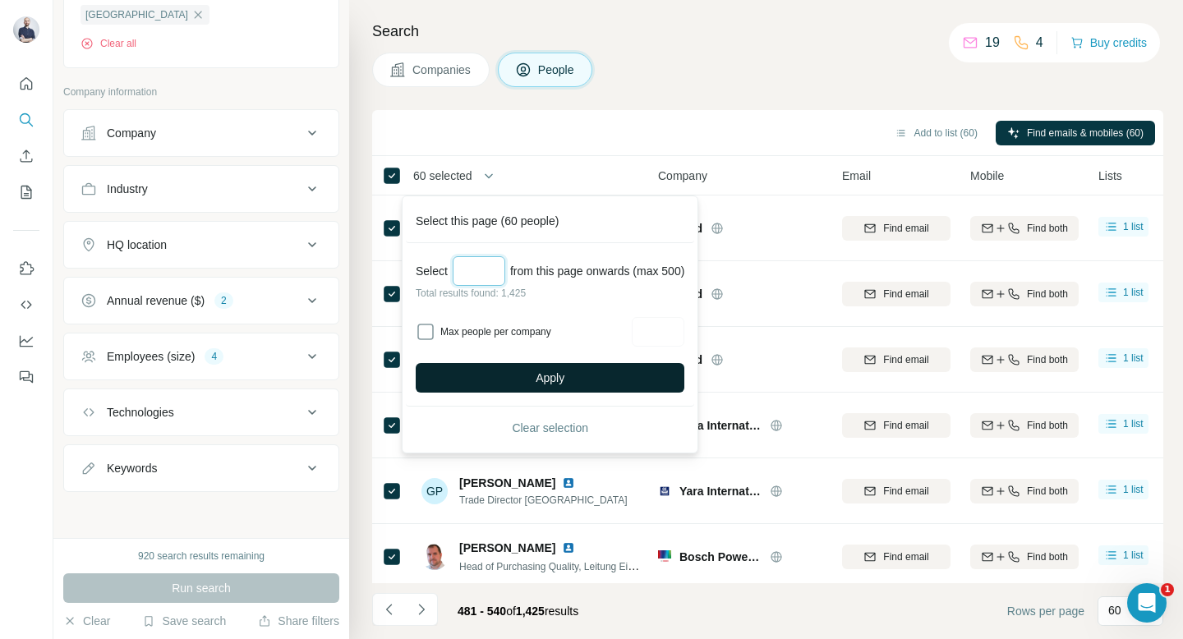
type input "***"
click at [543, 375] on span "Apply" at bounding box center [550, 378] width 29 height 16
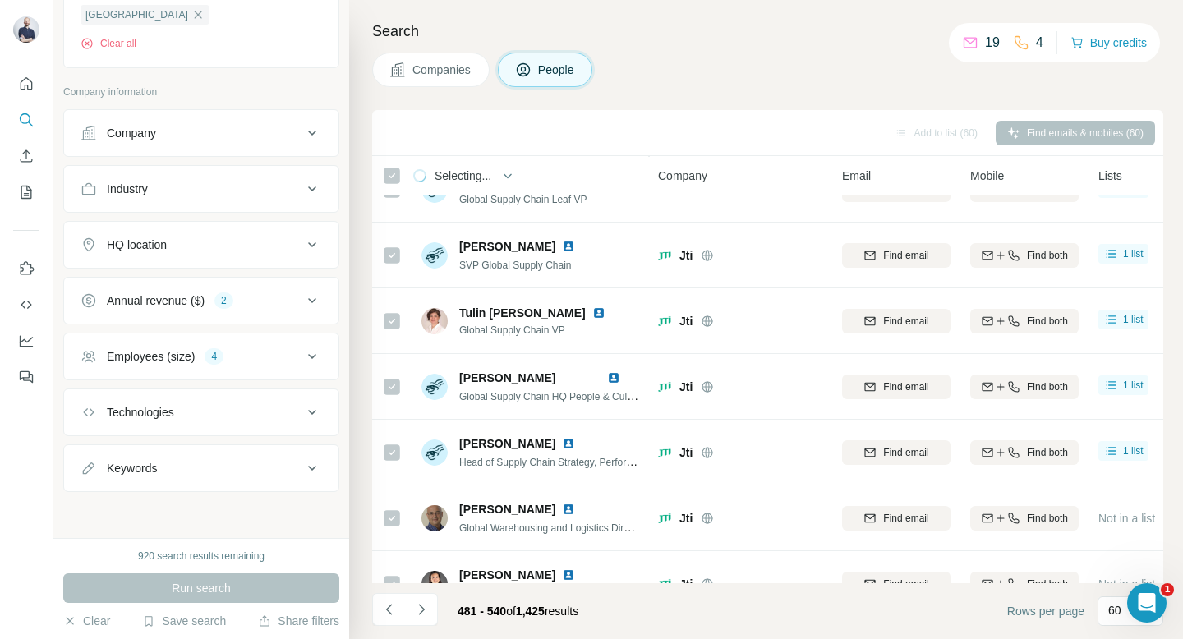
scroll to position [1014, 0]
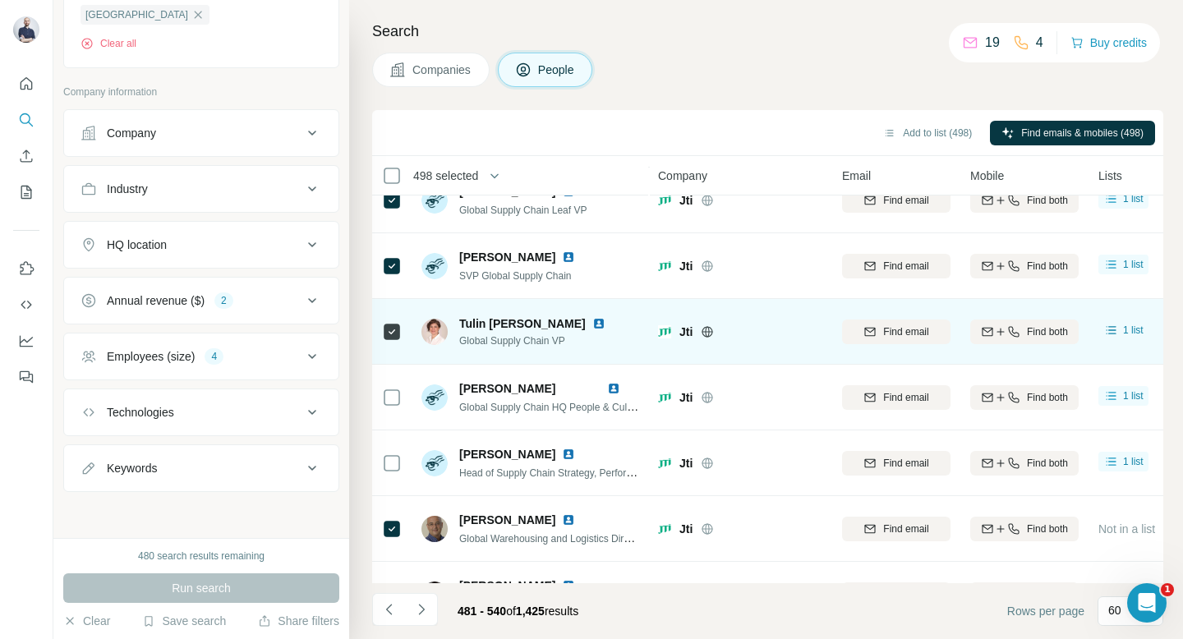
click at [394, 316] on div at bounding box center [392, 331] width 20 height 45
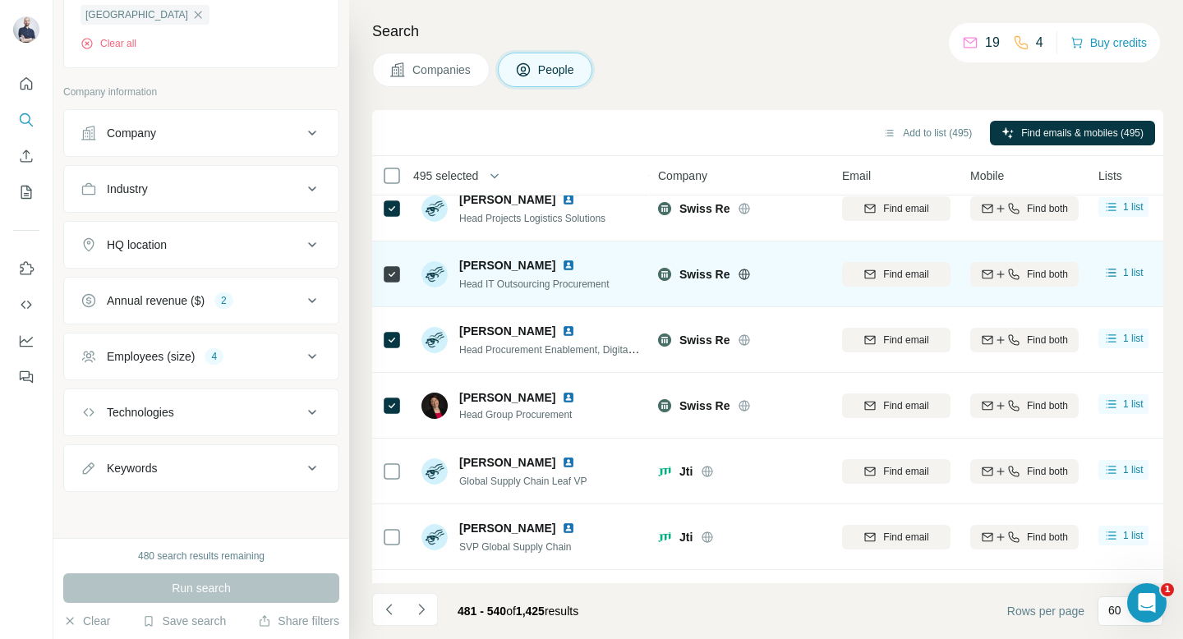
scroll to position [727, 0]
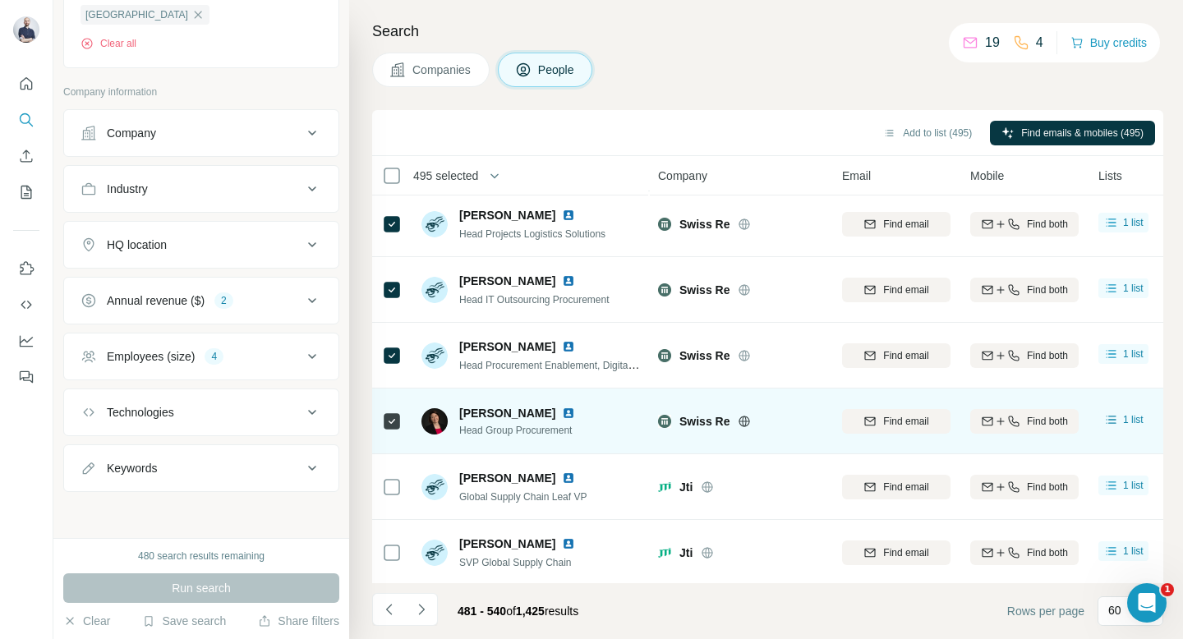
click at [402, 416] on td at bounding box center [391, 422] width 39 height 66
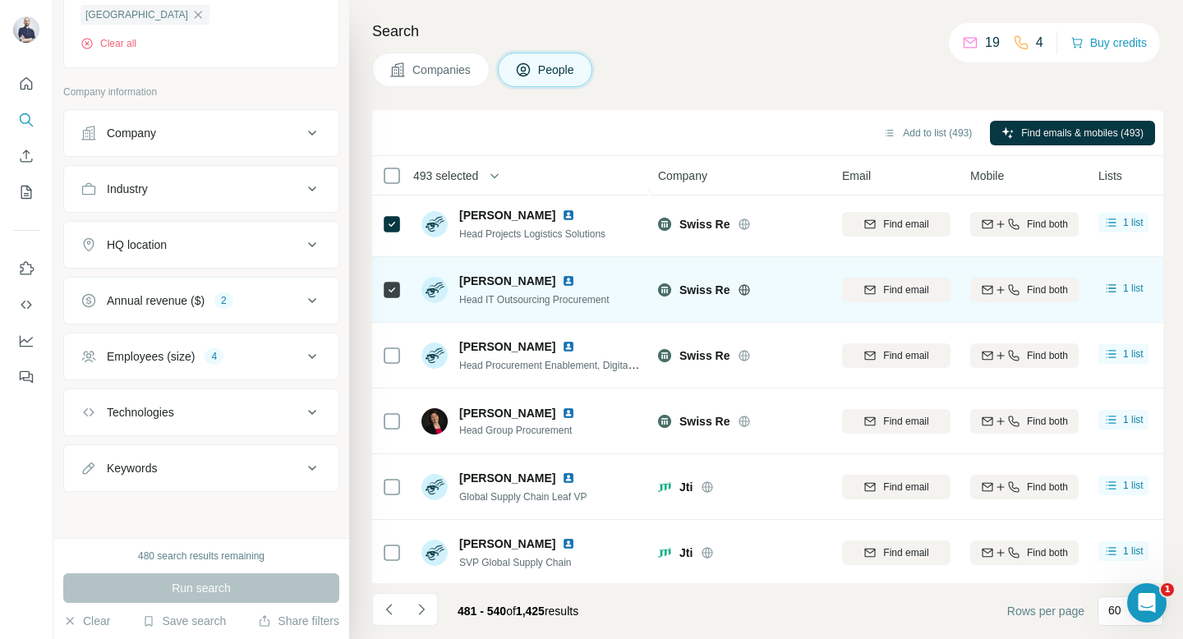
click at [394, 278] on div at bounding box center [392, 289] width 20 height 45
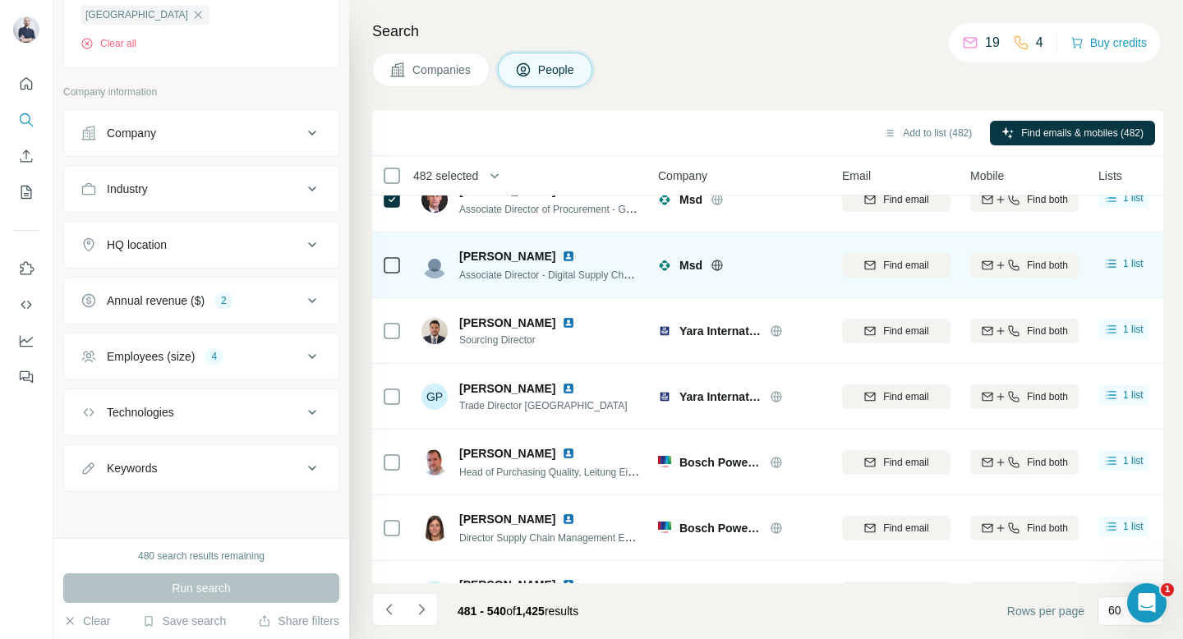
scroll to position [0, 0]
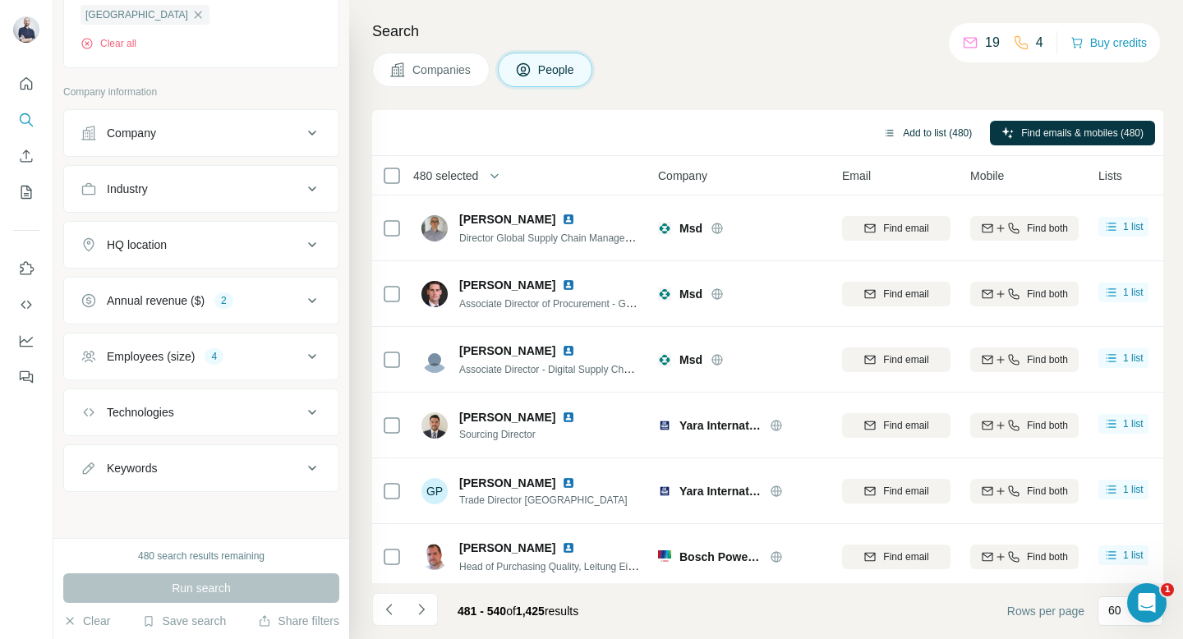
click at [903, 136] on button "Add to list (480)" at bounding box center [928, 133] width 112 height 25
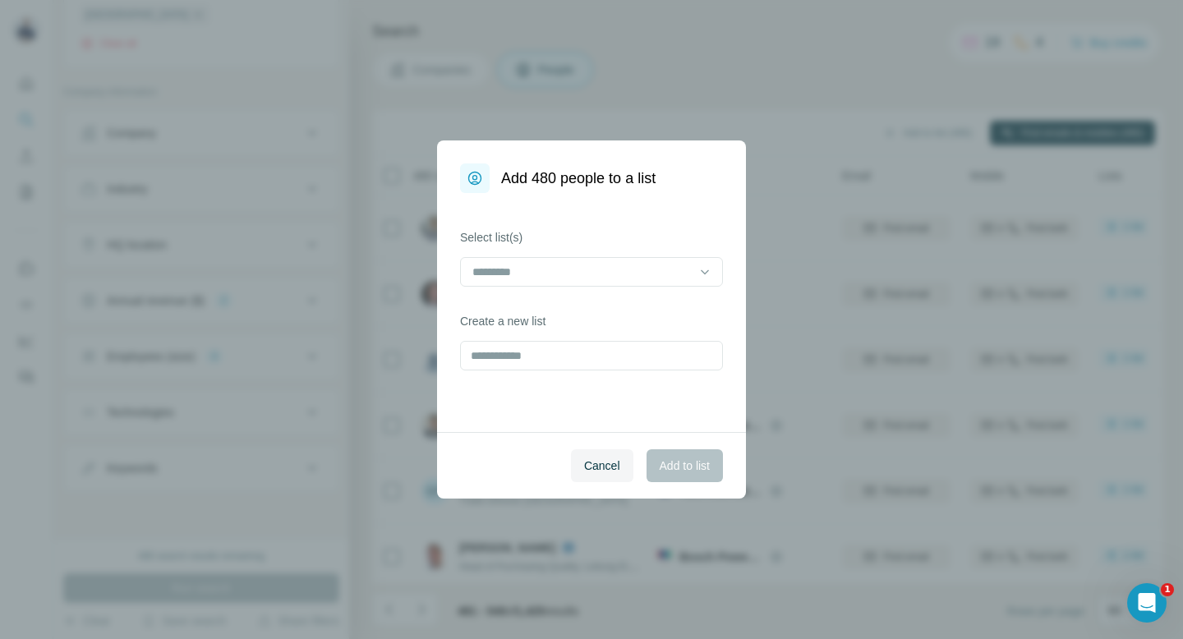
click at [630, 291] on div "Select list(s) Create a new list" at bounding box center [591, 312] width 309 height 239
click at [642, 278] on input at bounding box center [582, 272] width 222 height 18
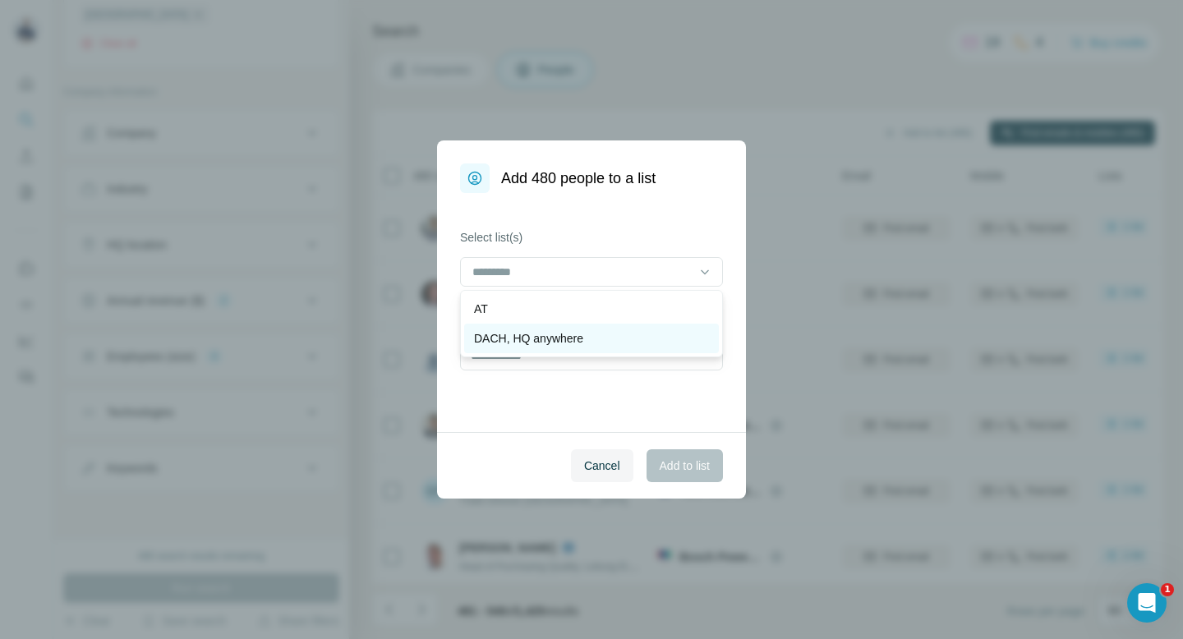
click at [612, 340] on div "DACH, HQ anywhere" at bounding box center [591, 338] width 235 height 16
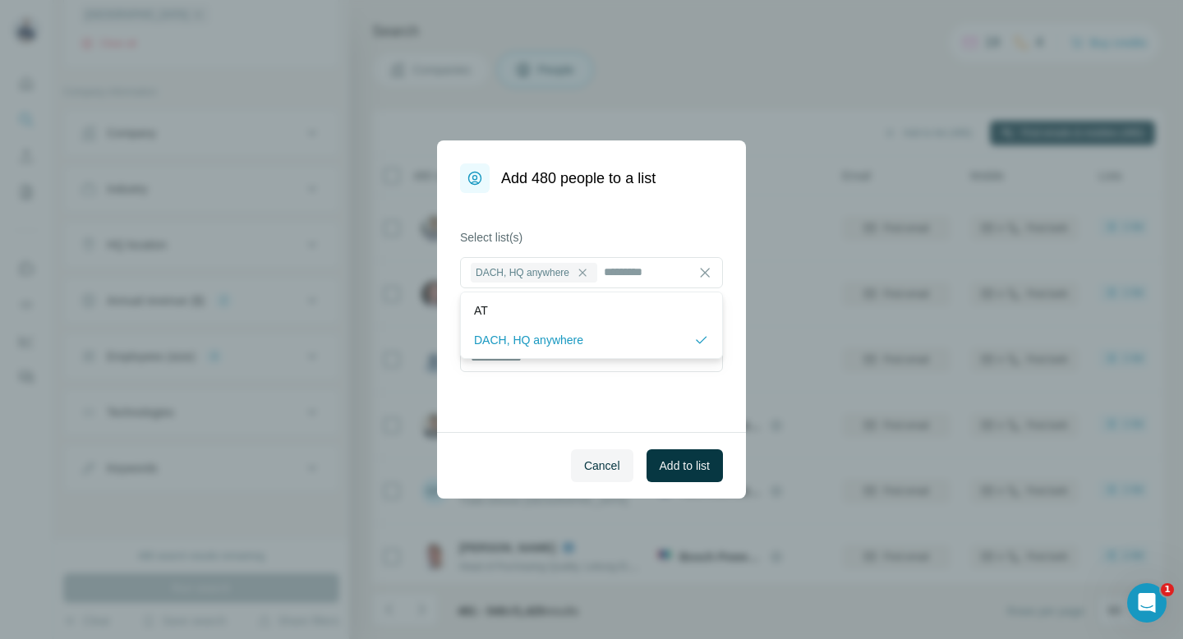
click at [597, 389] on div "Select list(s) DACH, HQ anywhere Create a new list" at bounding box center [591, 312] width 309 height 239
click at [687, 469] on span "Add to list" at bounding box center [685, 466] width 50 height 16
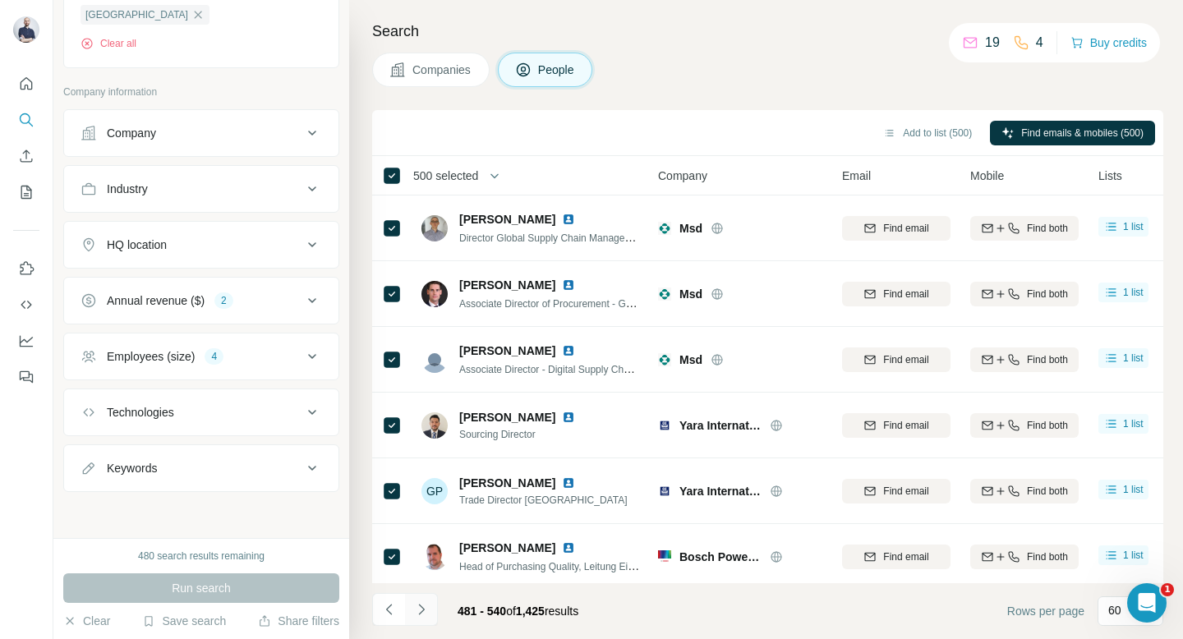
click at [419, 611] on icon "Navigate to next page" at bounding box center [421, 609] width 16 height 16
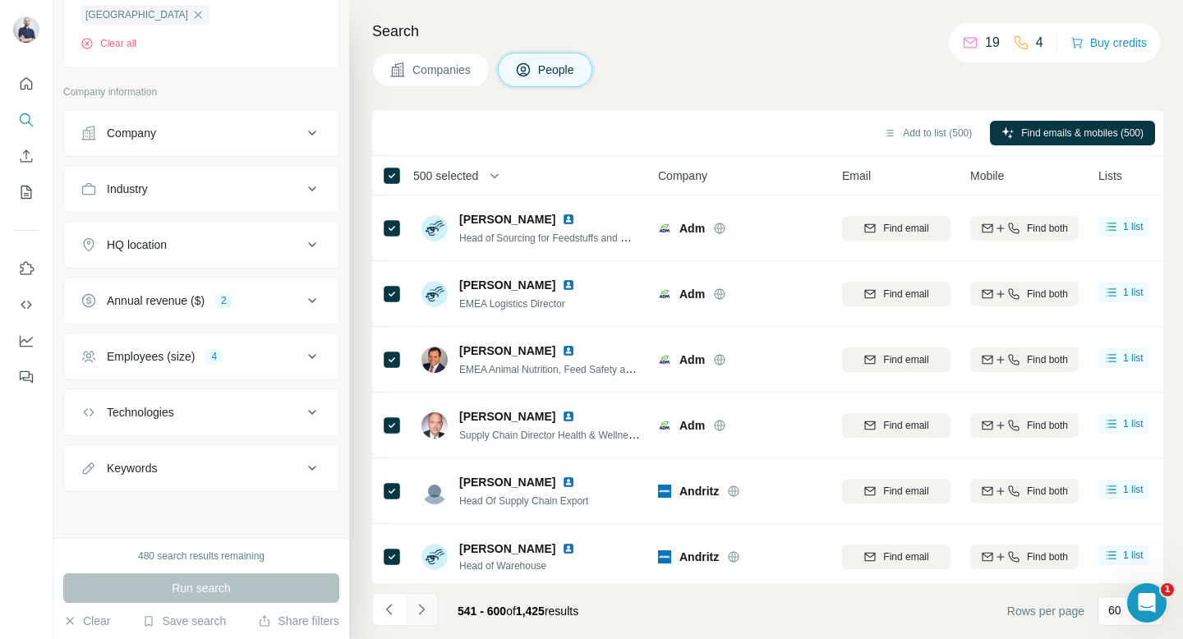
click at [419, 611] on icon "Navigate to next page" at bounding box center [421, 609] width 16 height 16
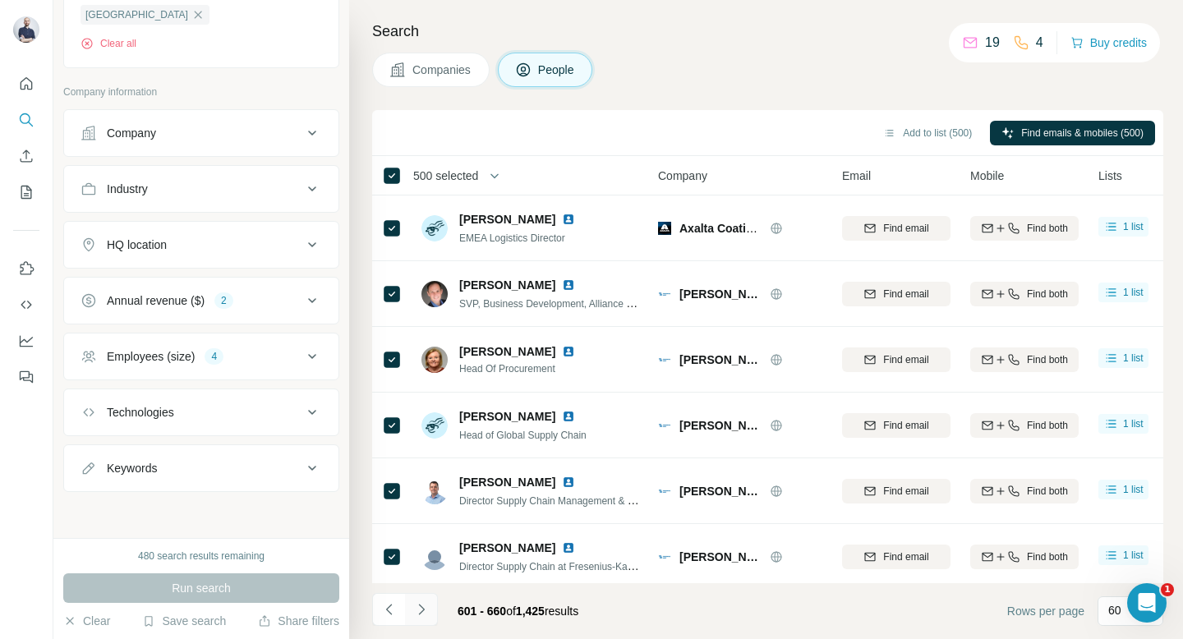
click at [419, 611] on icon "Navigate to next page" at bounding box center [421, 609] width 16 height 16
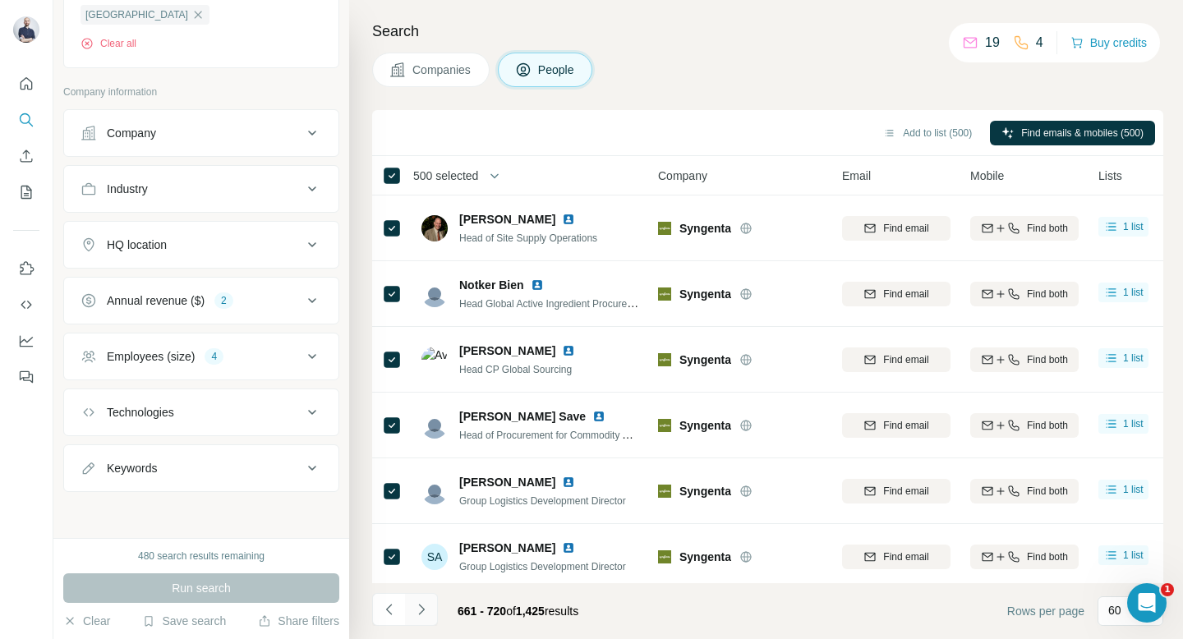
click at [419, 611] on icon "Navigate to next page" at bounding box center [421, 609] width 16 height 16
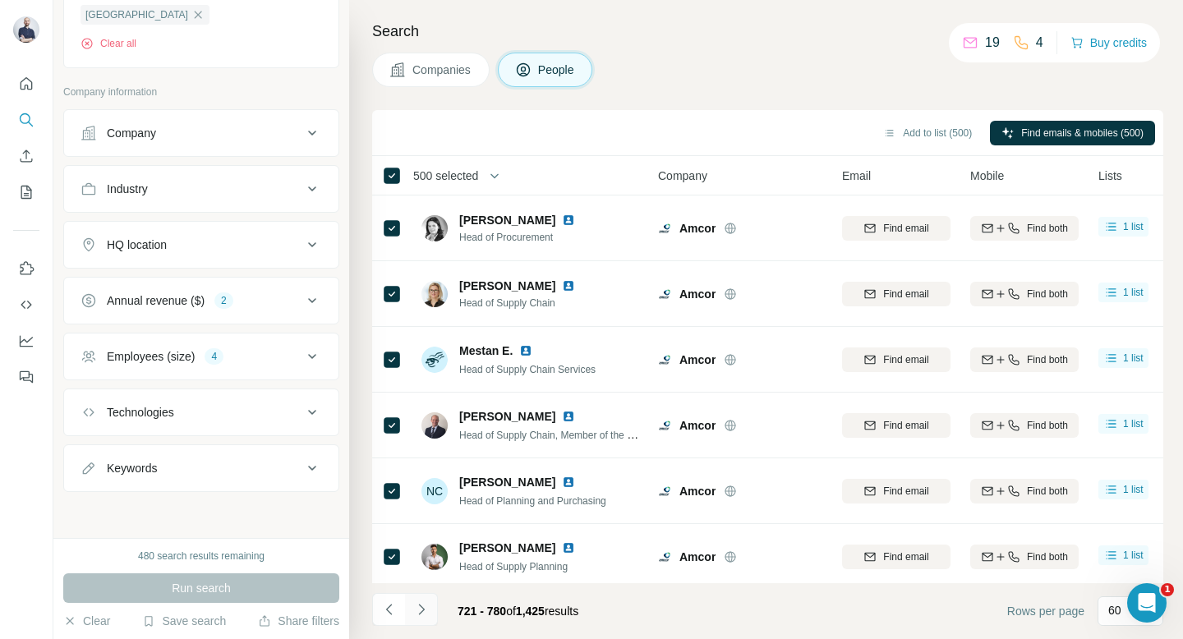
click at [419, 612] on icon "Navigate to next page" at bounding box center [421, 609] width 16 height 16
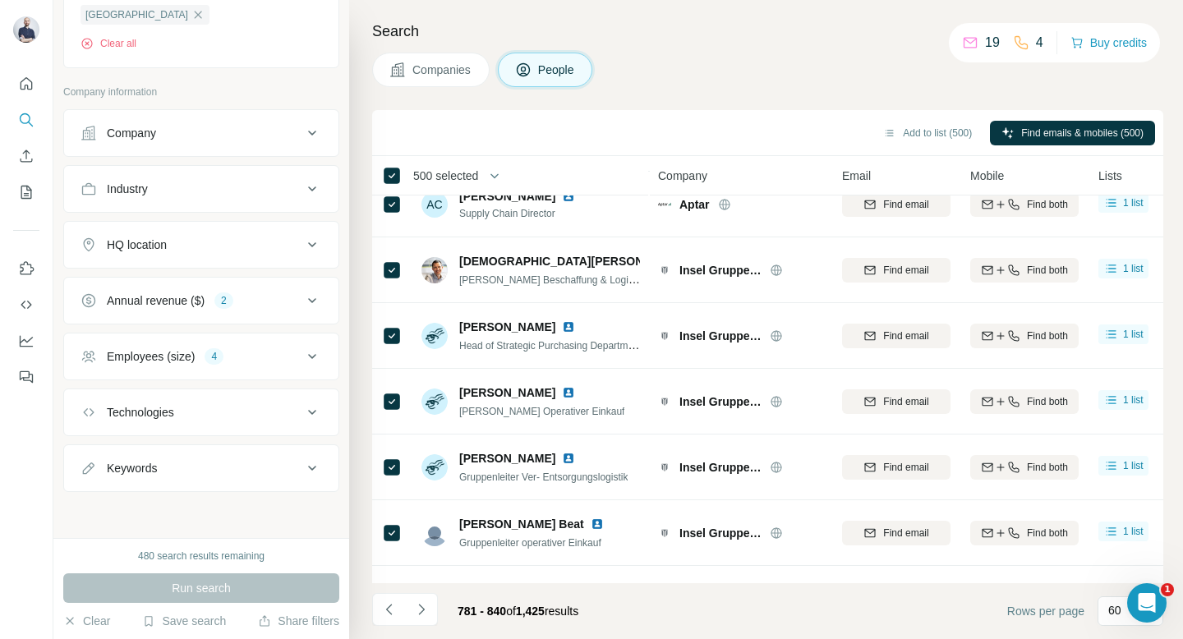
scroll to position [3556, 0]
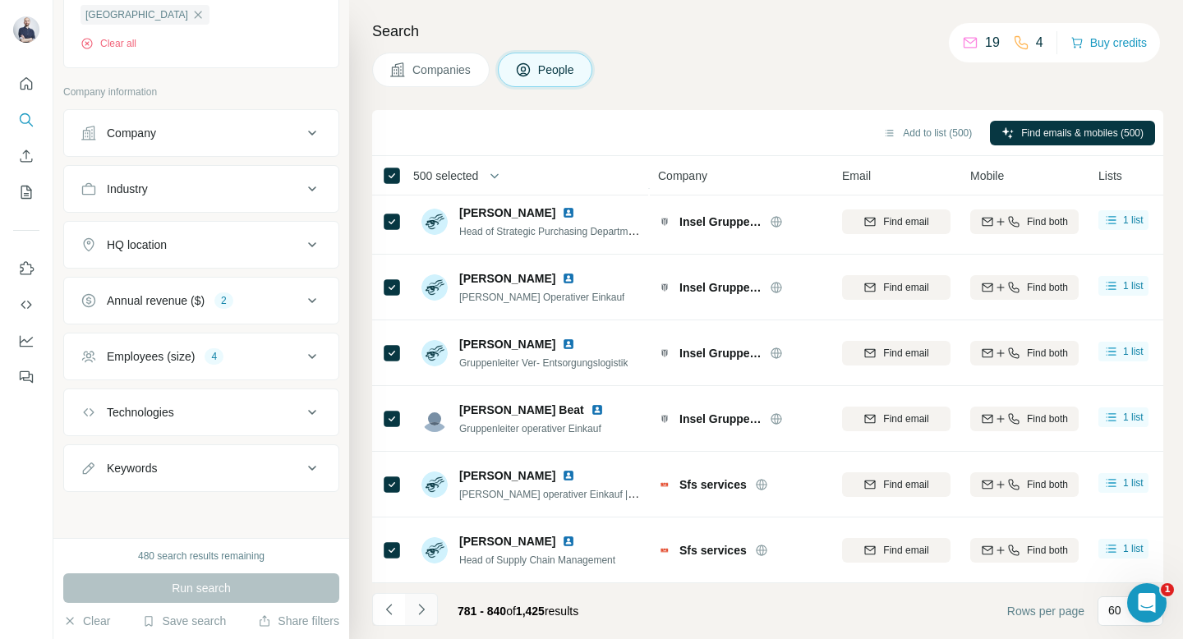
click at [430, 610] on button "Navigate to next page" at bounding box center [421, 609] width 33 height 33
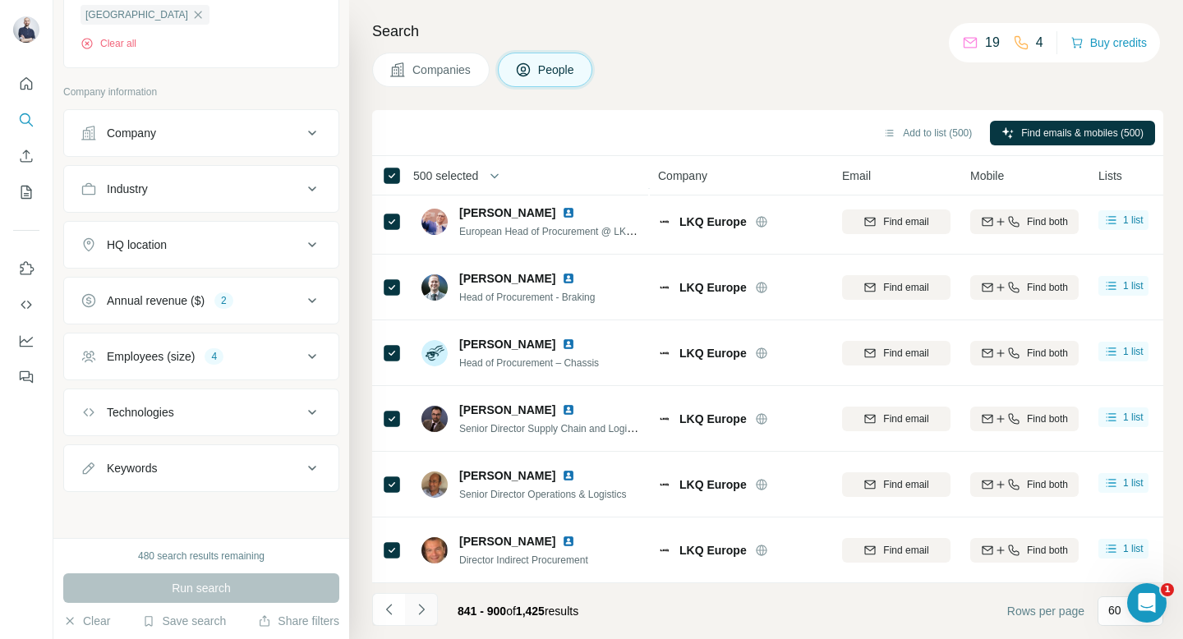
click at [425, 611] on icon "Navigate to next page" at bounding box center [421, 609] width 16 height 16
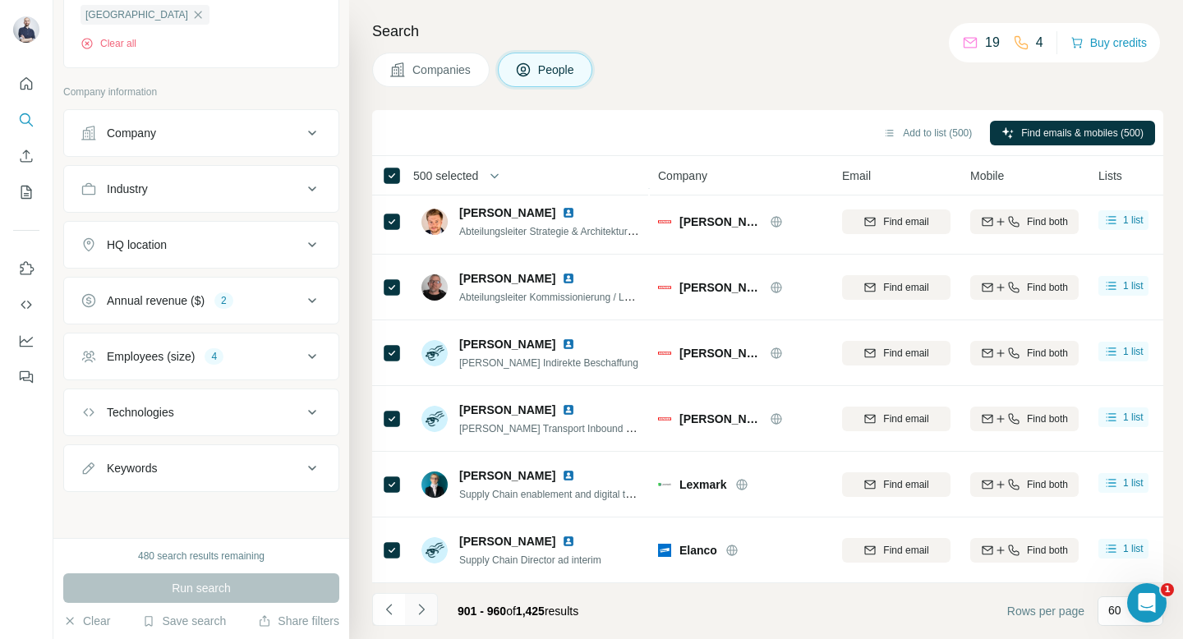
click at [429, 613] on icon "Navigate to next page" at bounding box center [421, 609] width 16 height 16
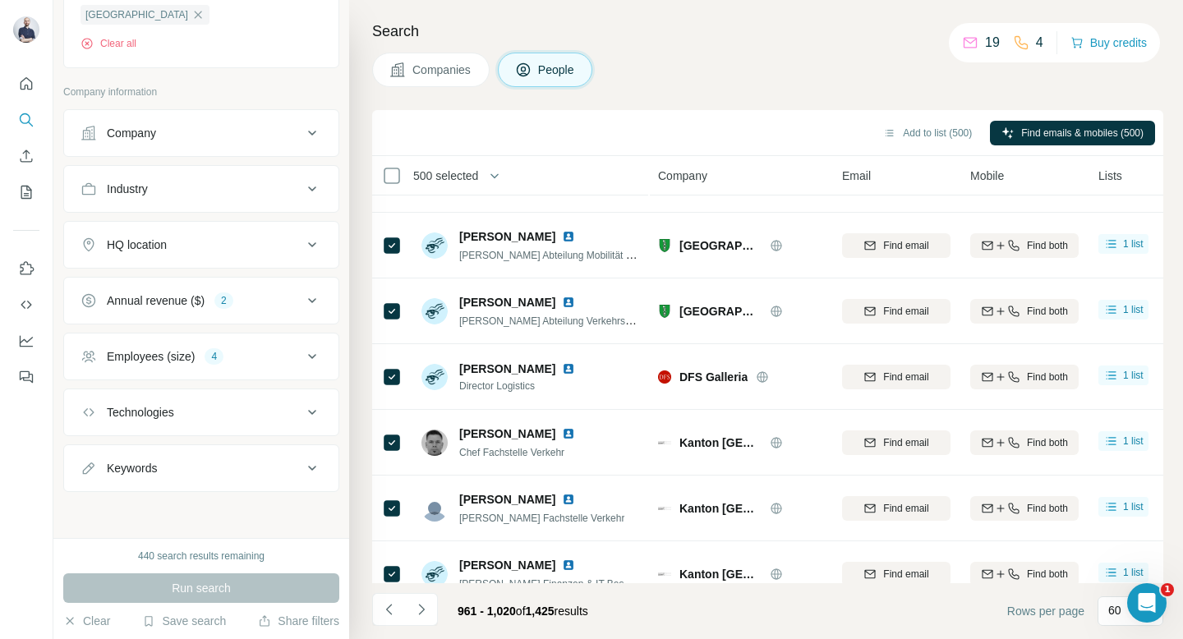
scroll to position [0, 0]
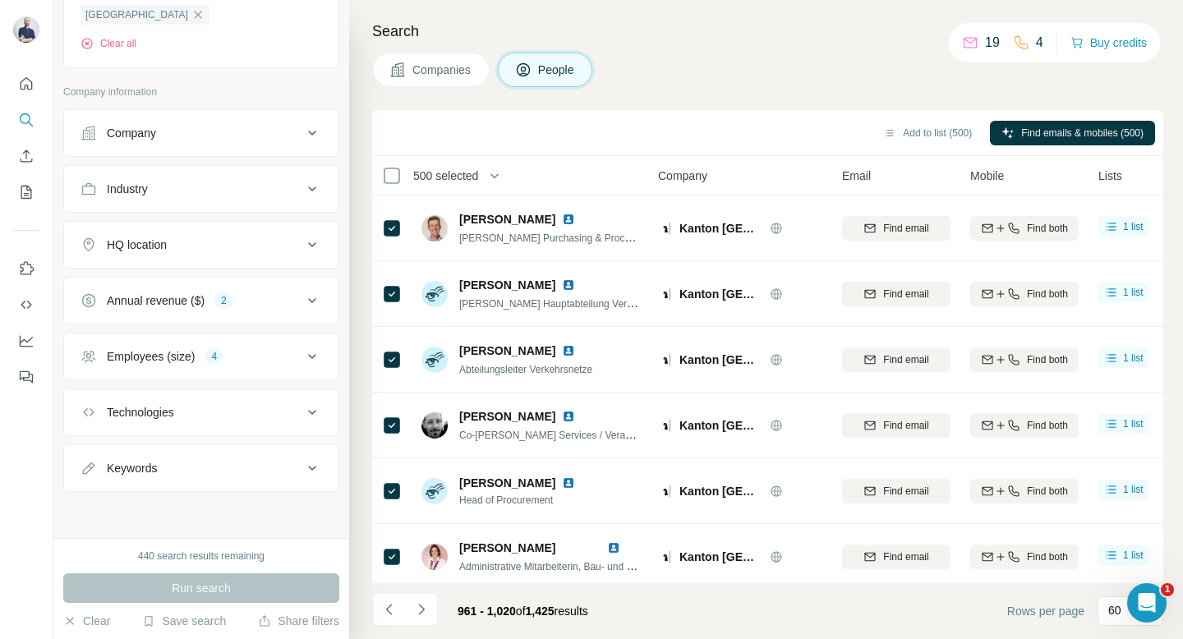
click at [449, 177] on span "500 selected" at bounding box center [445, 176] width 65 height 16
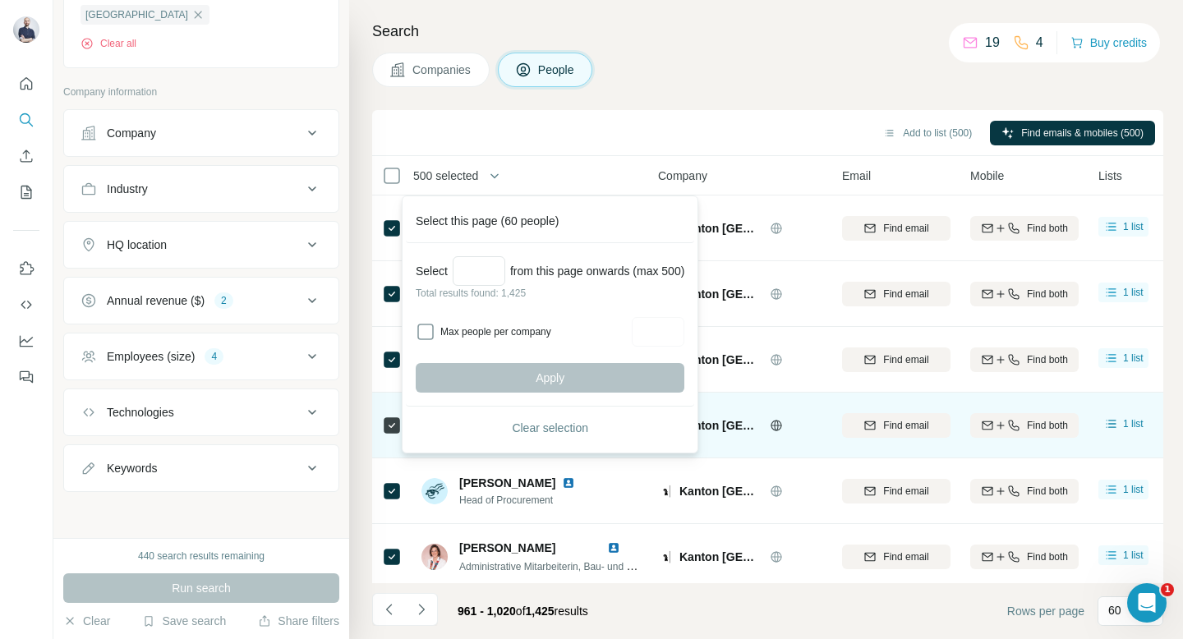
drag, startPoint x: 530, startPoint y: 431, endPoint x: 521, endPoint y: 421, distance: 13.4
click at [530, 431] on span "Clear selection" at bounding box center [550, 428] width 76 height 16
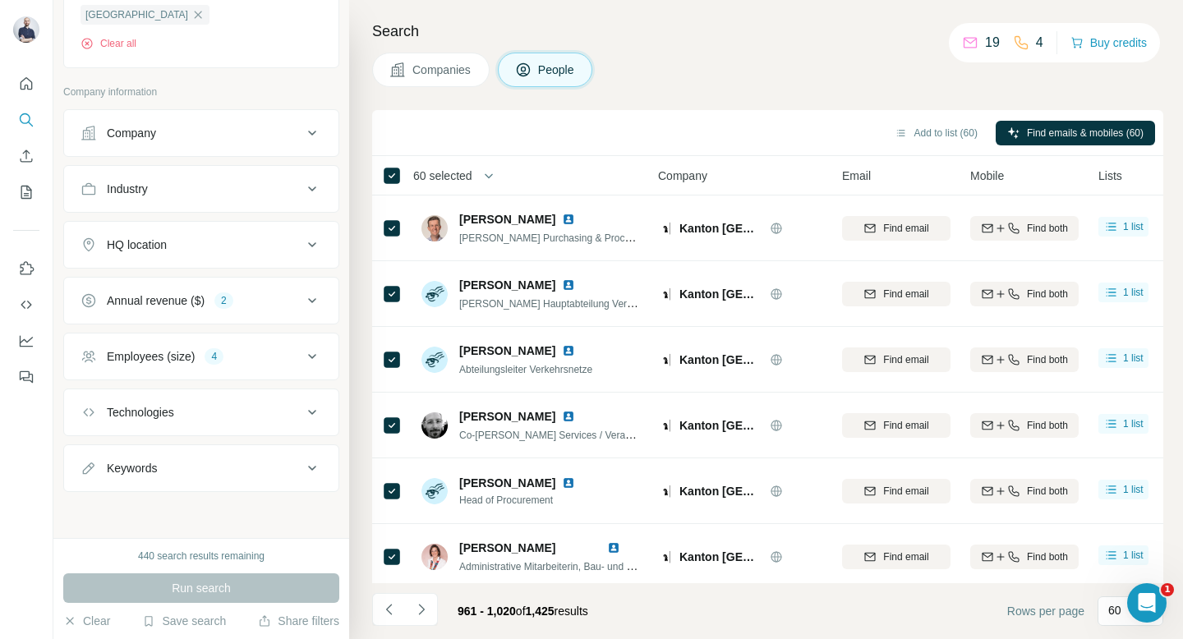
click at [439, 176] on span "60 selected" at bounding box center [442, 176] width 59 height 16
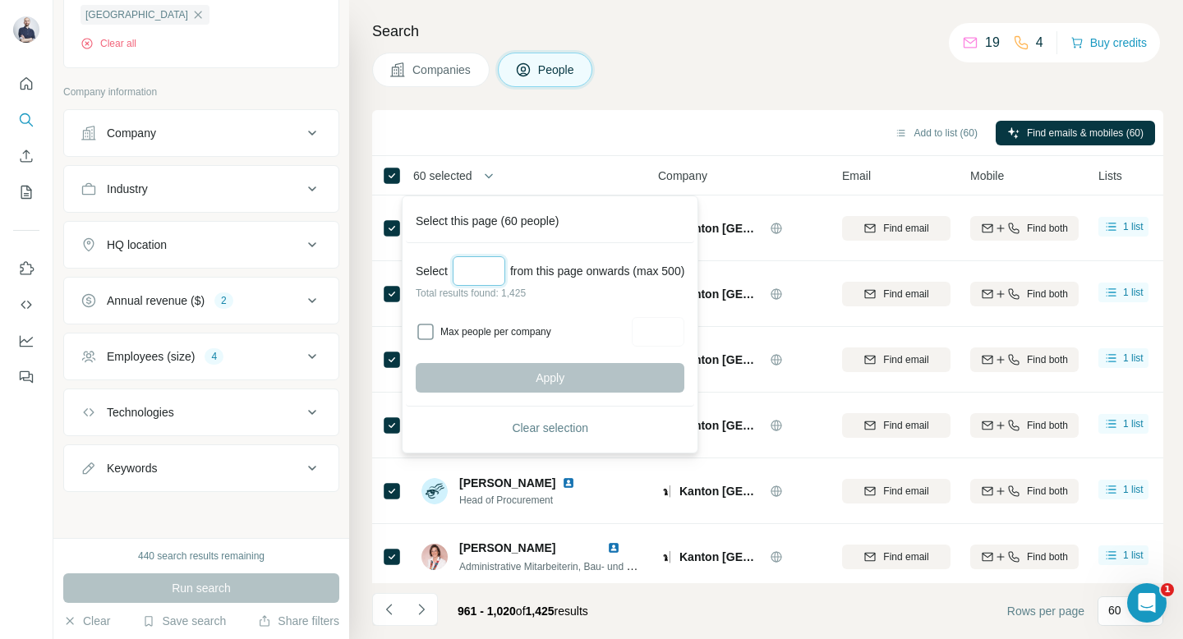
click at [475, 265] on input "Select a number (up to 500)" at bounding box center [479, 271] width 53 height 30
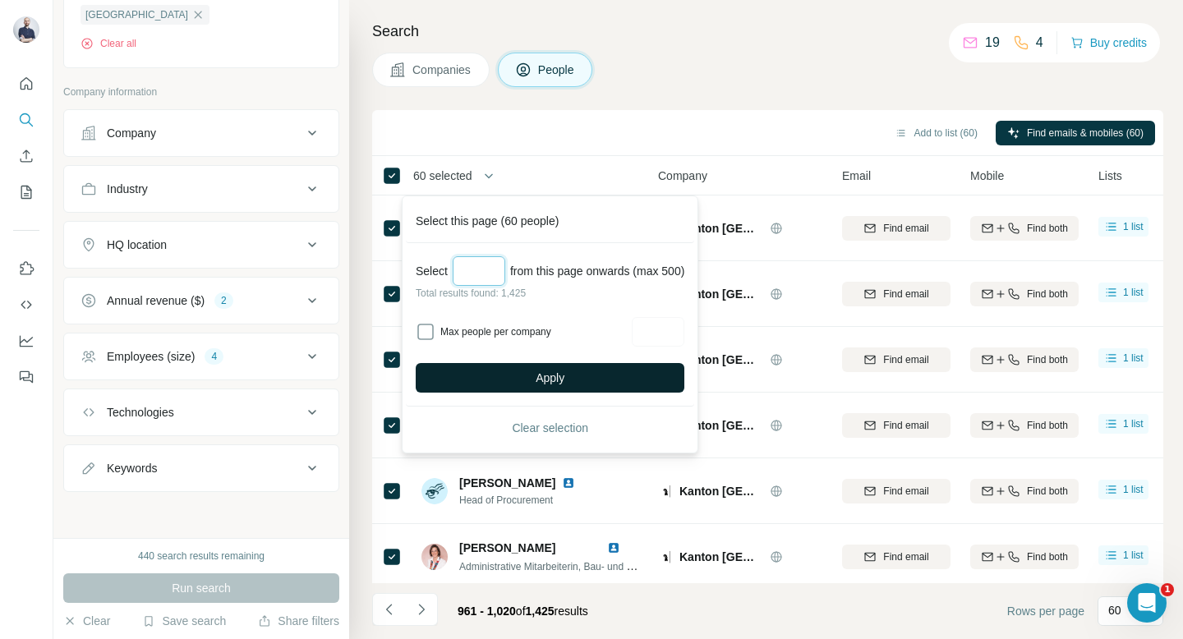
type input "***"
click at [520, 371] on button "Apply" at bounding box center [550, 378] width 269 height 30
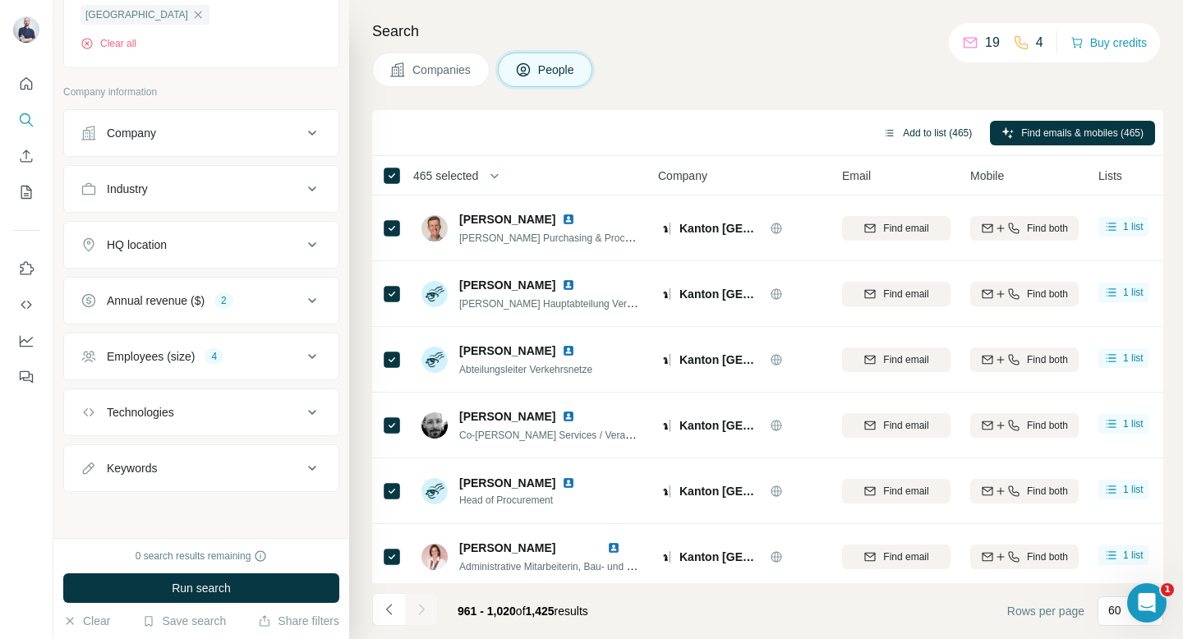
click at [925, 135] on button "Add to list (465)" at bounding box center [928, 133] width 112 height 25
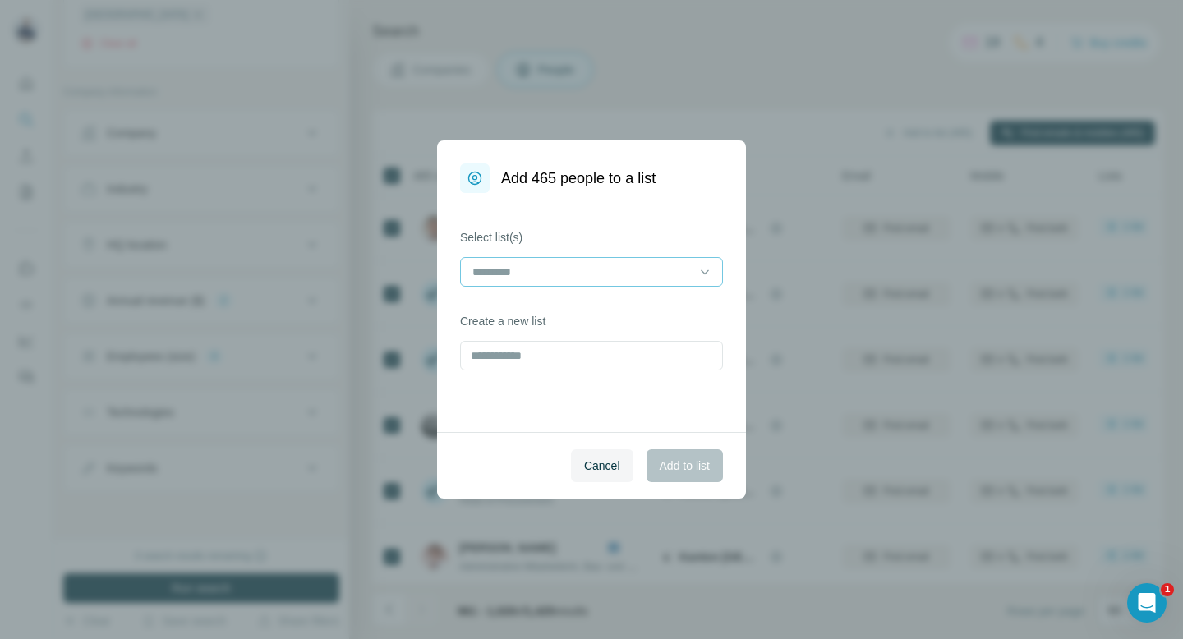
click at [675, 259] on div at bounding box center [582, 272] width 222 height 28
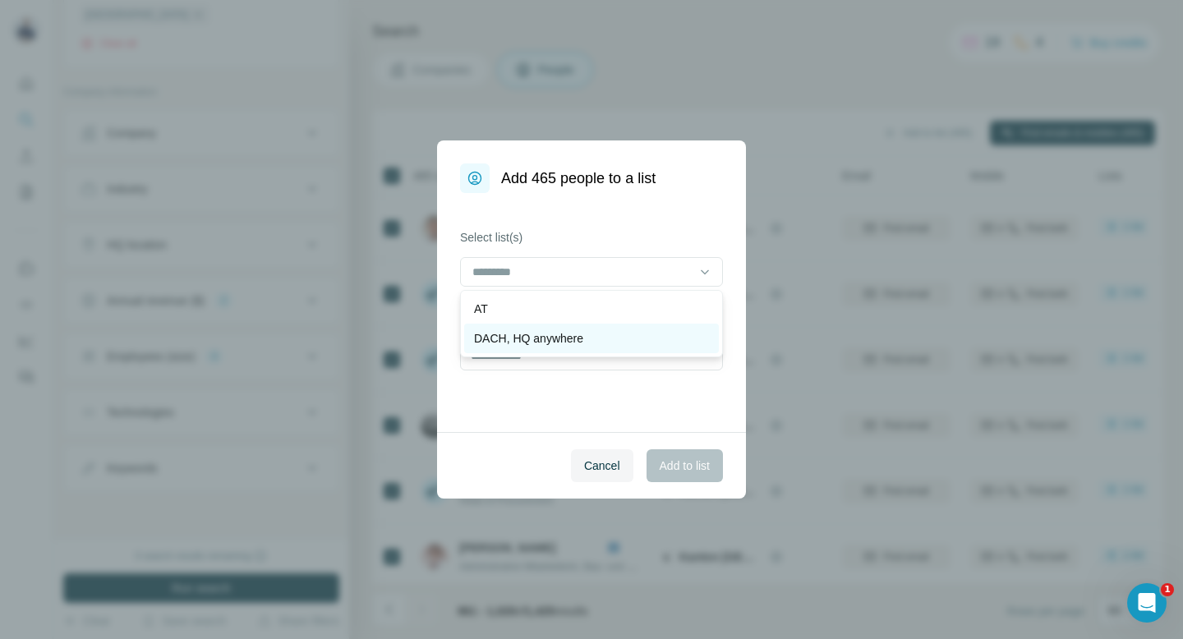
click at [583, 335] on p "DACH, HQ anywhere" at bounding box center [528, 338] width 109 height 16
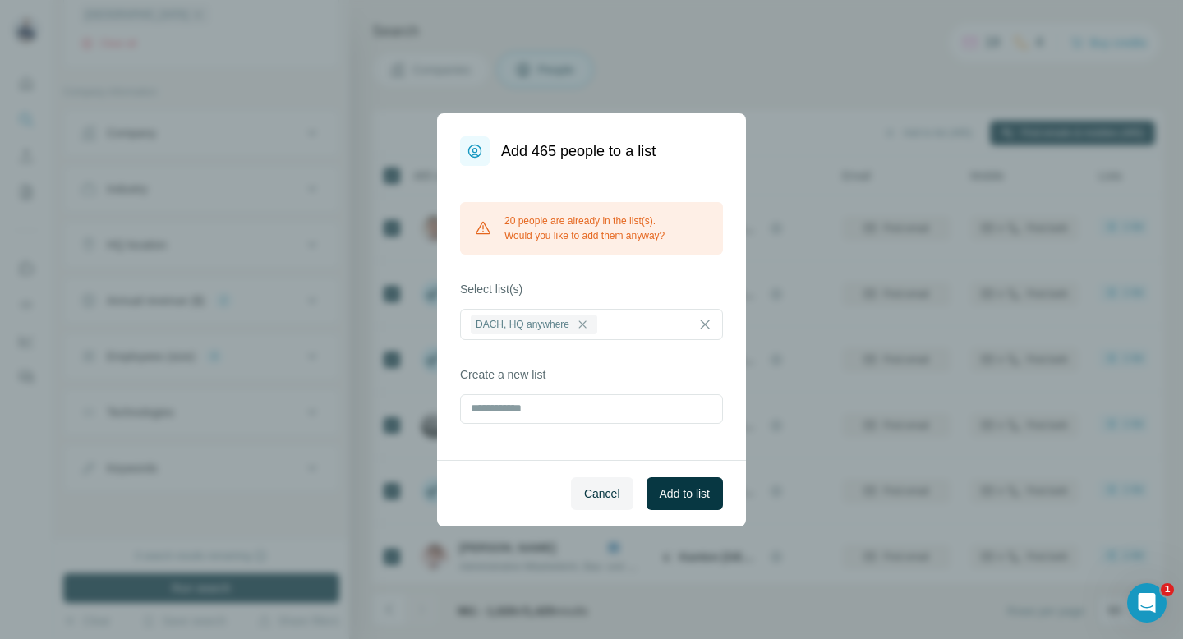
click at [634, 273] on div "20 people are already in the list(s). Would you like to add them anyway? Select…" at bounding box center [591, 313] width 309 height 294
click at [599, 498] on span "Cancel" at bounding box center [602, 494] width 36 height 16
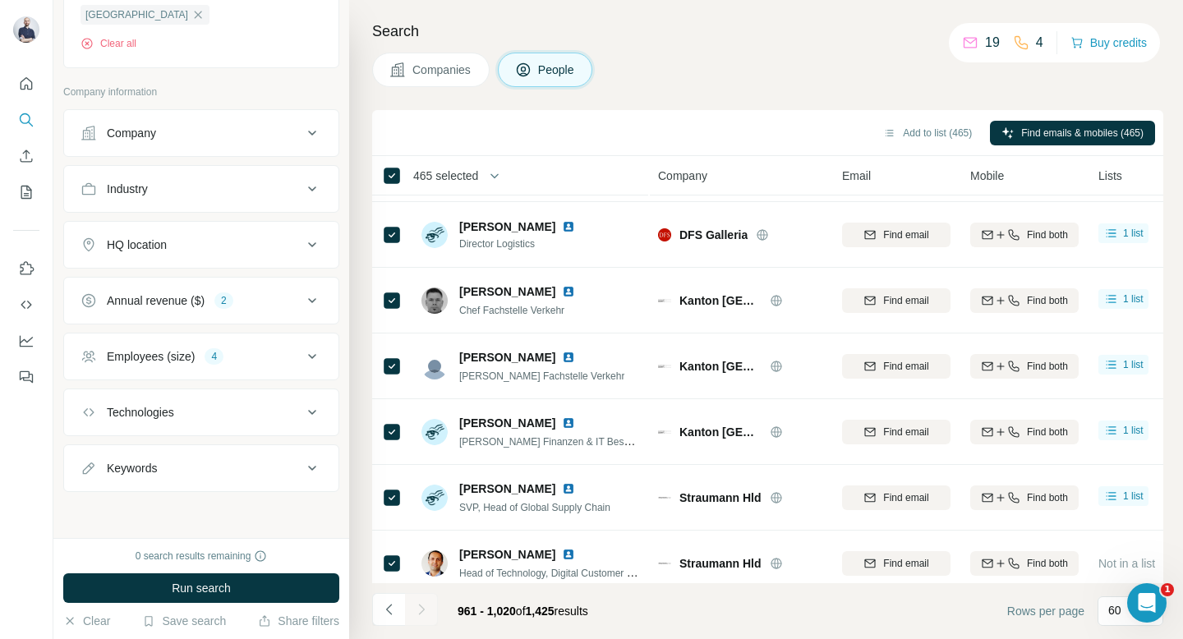
scroll to position [991, 0]
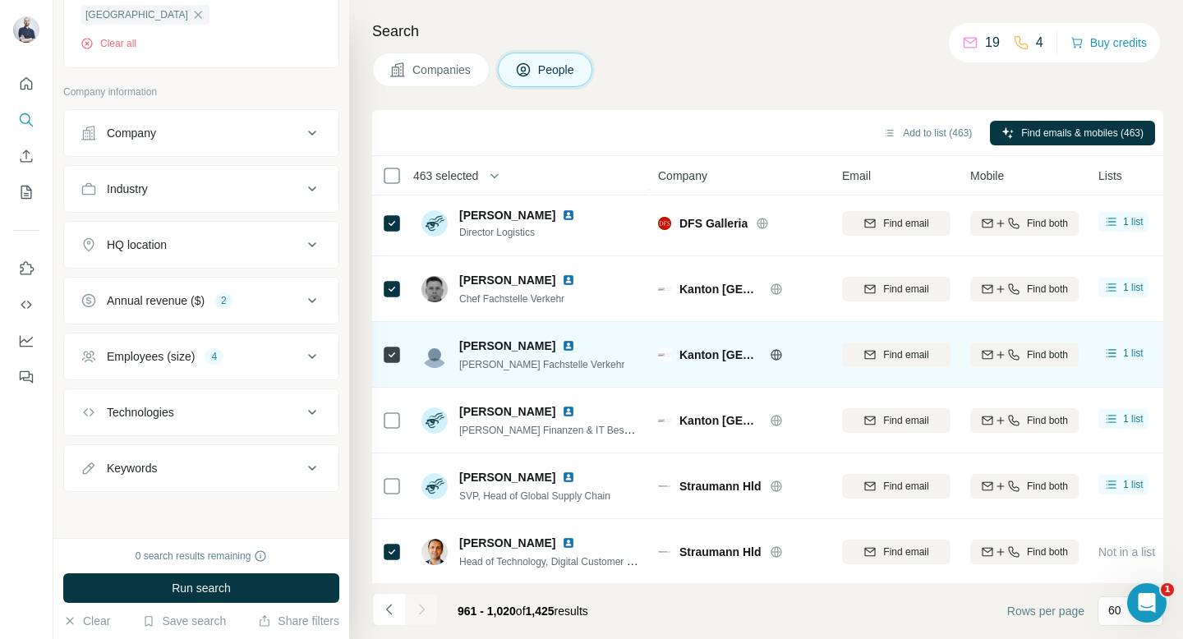
click at [396, 345] on icon at bounding box center [392, 355] width 20 height 20
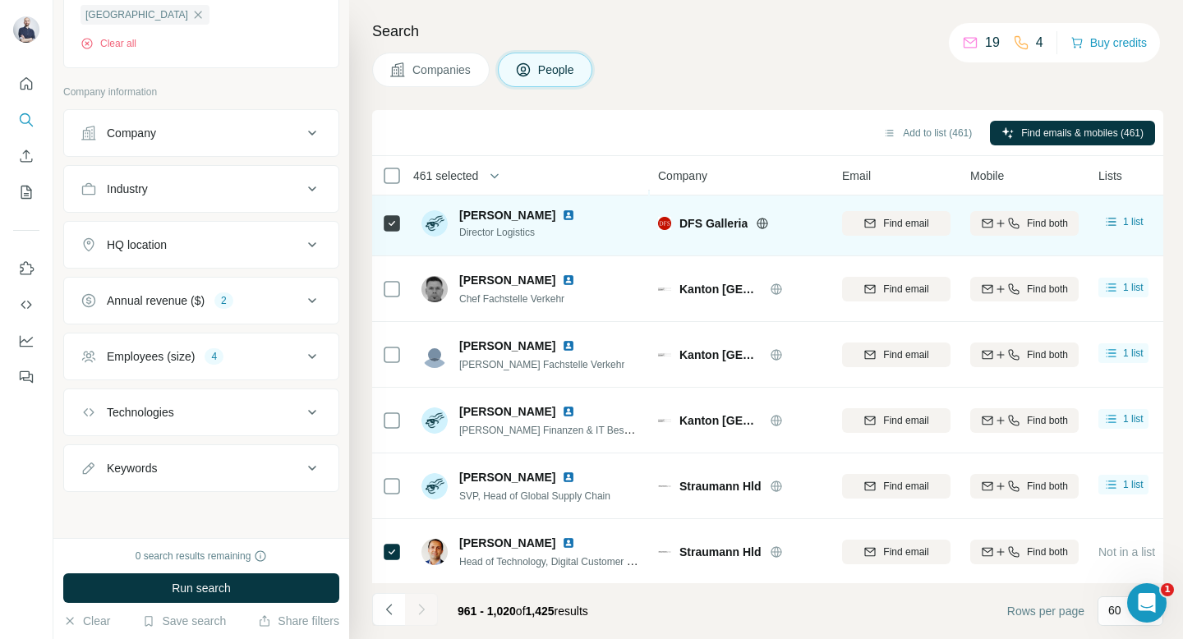
click at [394, 233] on icon at bounding box center [392, 224] width 20 height 20
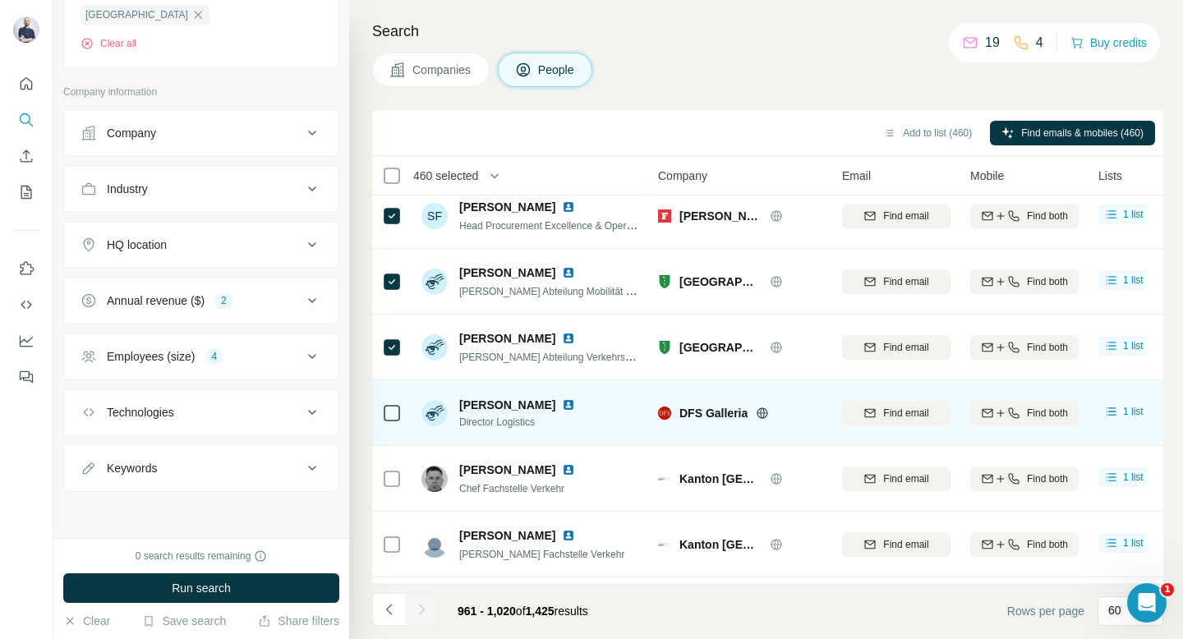
scroll to position [758, 0]
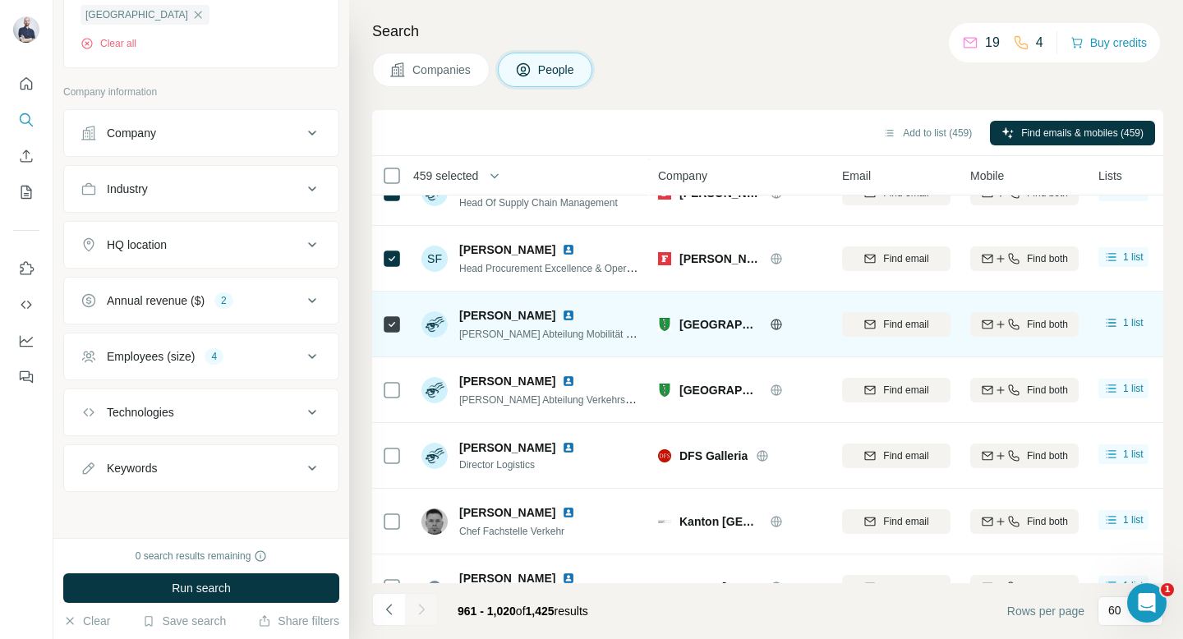
click at [384, 334] on div at bounding box center [392, 324] width 20 height 45
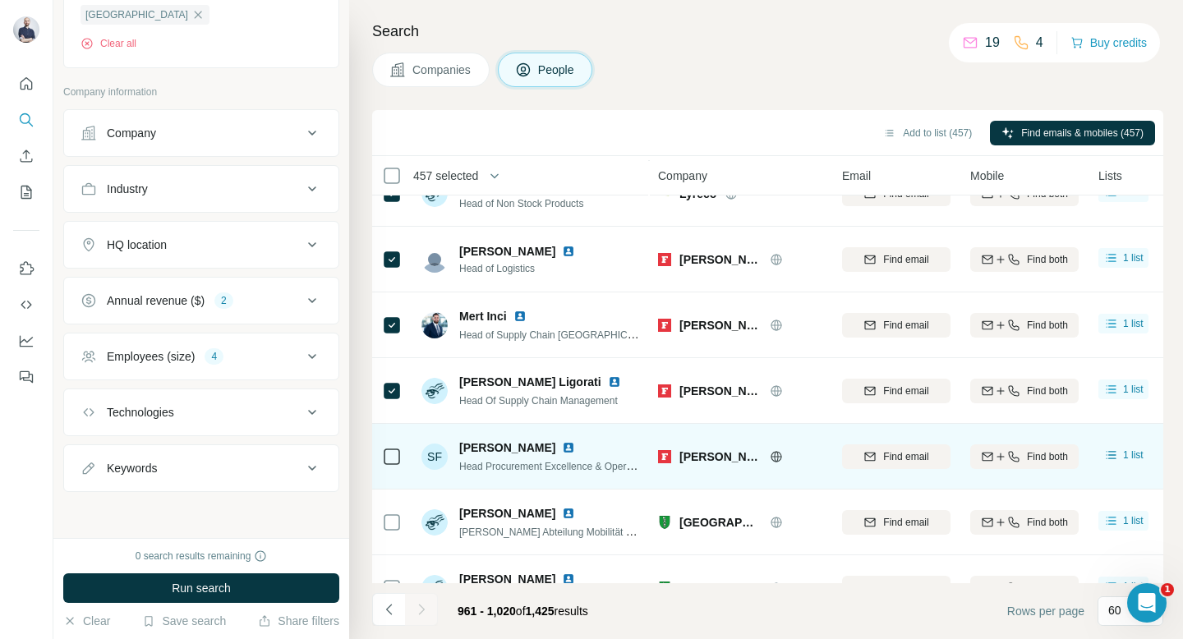
scroll to position [496, 0]
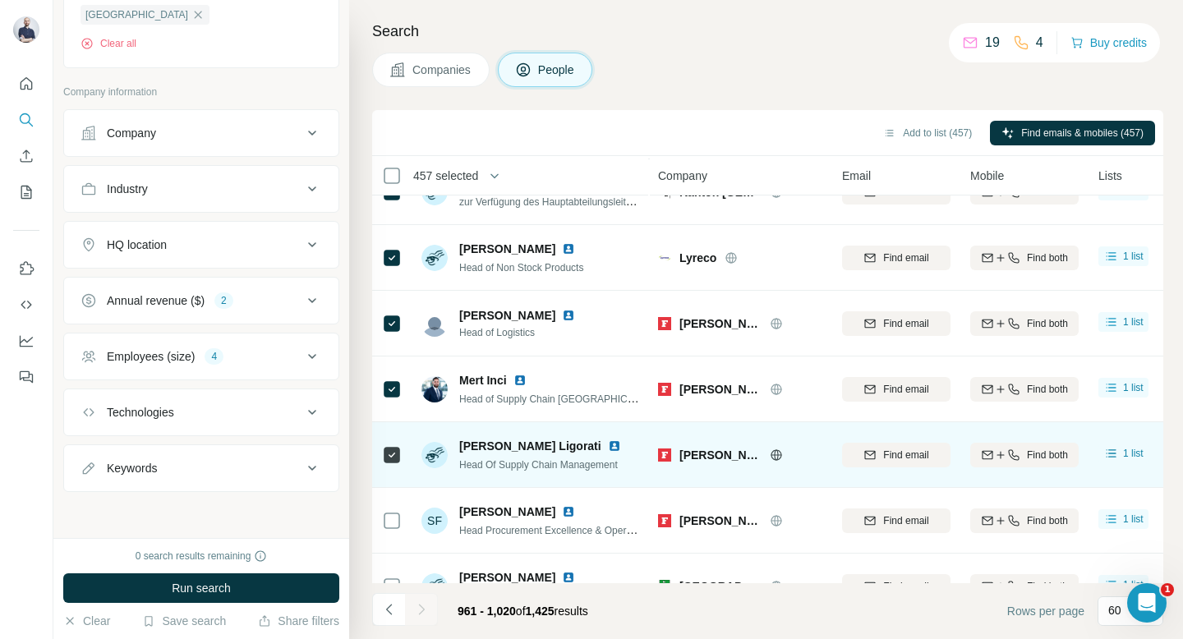
click at [394, 443] on div at bounding box center [392, 454] width 20 height 45
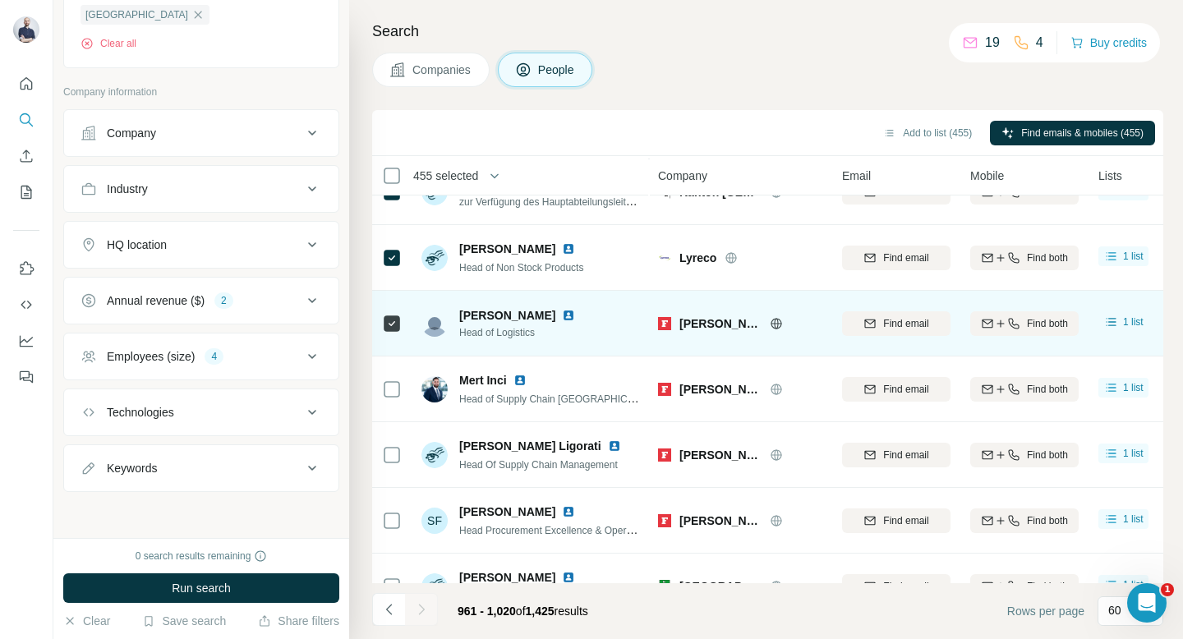
click at [400, 318] on icon at bounding box center [392, 324] width 20 height 20
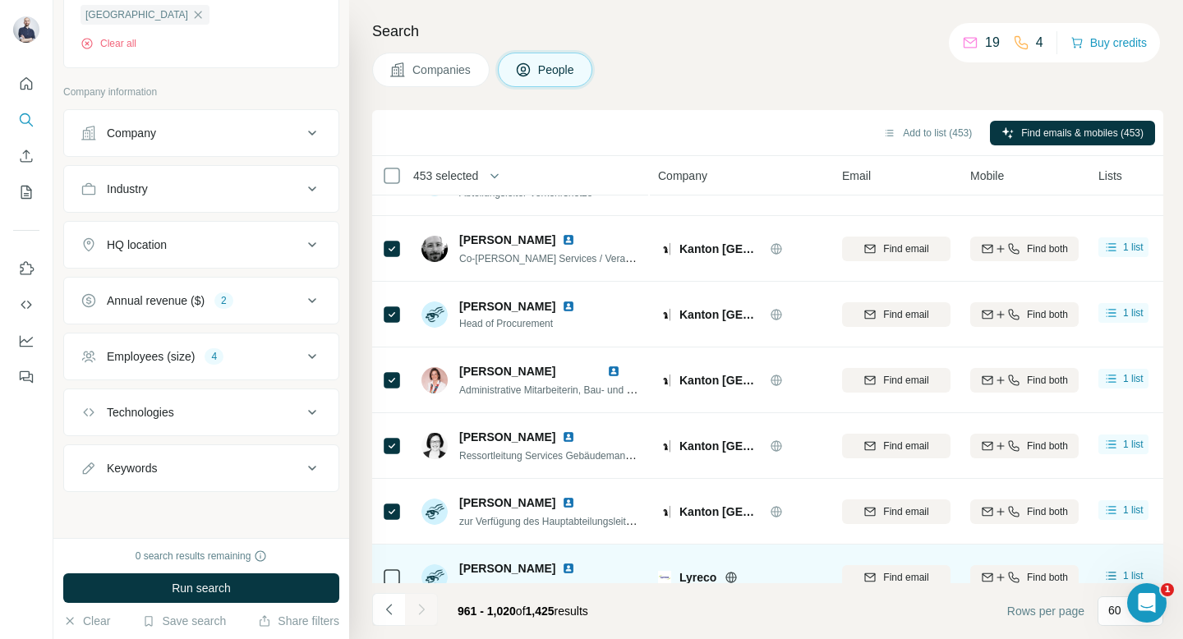
scroll to position [46, 0]
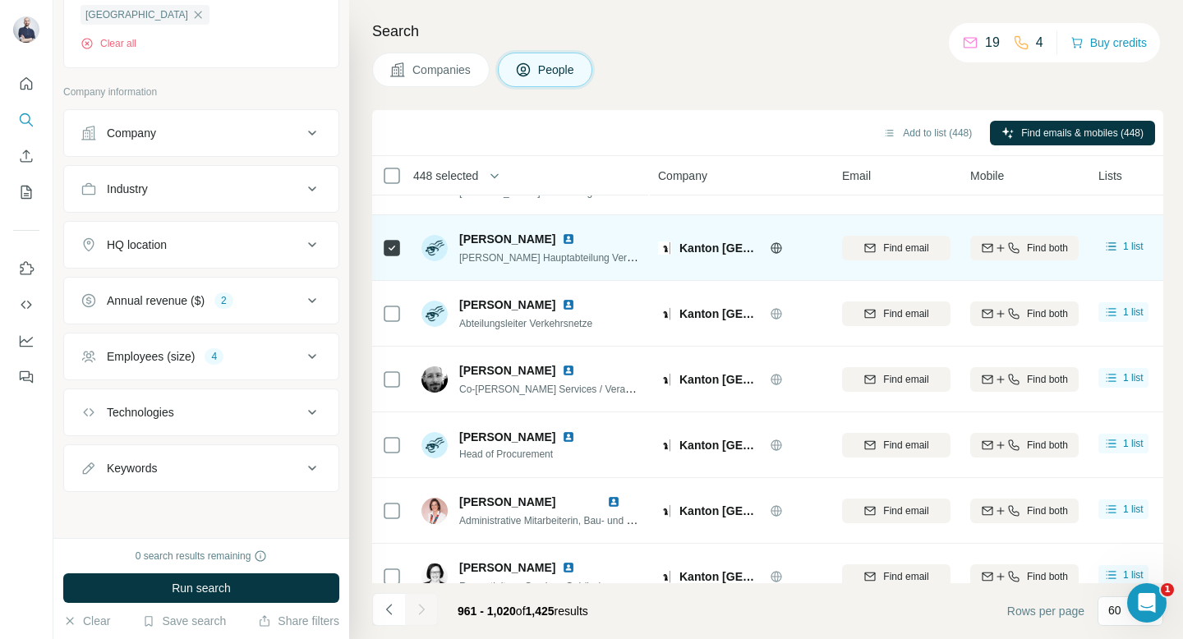
click at [392, 260] on div at bounding box center [392, 247] width 20 height 45
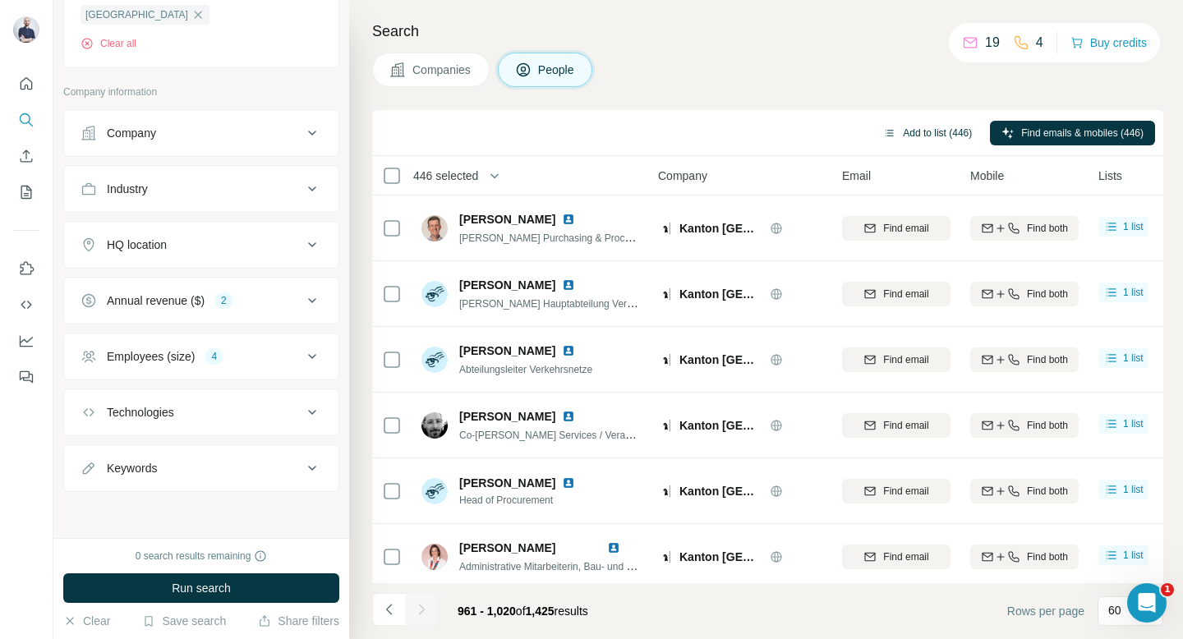
click at [924, 136] on button "Add to list (446)" at bounding box center [928, 133] width 112 height 25
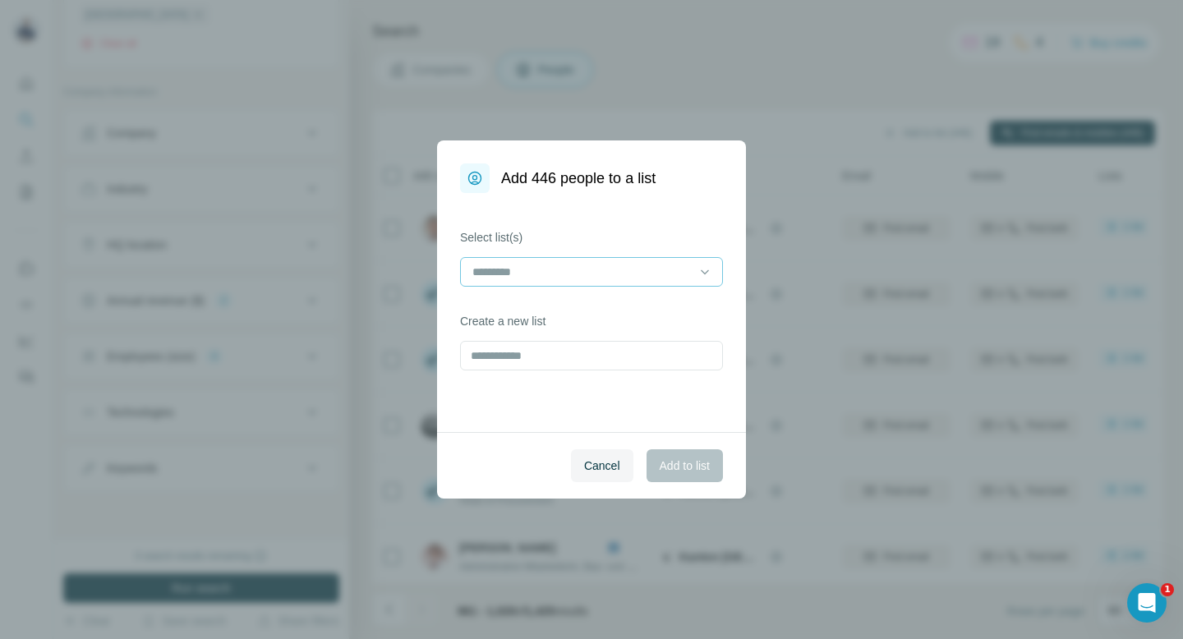
click at [651, 270] on input at bounding box center [582, 272] width 222 height 18
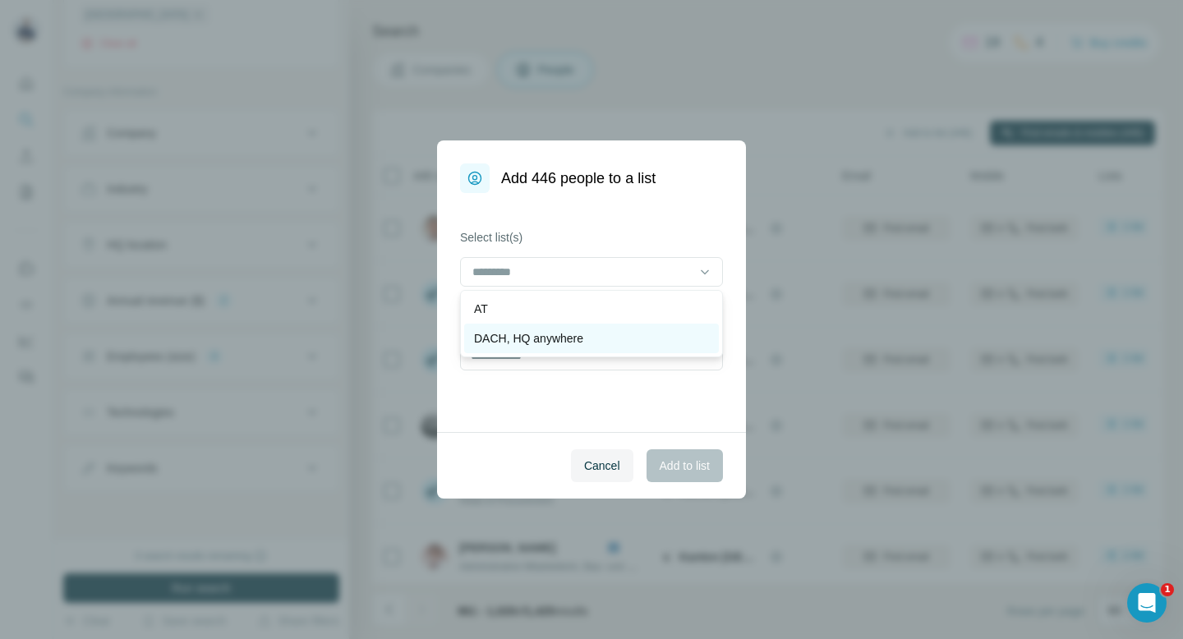
click at [606, 343] on div "DACH, HQ anywhere" at bounding box center [591, 338] width 235 height 16
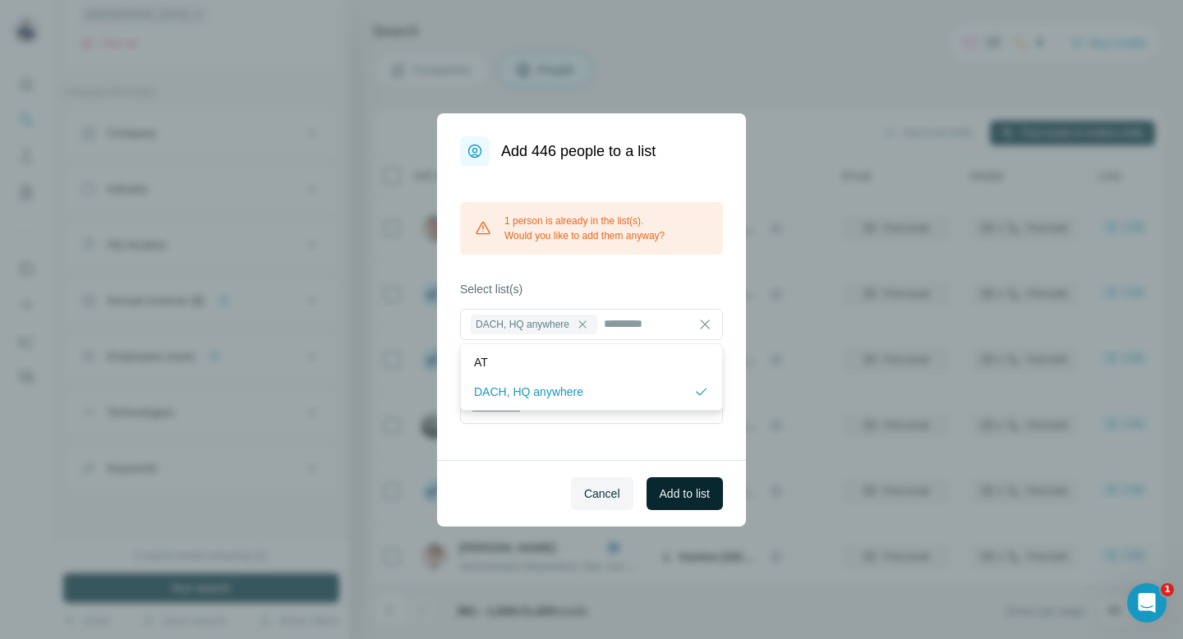
click at [684, 477] on button "Add to list" at bounding box center [685, 493] width 76 height 33
